Goal: Task Accomplishment & Management: Manage account settings

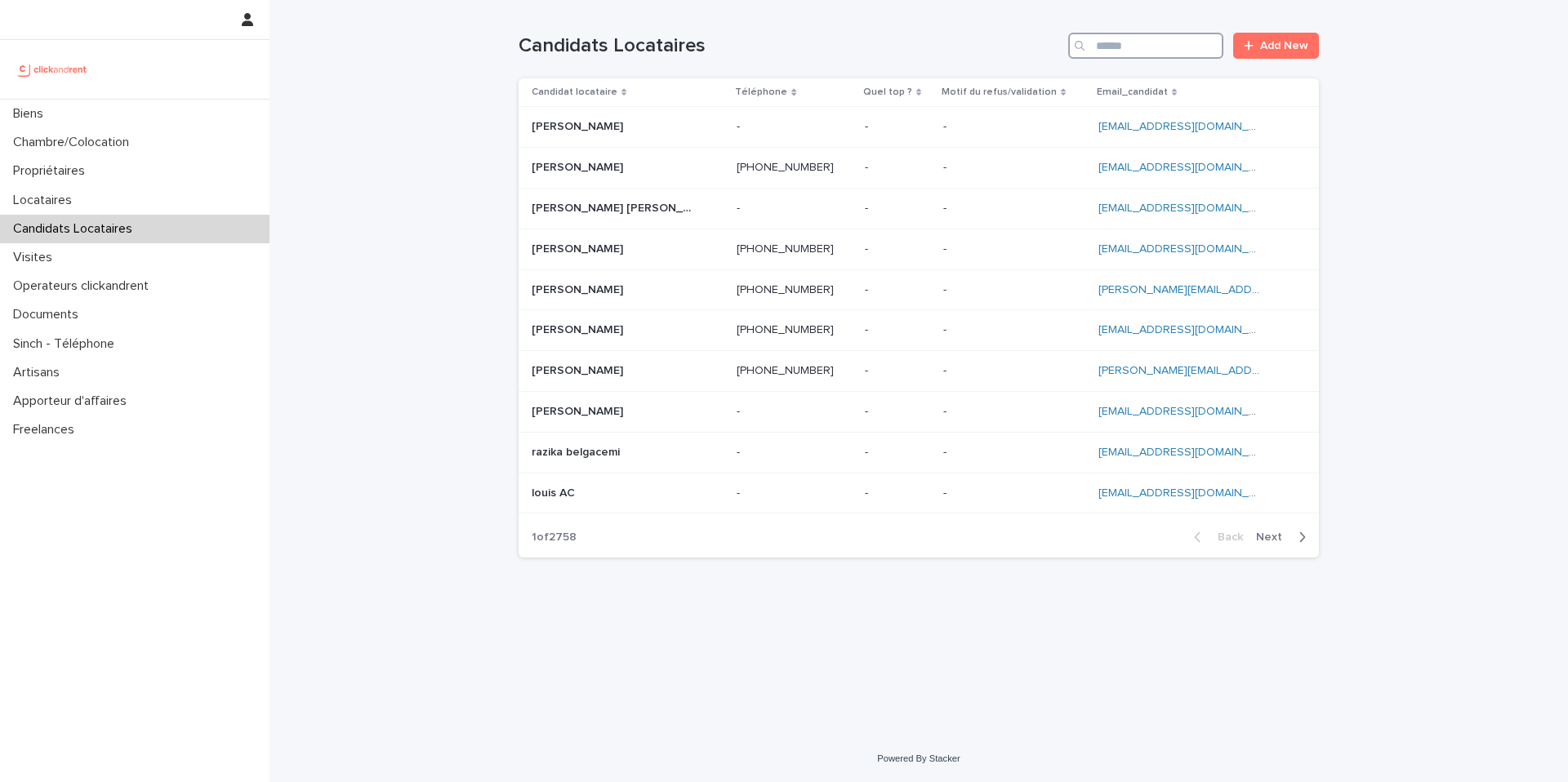
click at [1132, 46] on input "Search" at bounding box center [1145, 45] width 155 height 26
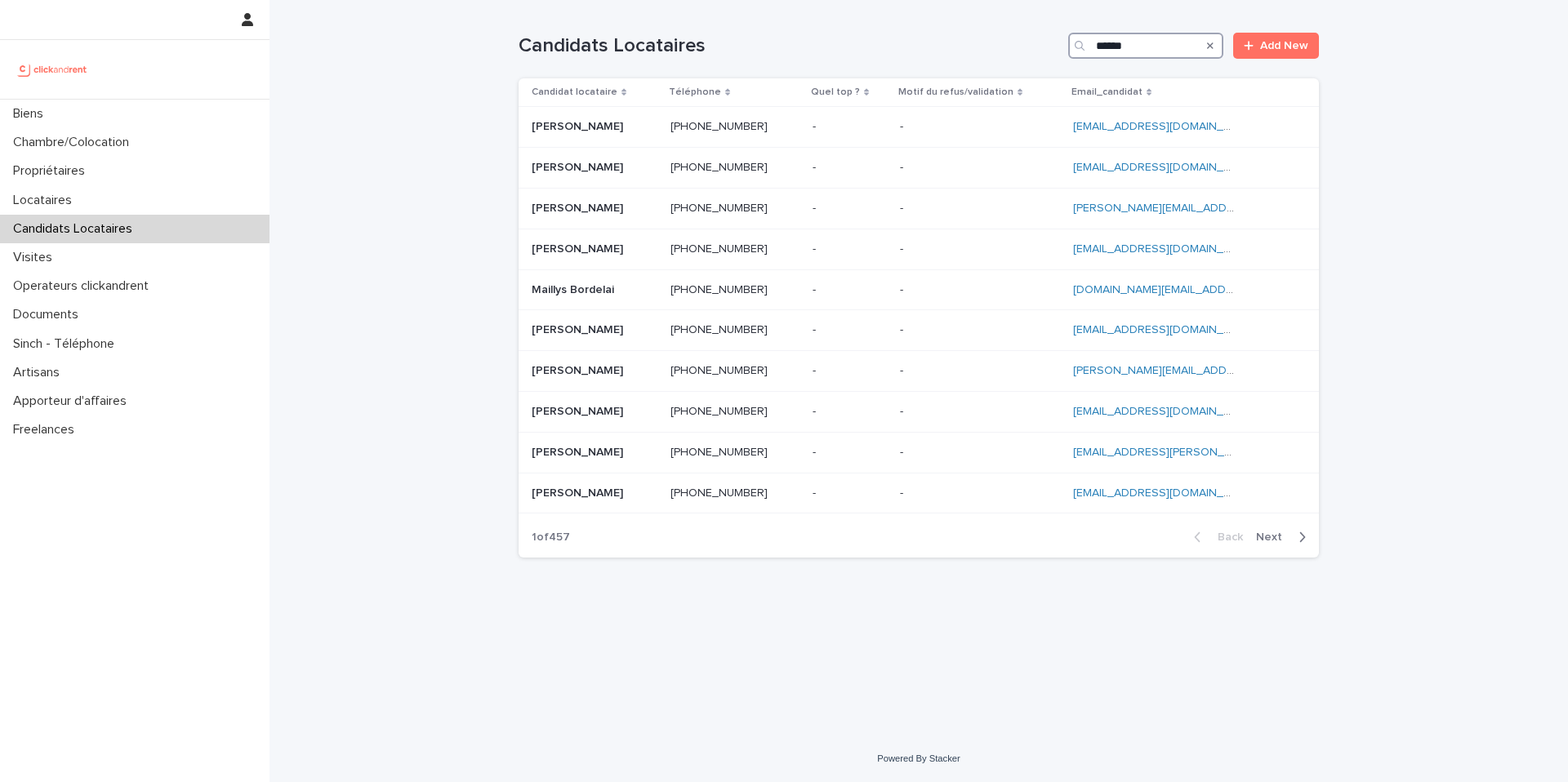
type input "*******"
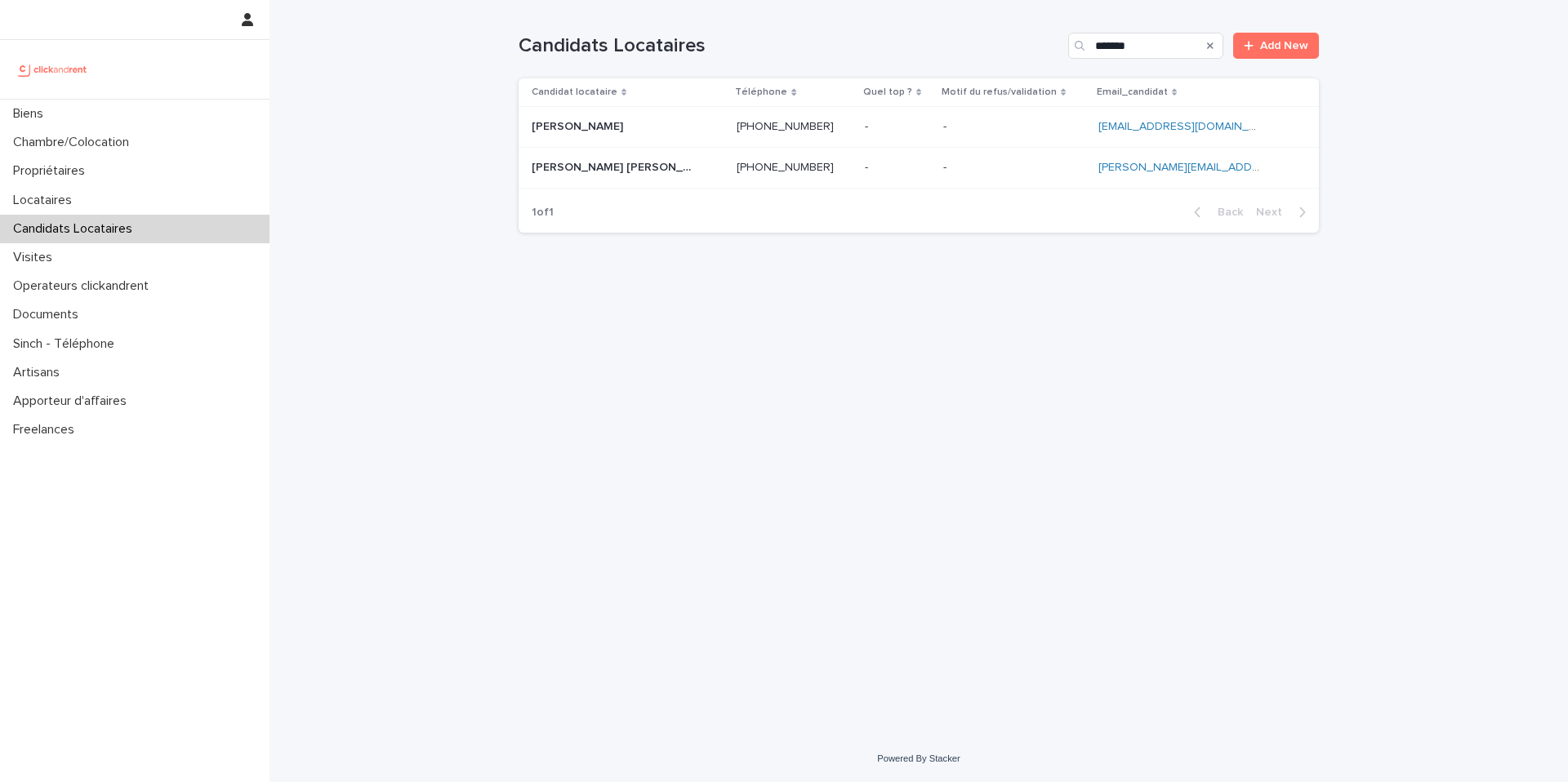
click at [1003, 174] on p at bounding box center [1014, 168] width 142 height 14
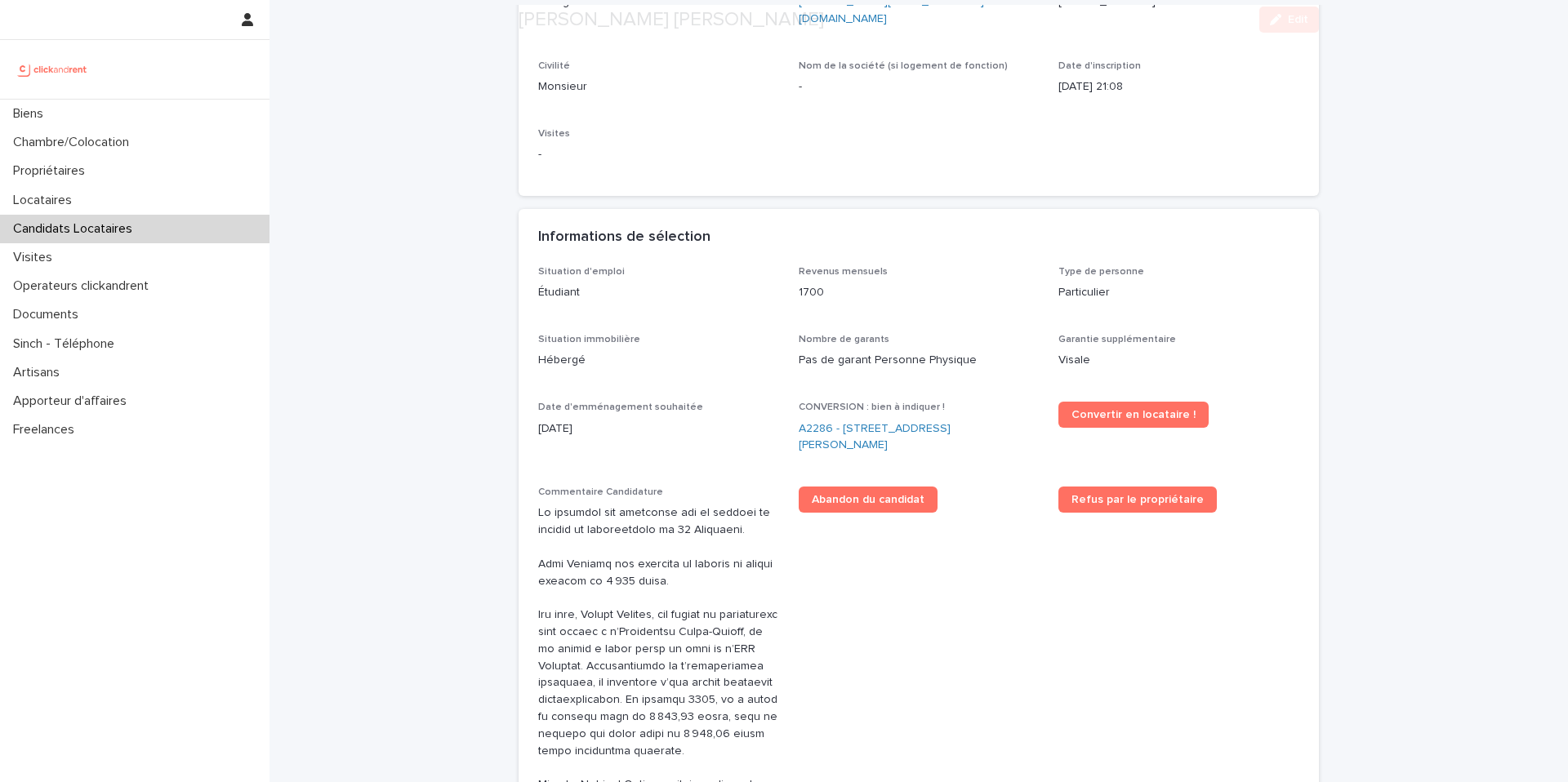
scroll to position [439, 0]
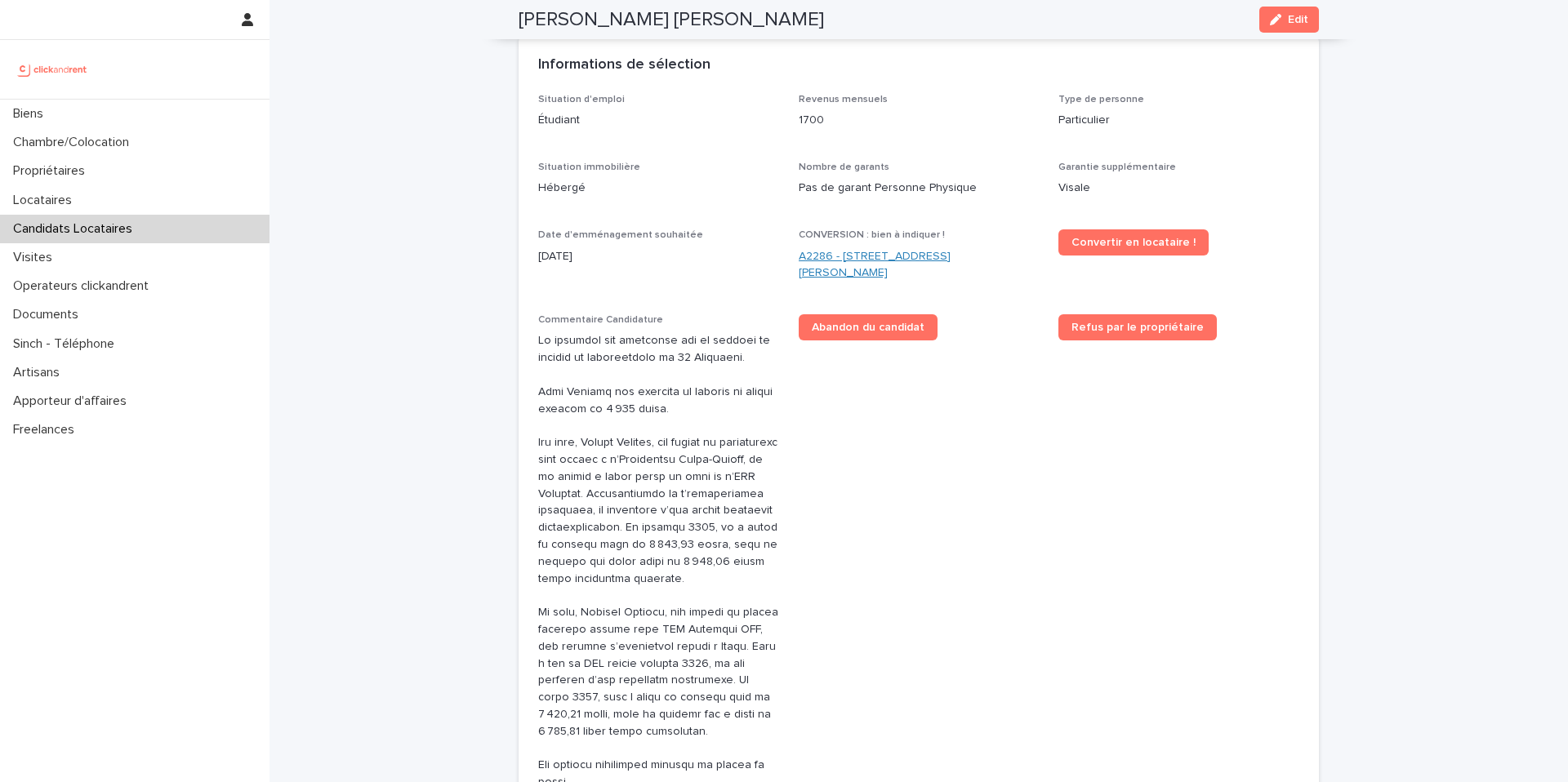
click at [882, 249] on link "A2286 - [STREET_ADDRESS][PERSON_NAME]" at bounding box center [918, 266] width 241 height 34
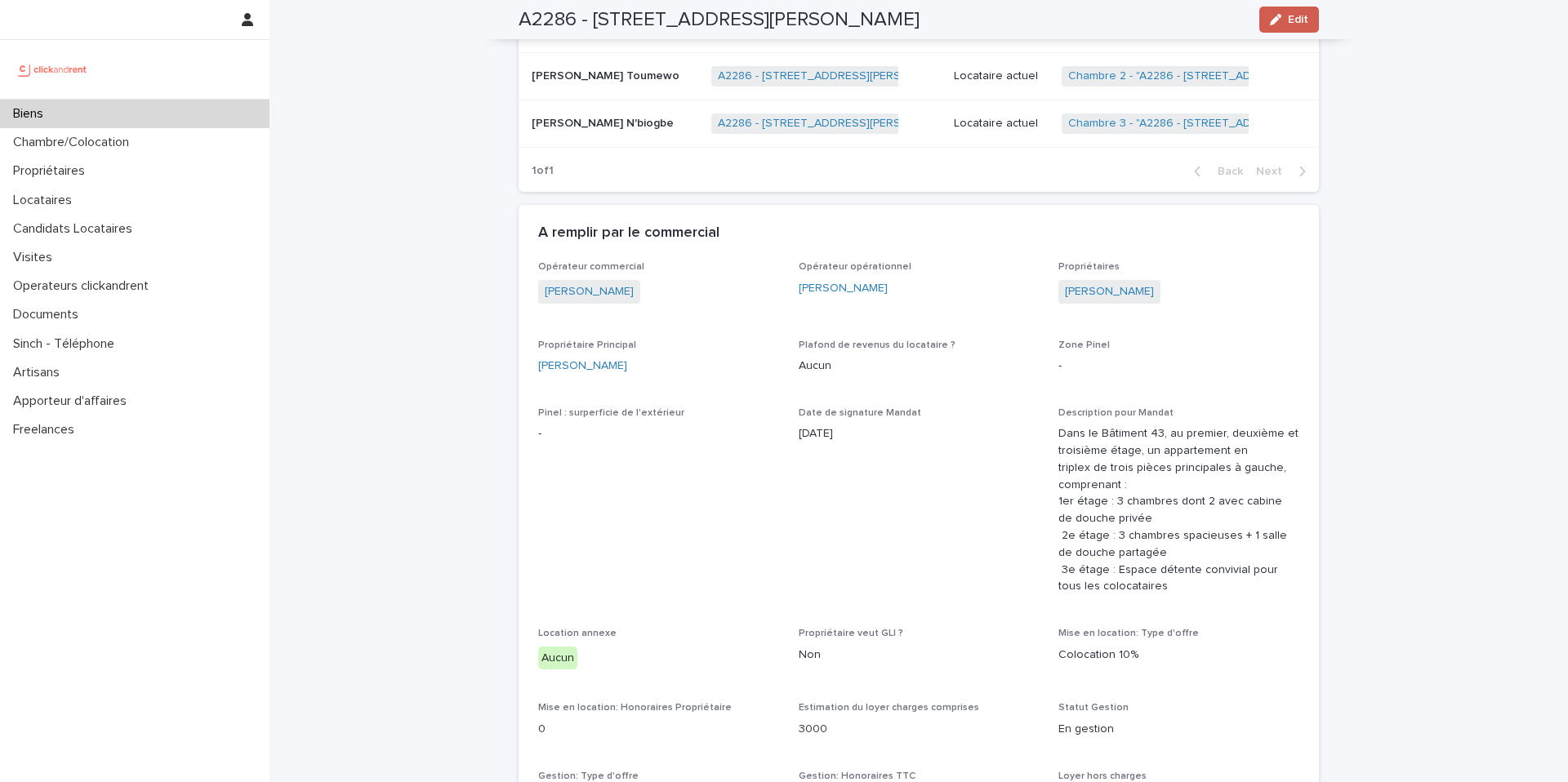
scroll to position [4670, 0]
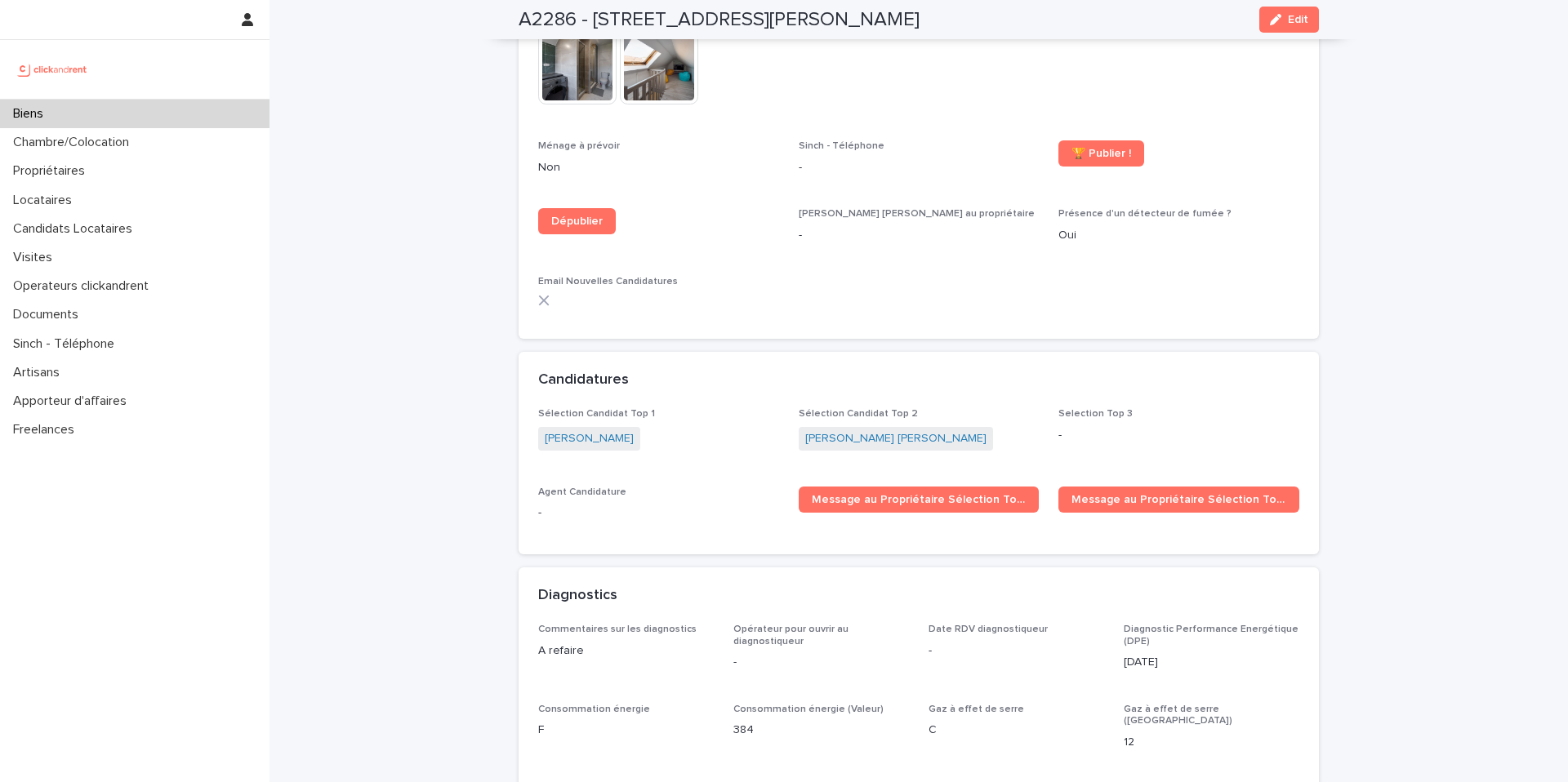
click at [1259, 409] on div "Selection Top 3 -" at bounding box center [1178, 432] width 241 height 49
click at [1165, 494] on span "Message au Propriétaire Sélection Top 2" at bounding box center [1177, 500] width 214 height 11
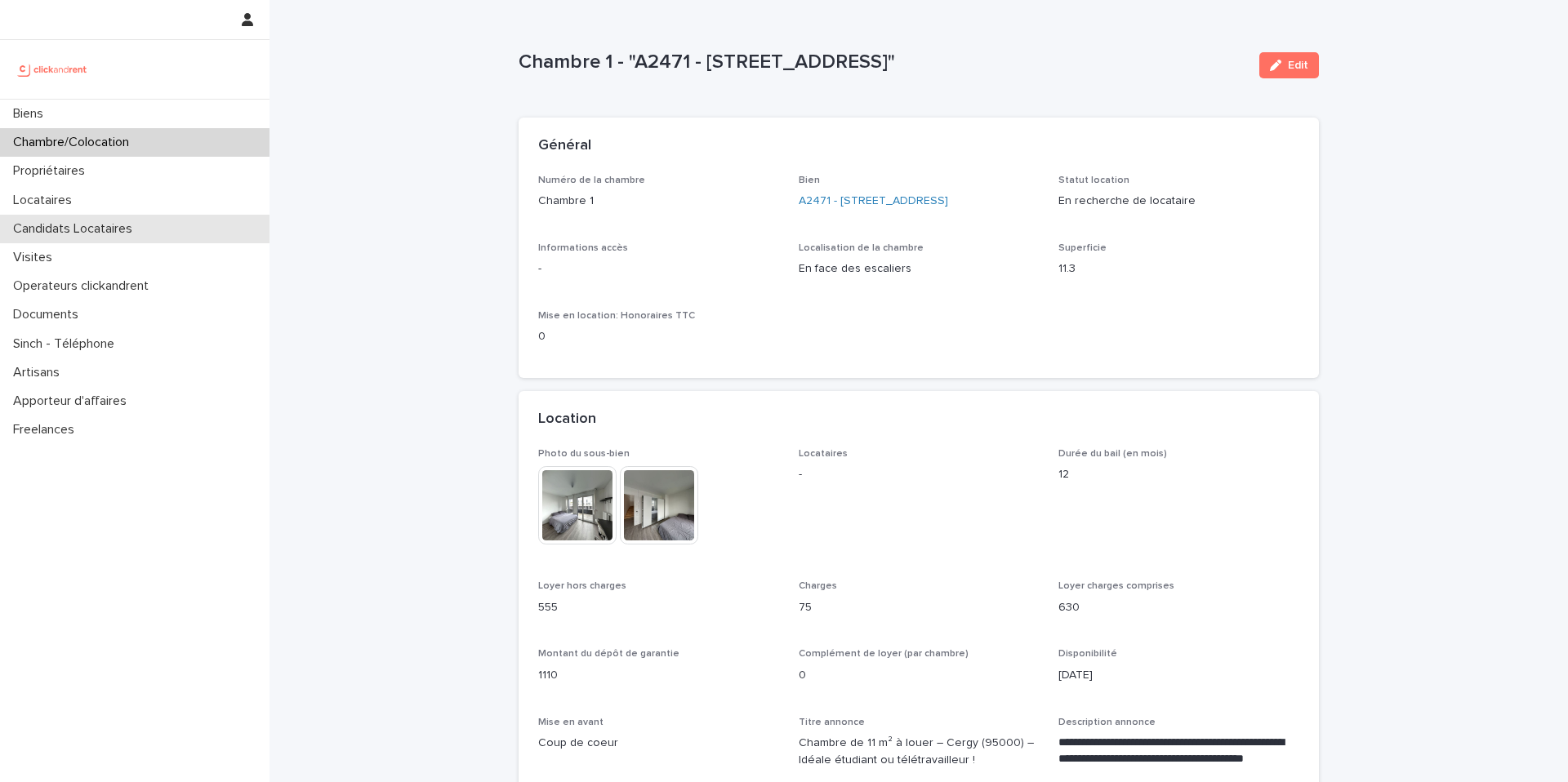
click at [151, 226] on div "Candidats Locataires" at bounding box center [134, 229] width 270 height 29
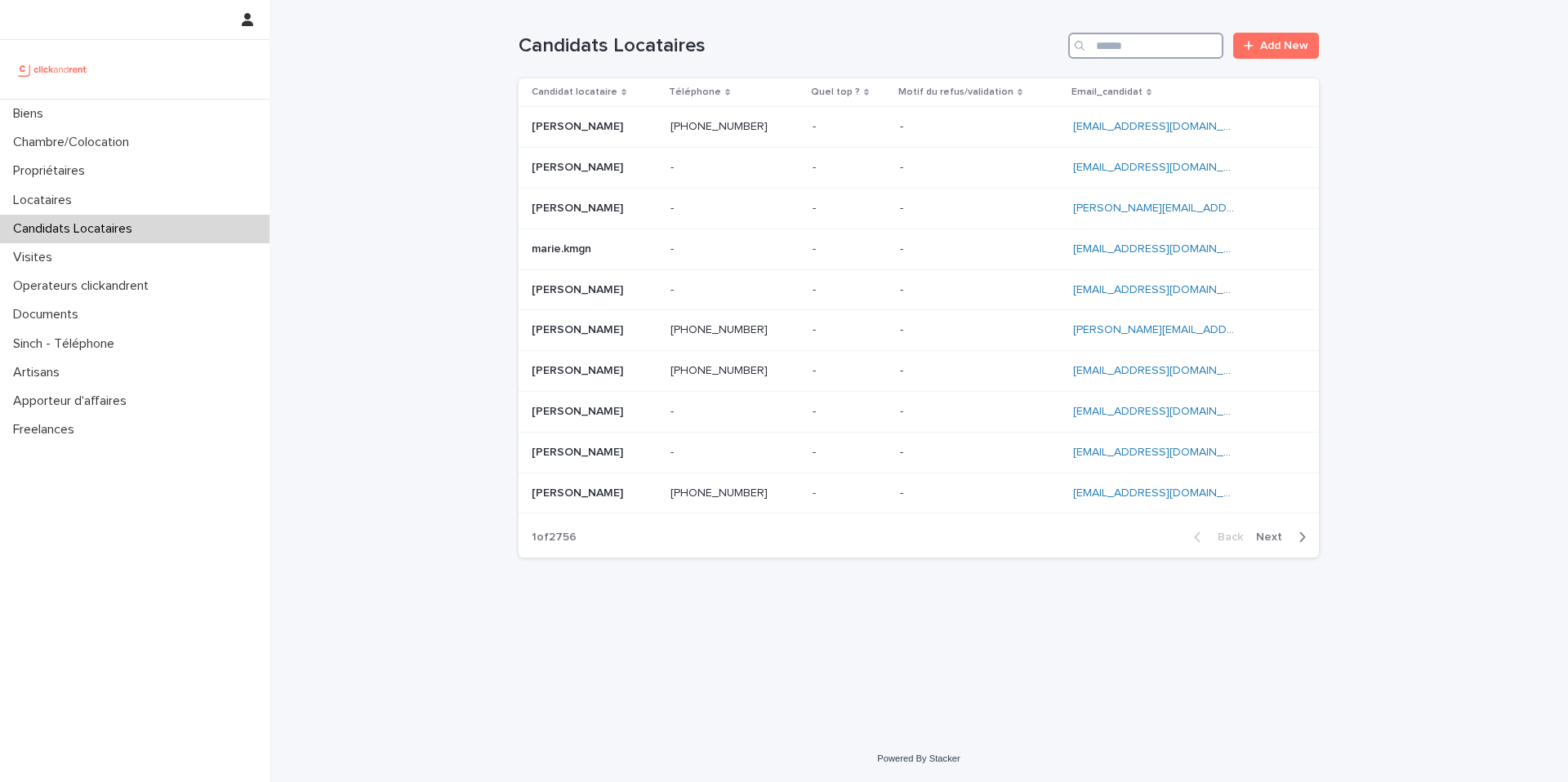
click at [1117, 46] on input "Search" at bounding box center [1145, 45] width 155 height 26
paste input "**********"
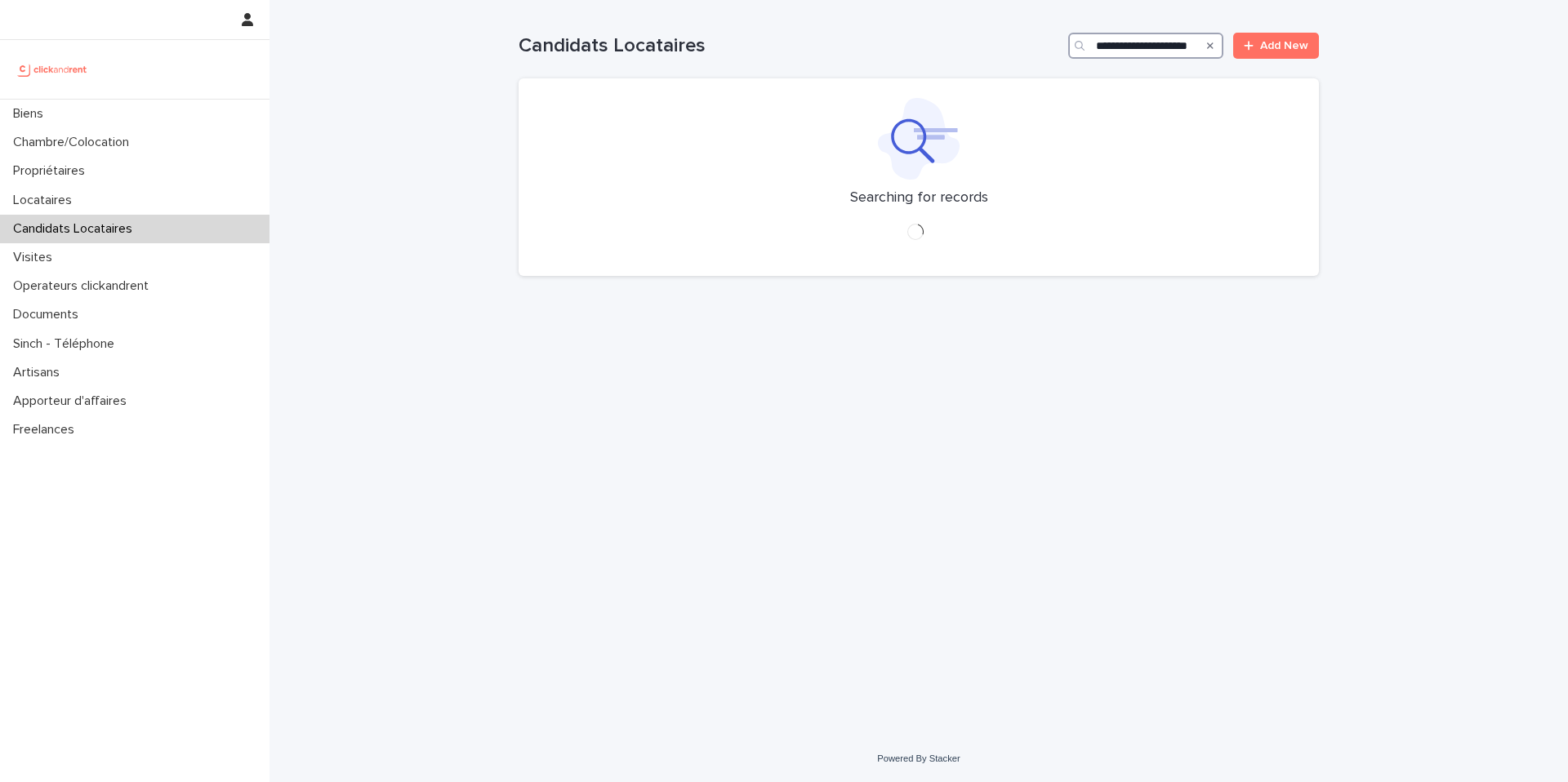
type input "**********"
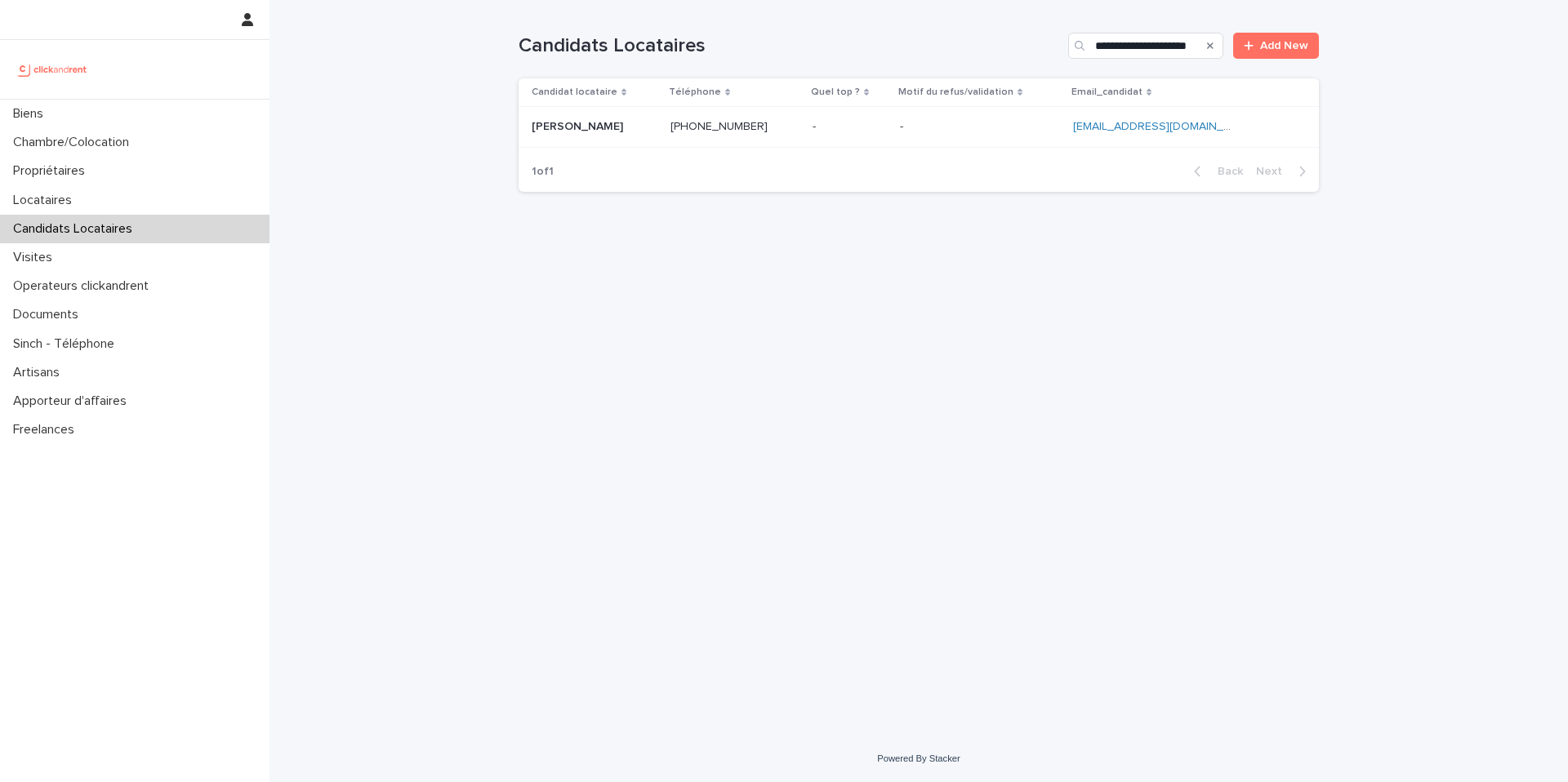
click at [1021, 111] on td "- -" at bounding box center [980, 127] width 173 height 41
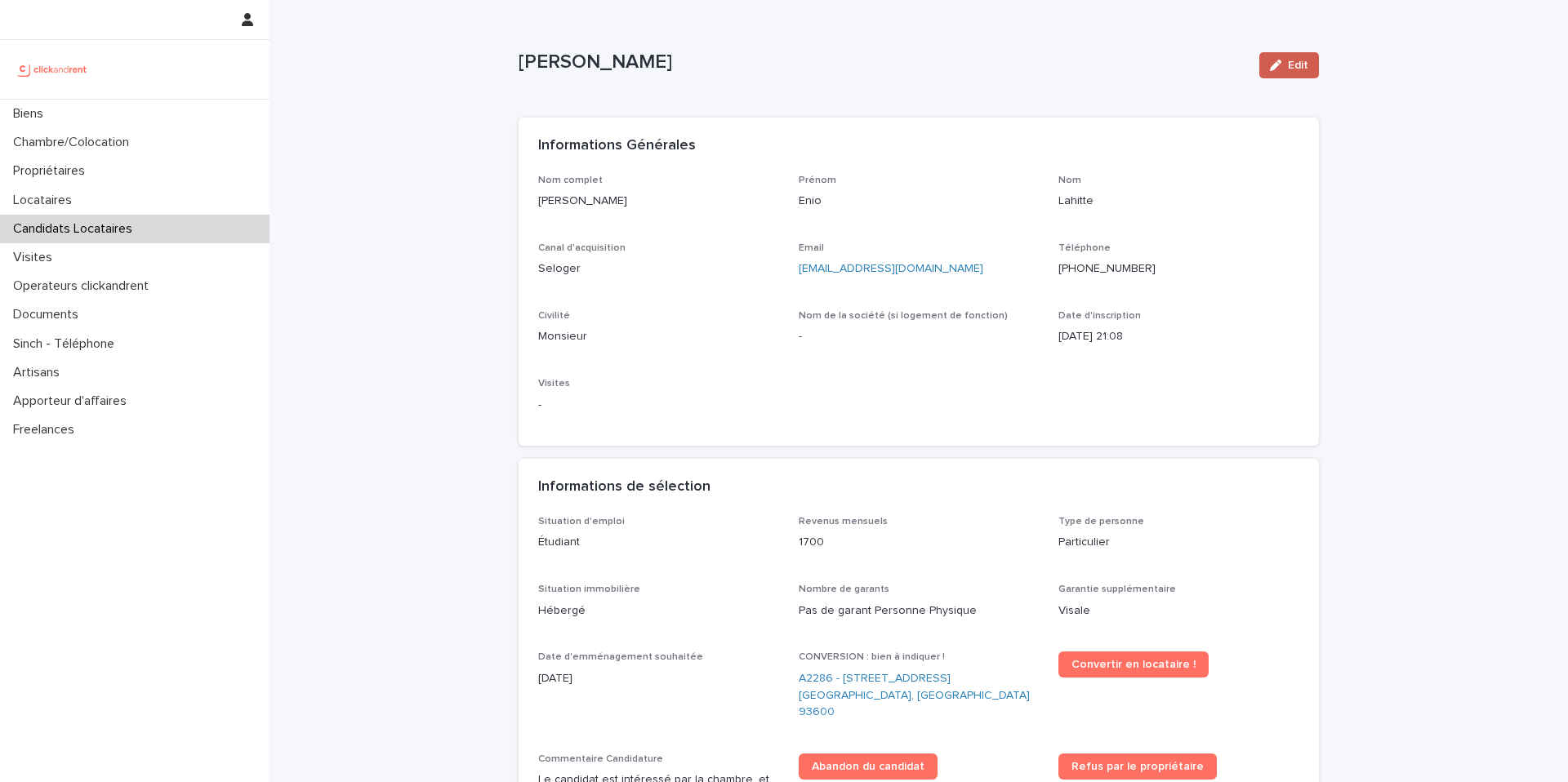
click at [1299, 60] on span "Edit" at bounding box center [1297, 66] width 20 height 11
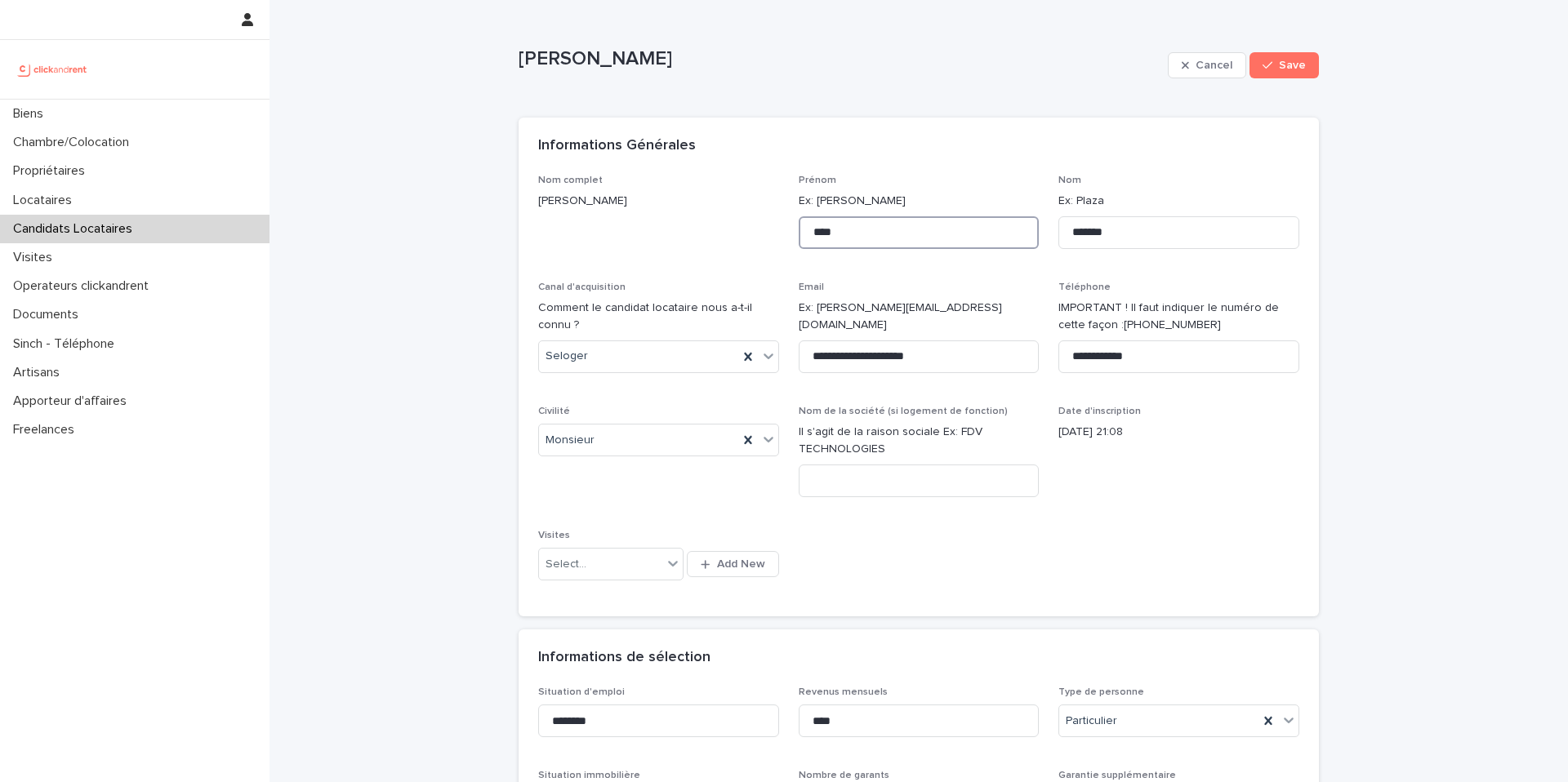
click at [895, 234] on input "****" at bounding box center [918, 232] width 241 height 32
type input "**********"
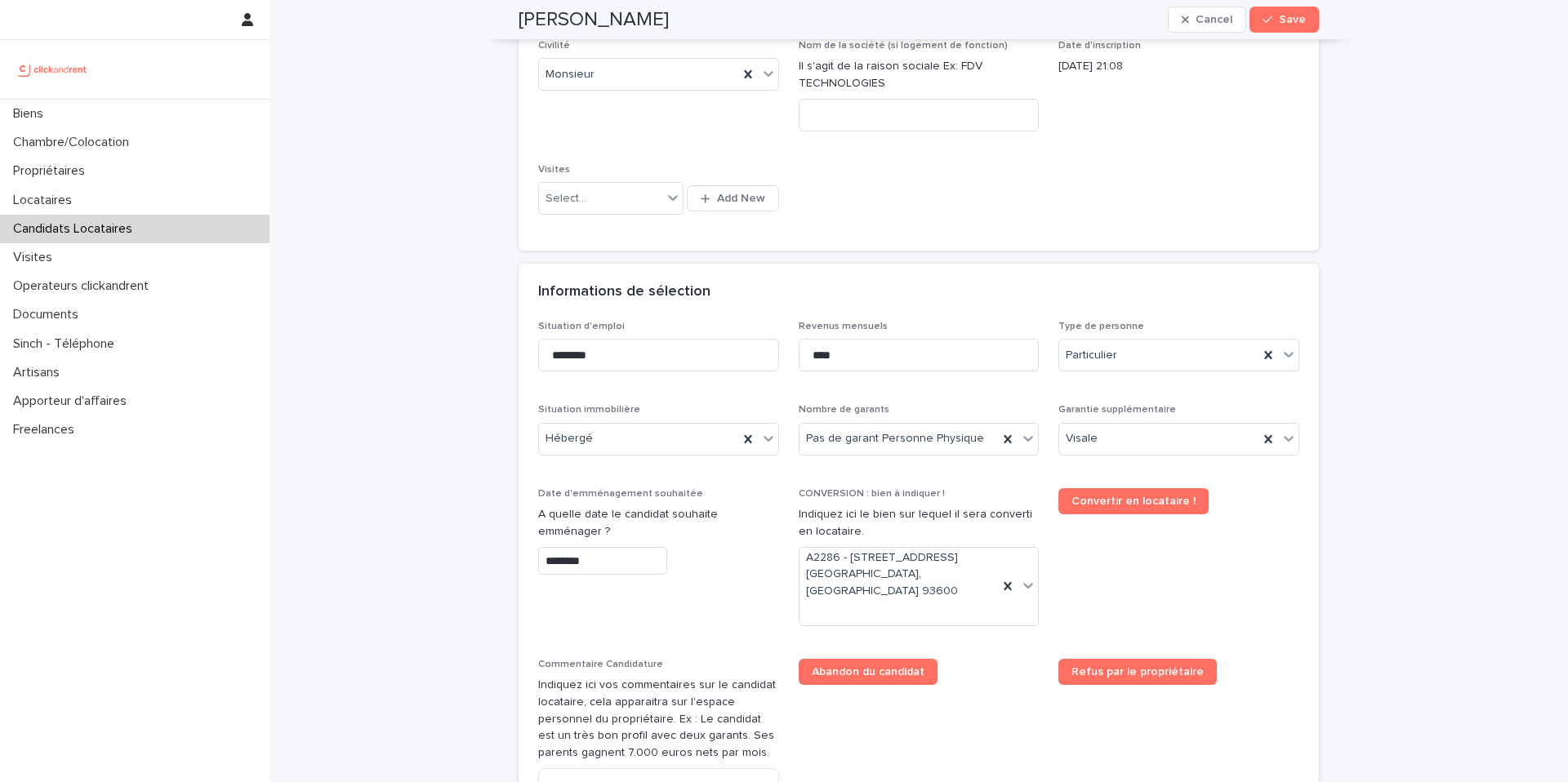
scroll to position [380, 0]
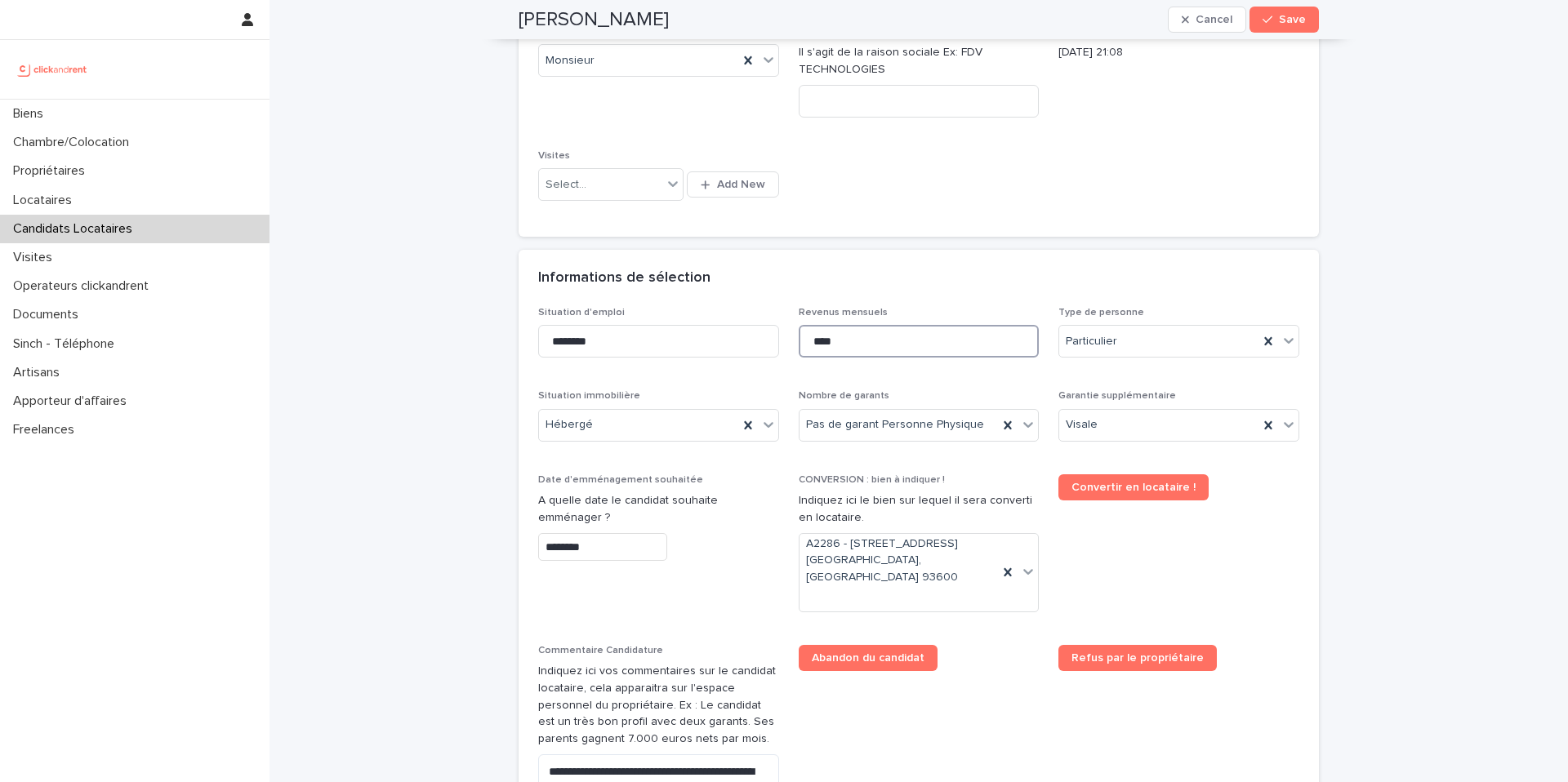
click at [909, 338] on input "****" at bounding box center [918, 341] width 241 height 32
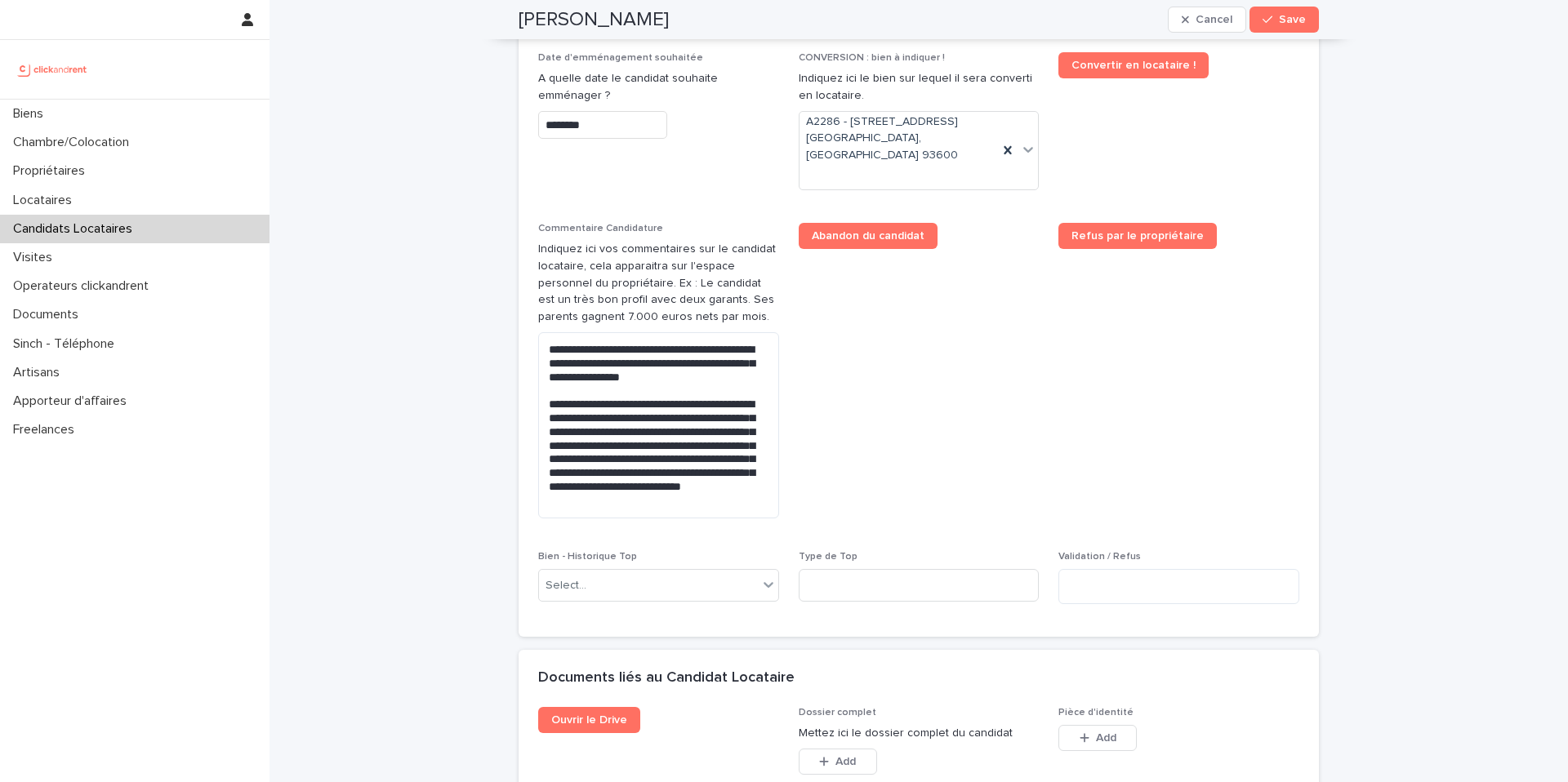
scroll to position [802, 0]
click at [609, 571] on div "Select..." at bounding box center [649, 585] width 219 height 27
type input "*****"
click at [617, 599] on div "A2286 - [STREET_ADDRESS][PERSON_NAME]" at bounding box center [658, 600] width 239 height 29
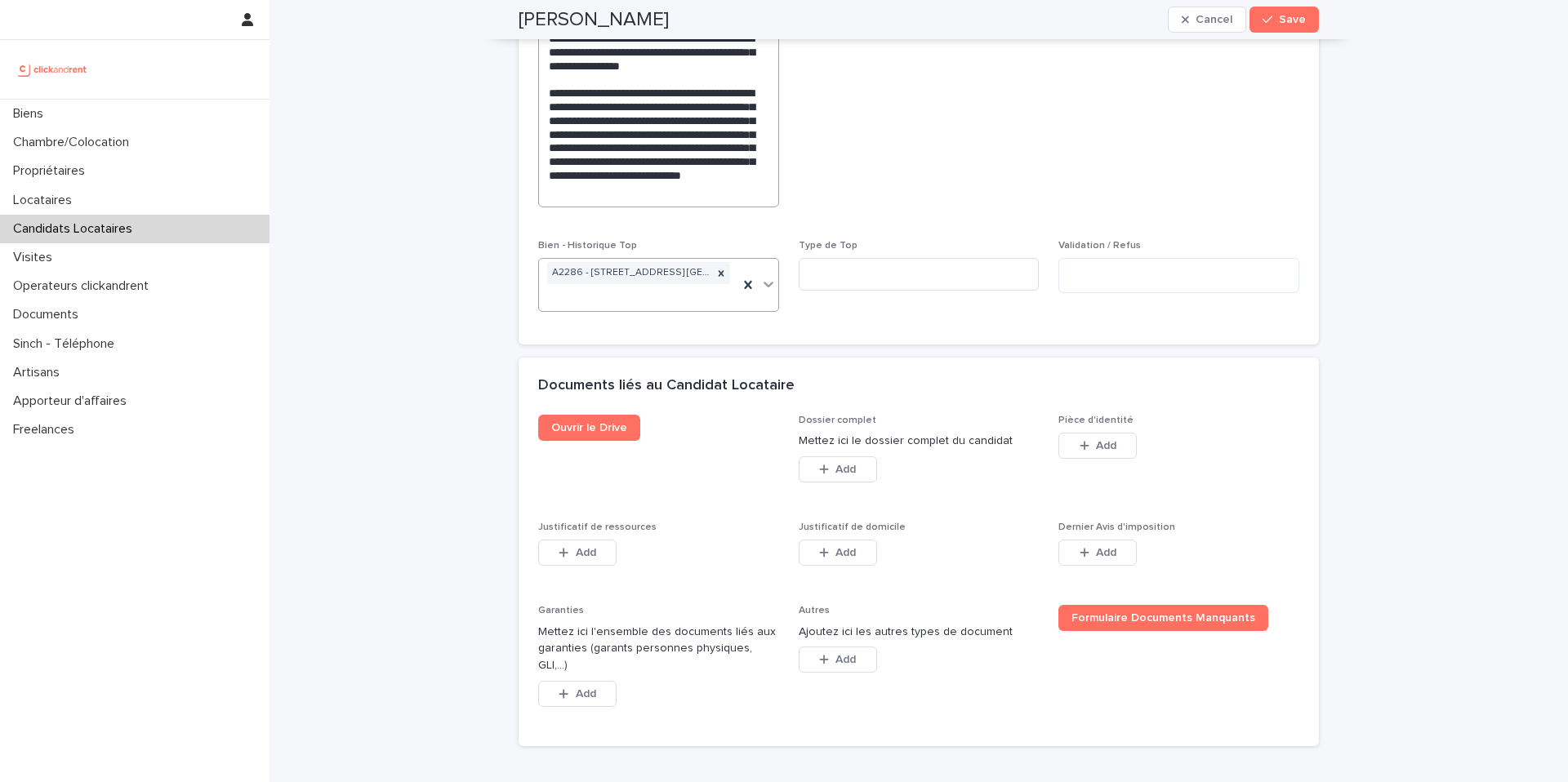
scroll to position [1184, 0]
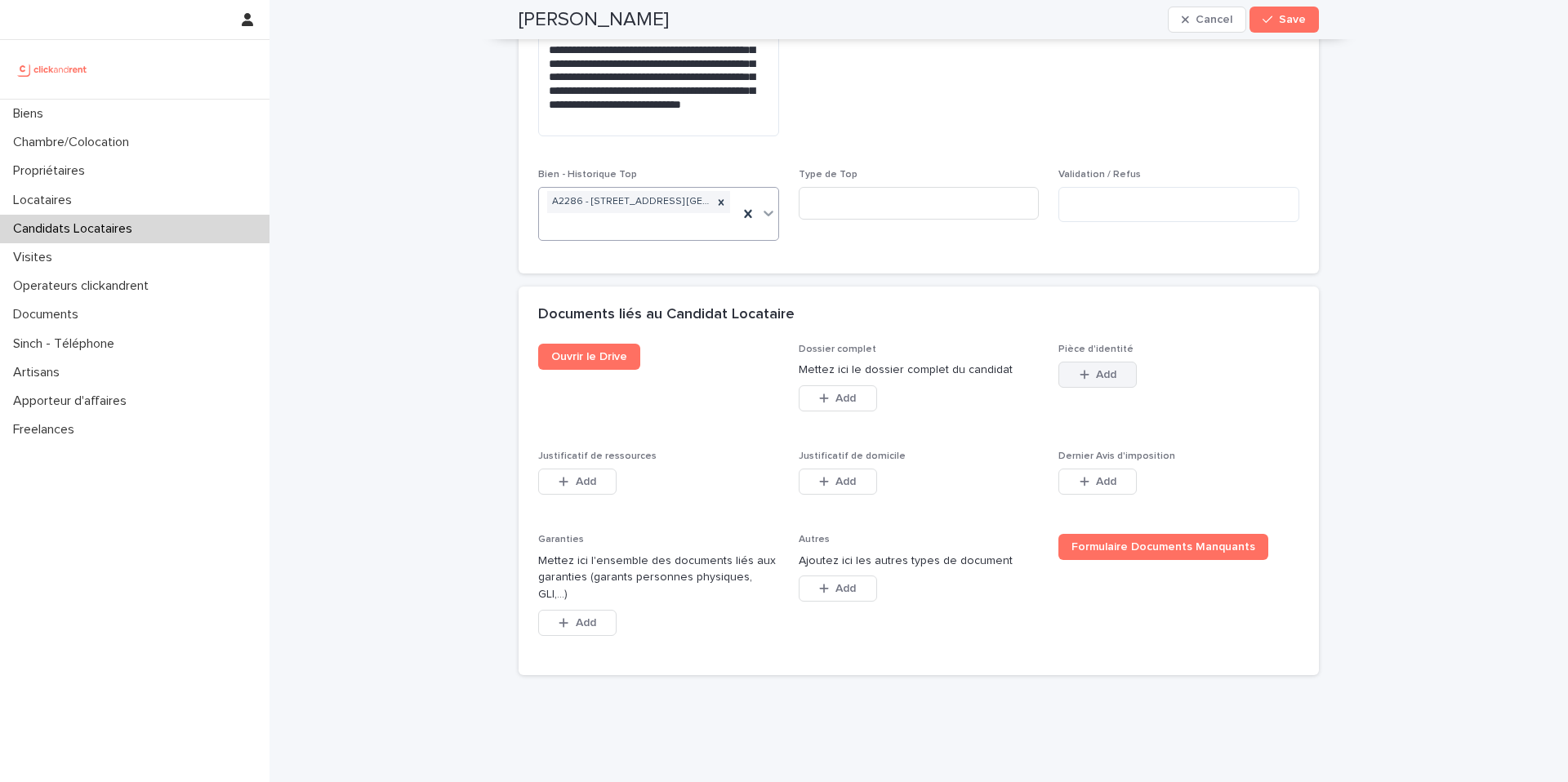
click at [1096, 363] on button "Add" at bounding box center [1097, 374] width 78 height 26
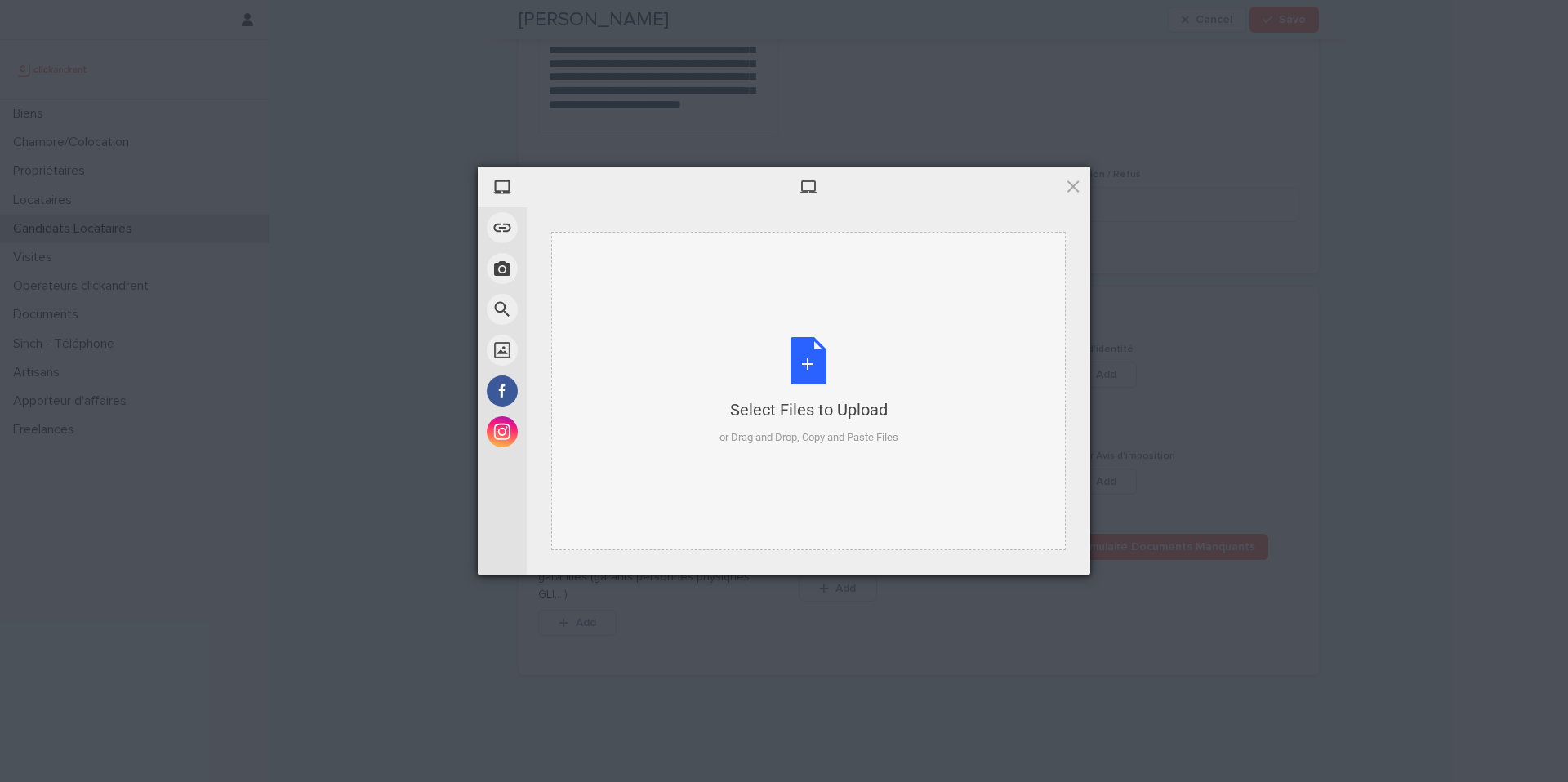
click at [814, 352] on div "Select Files to Upload or Drag and Drop, Copy and Paste Files" at bounding box center [809, 391] width 179 height 109
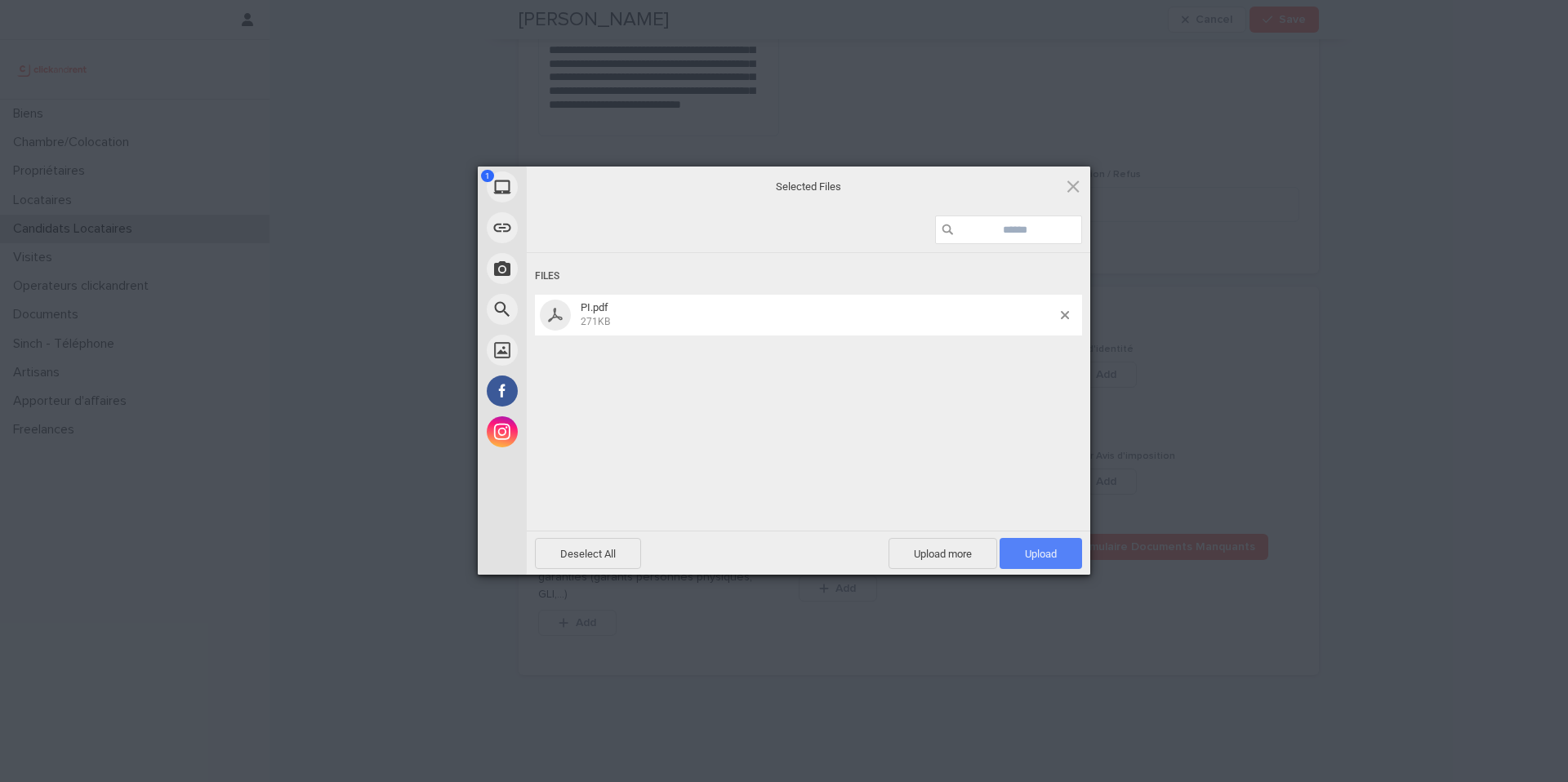
click at [1041, 551] on span "Upload 1" at bounding box center [1040, 553] width 31 height 12
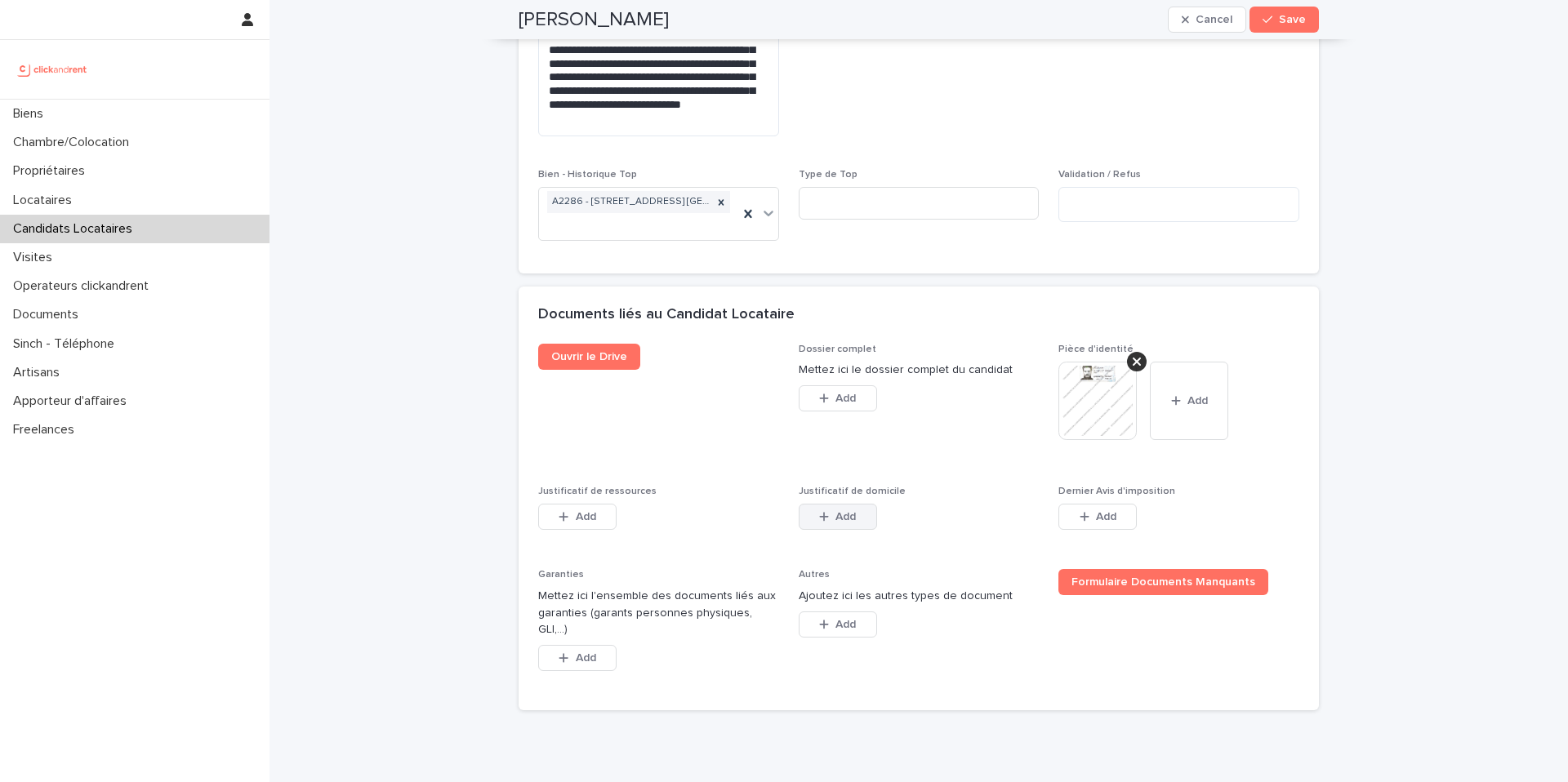
click at [834, 508] on button "Add" at bounding box center [837, 516] width 78 height 26
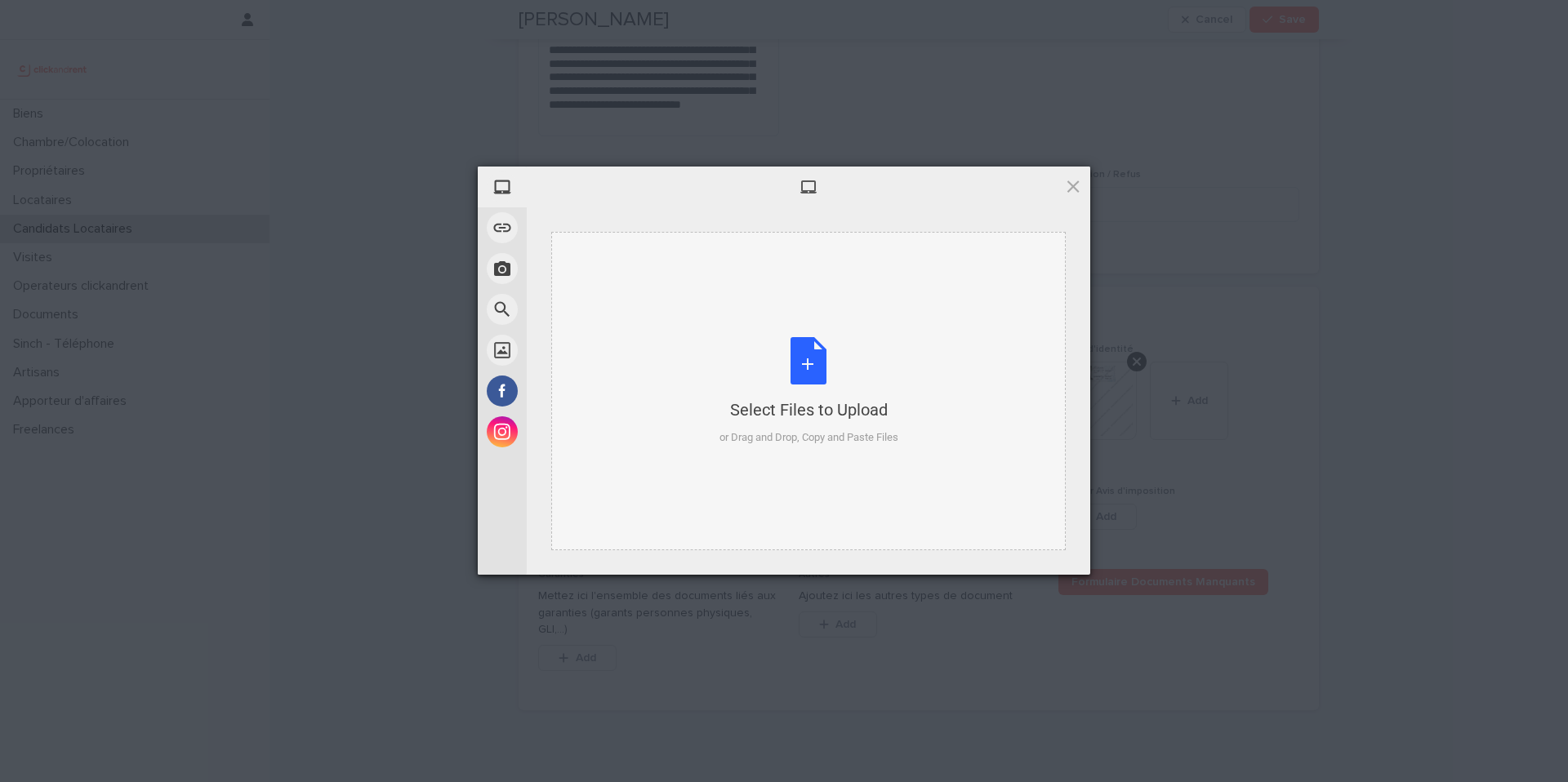
click at [806, 371] on div "Select Files to Upload or Drag and Drop, Copy and Paste Files" at bounding box center [809, 391] width 179 height 109
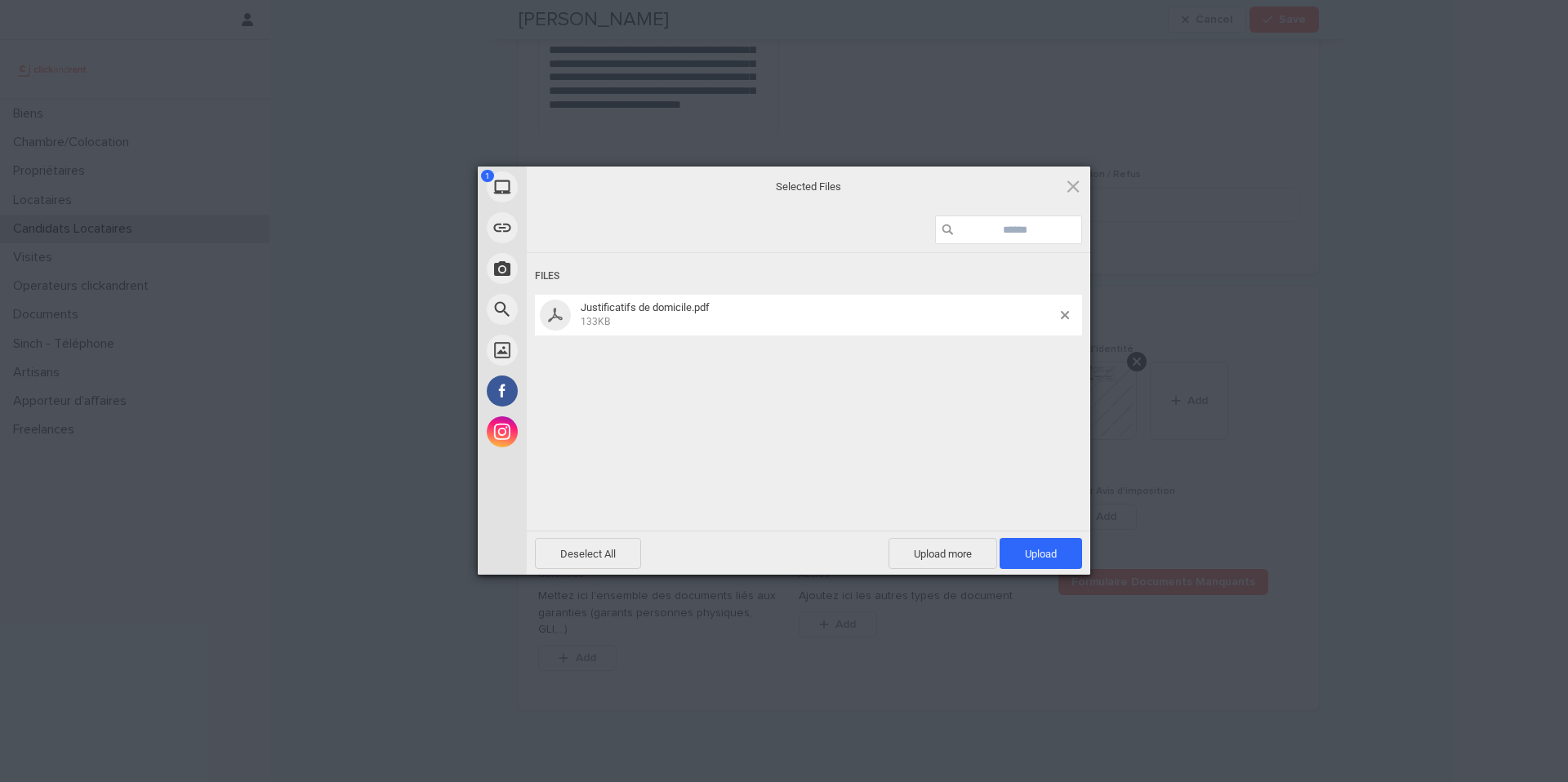
click at [1056, 547] on span "Upload 1" at bounding box center [1040, 553] width 83 height 31
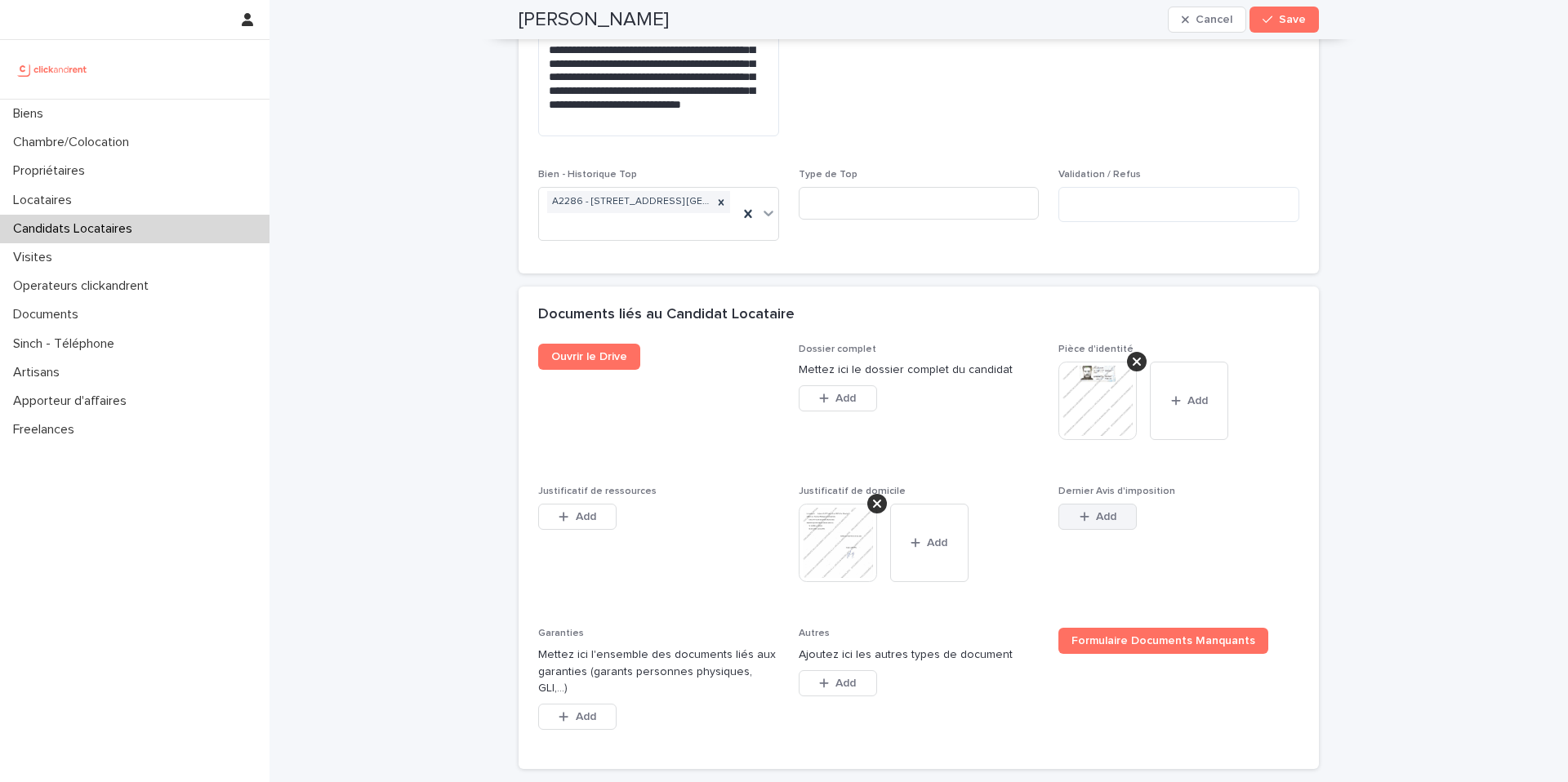
click at [1110, 511] on span "Add" at bounding box center [1105, 517] width 20 height 11
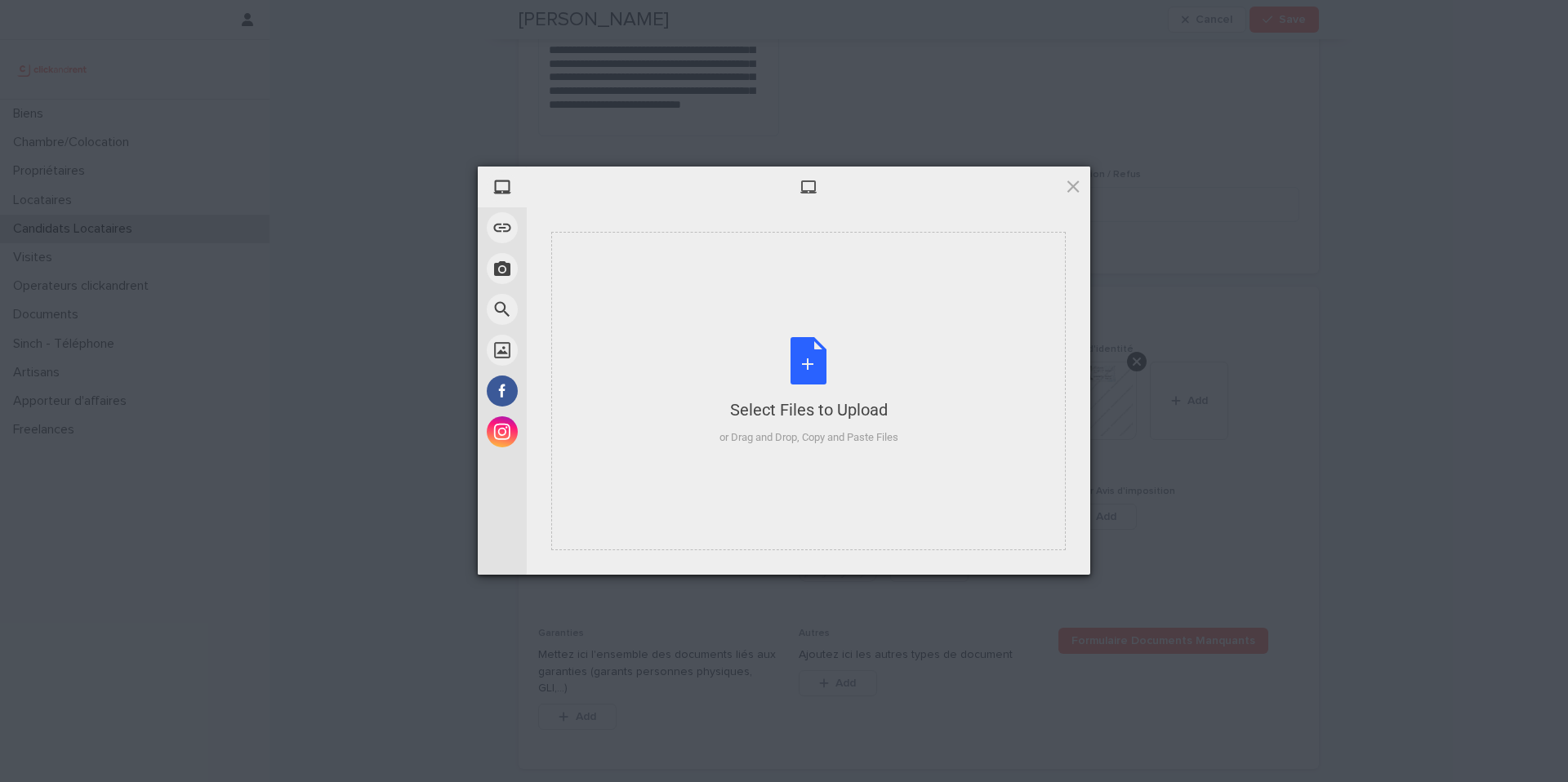
click at [818, 361] on div "Select Files to Upload or Drag and Drop, Copy and Paste Files" at bounding box center [809, 391] width 179 height 109
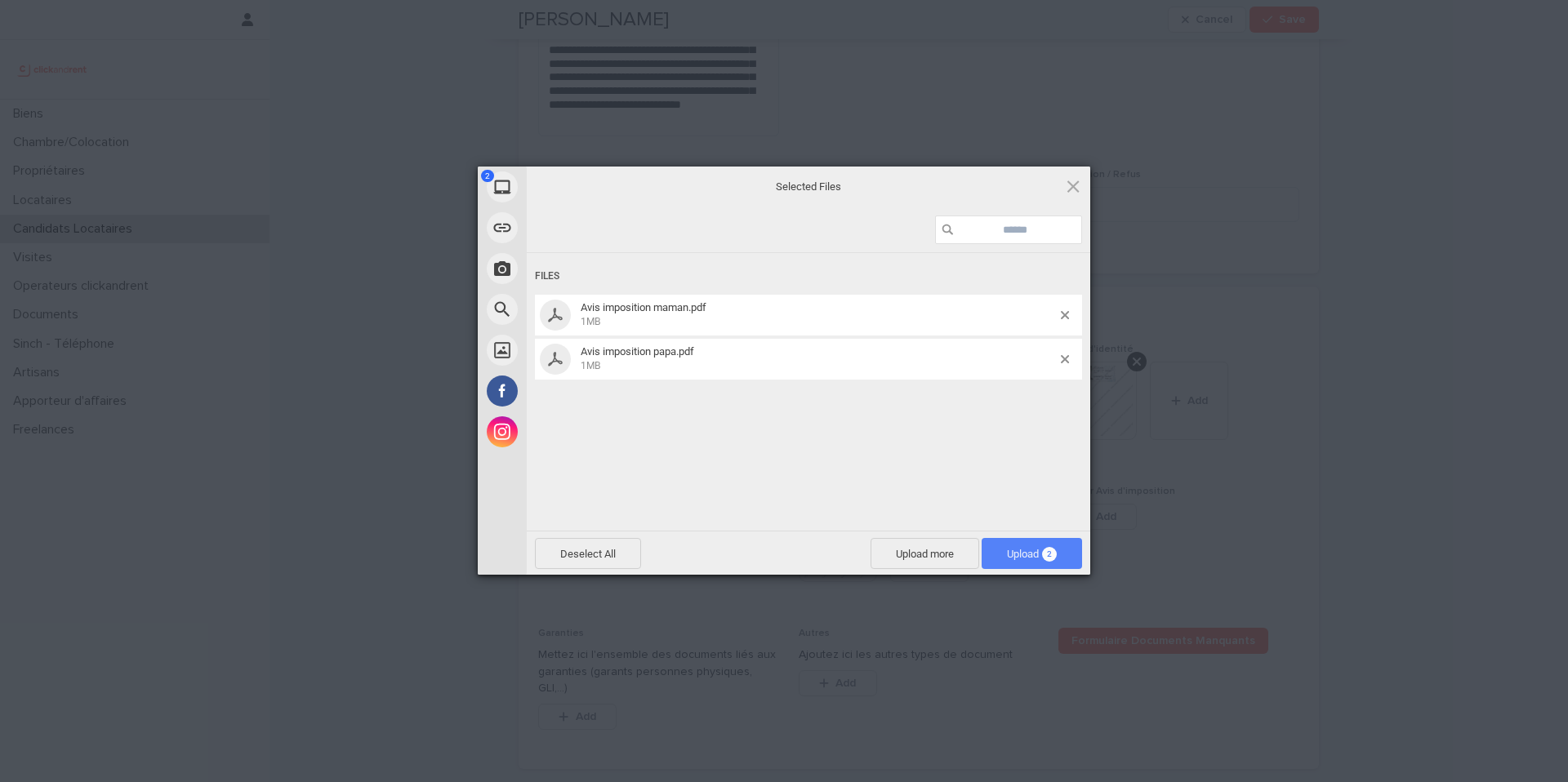
click at [1038, 546] on span "Upload 2" at bounding box center [1031, 553] width 100 height 31
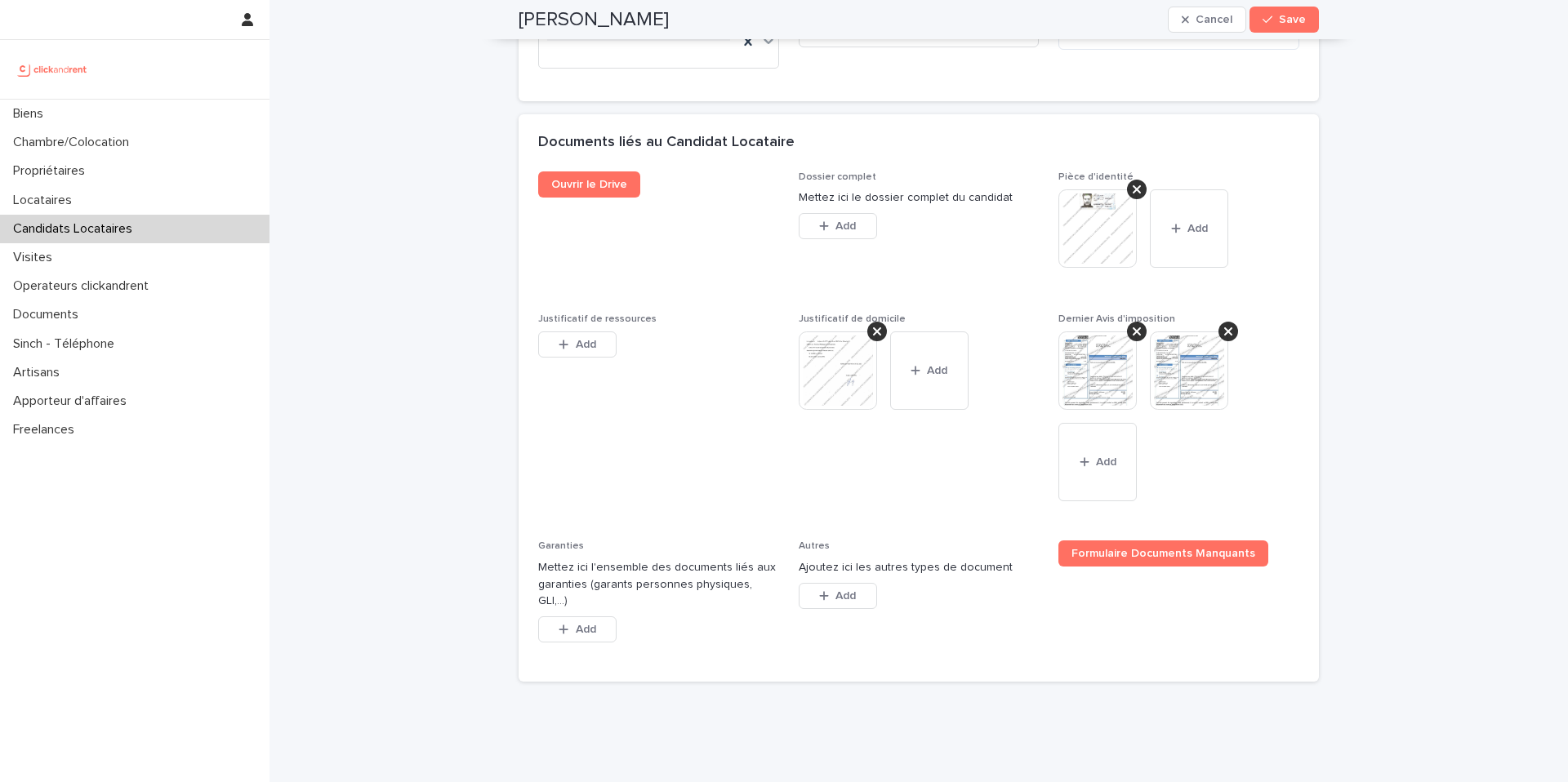
scroll to position [1362, 0]
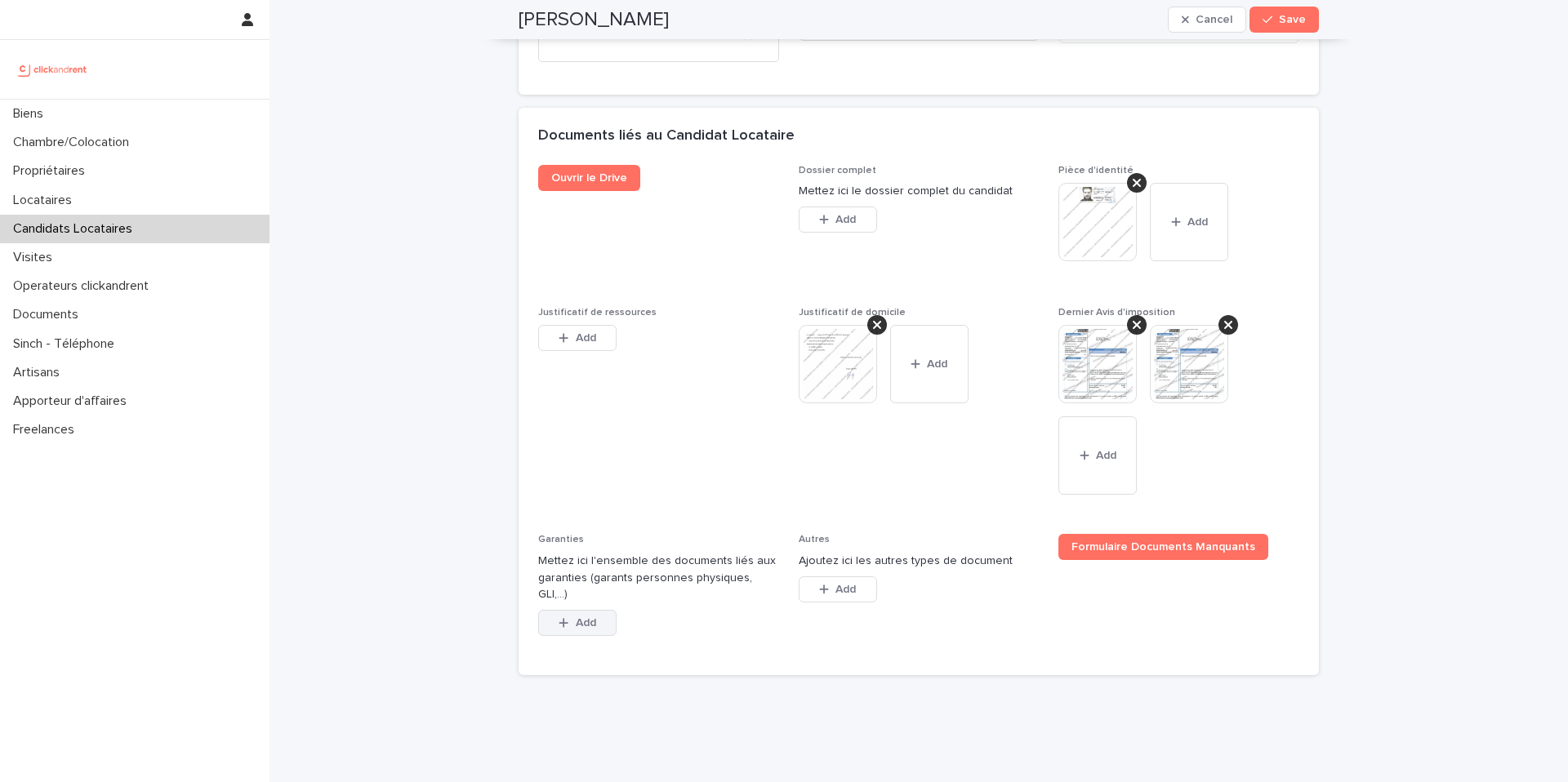
click at [597, 610] on button "Add" at bounding box center [577, 622] width 78 height 26
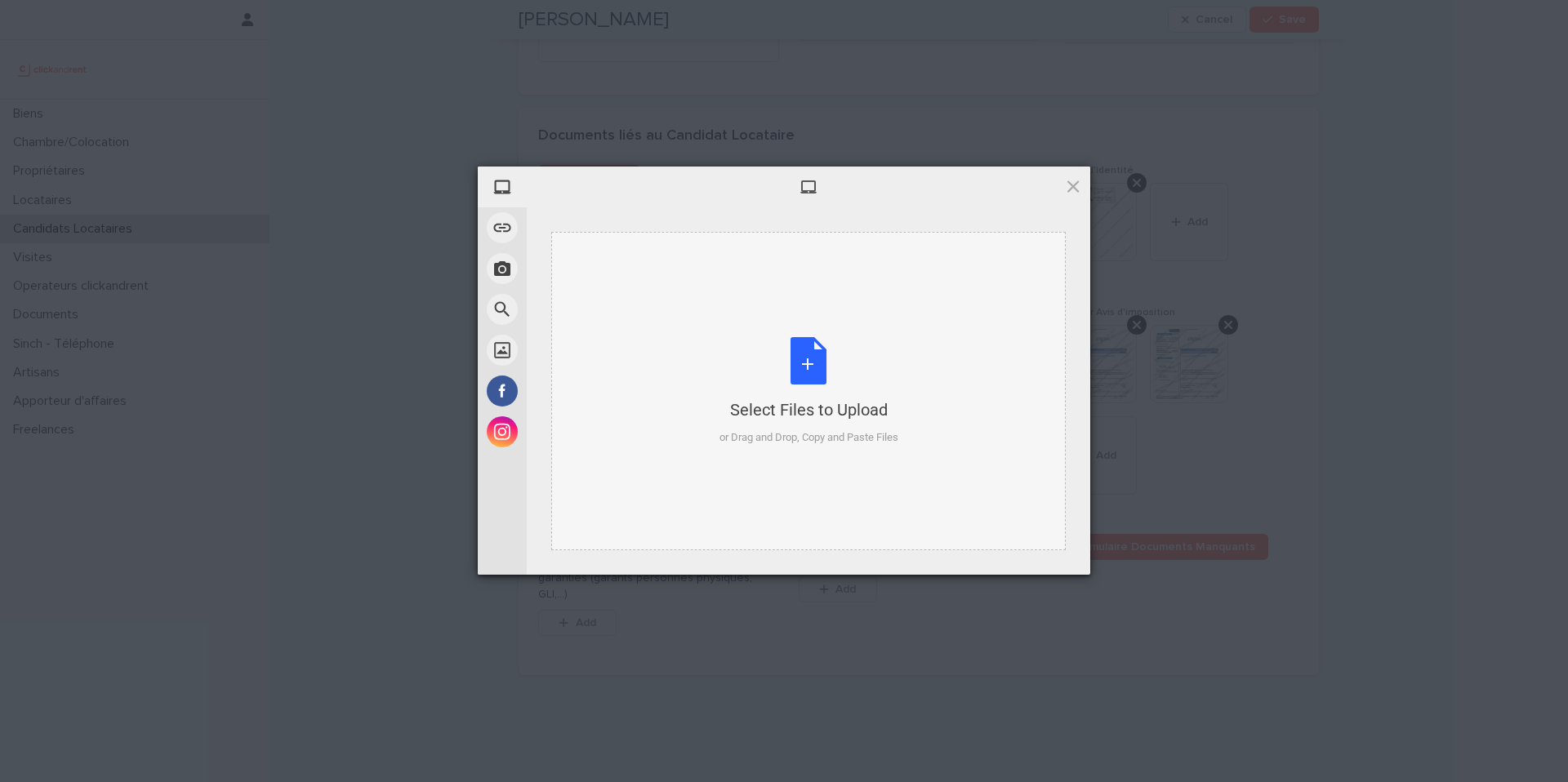
click at [804, 363] on div "Select Files to Upload or Drag and Drop, Copy and Paste Files" at bounding box center [809, 391] width 179 height 109
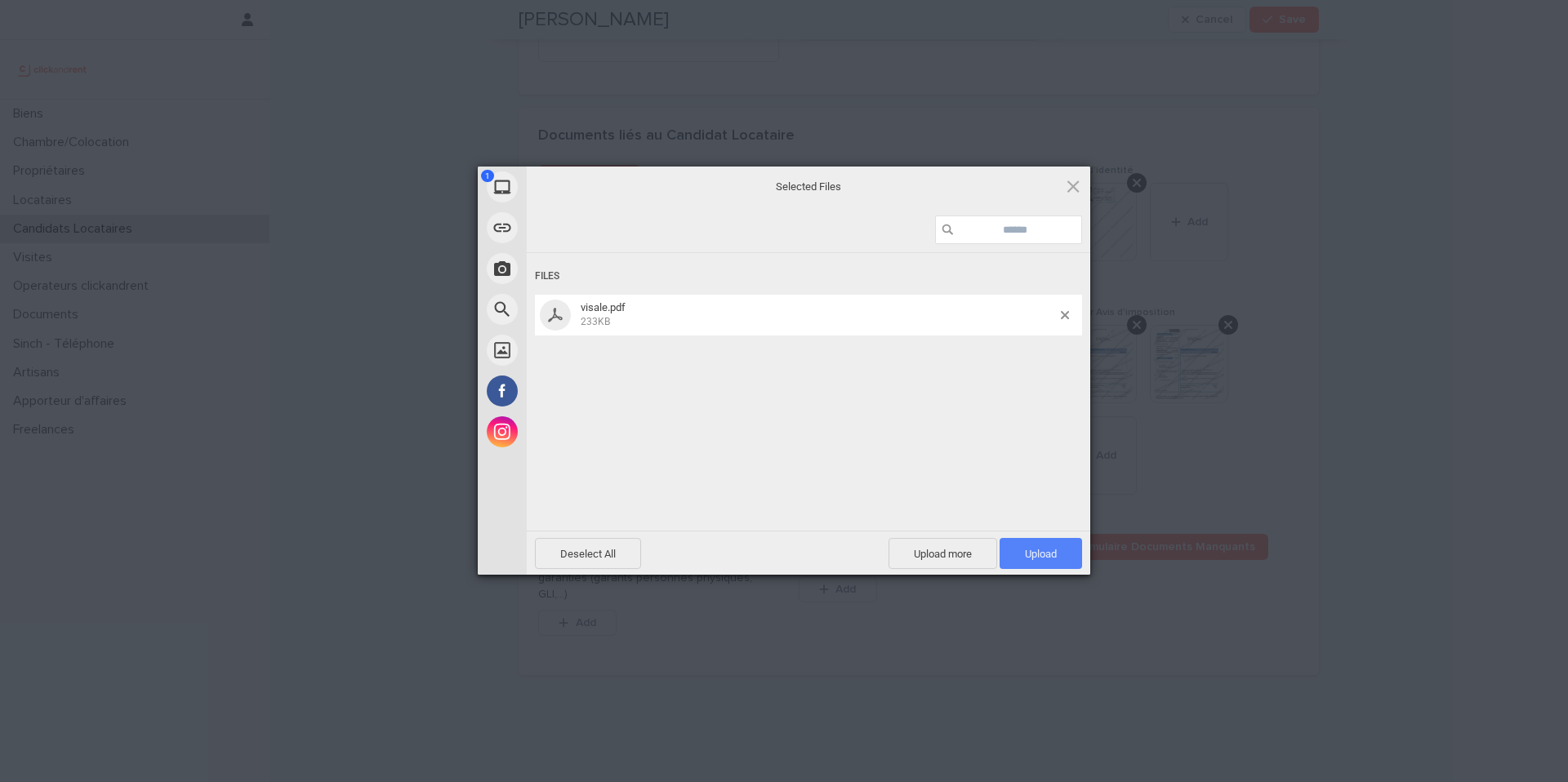
click at [1049, 554] on span "Upload 1" at bounding box center [1040, 553] width 31 height 12
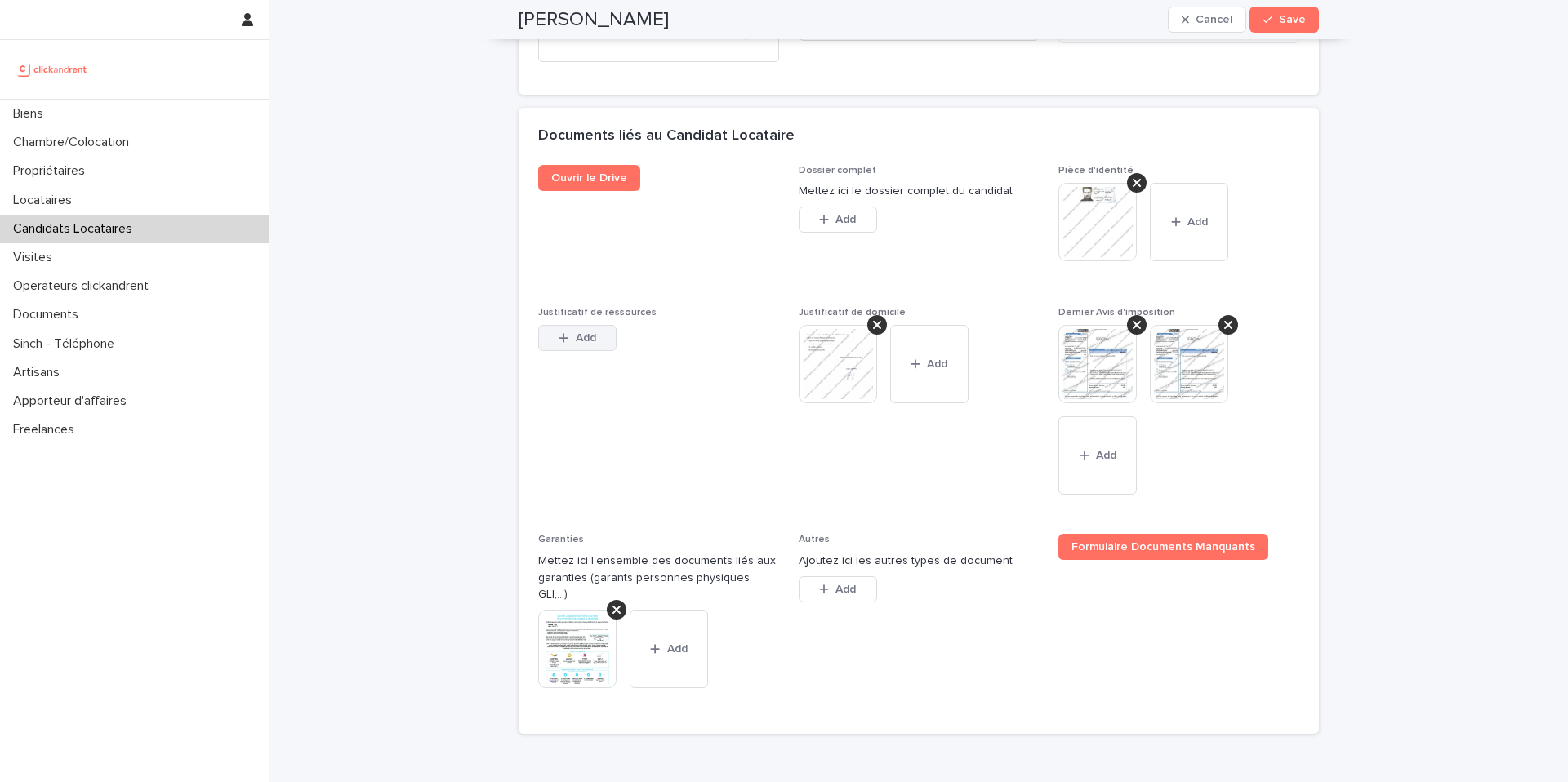
click at [597, 325] on button "Add" at bounding box center [577, 337] width 78 height 26
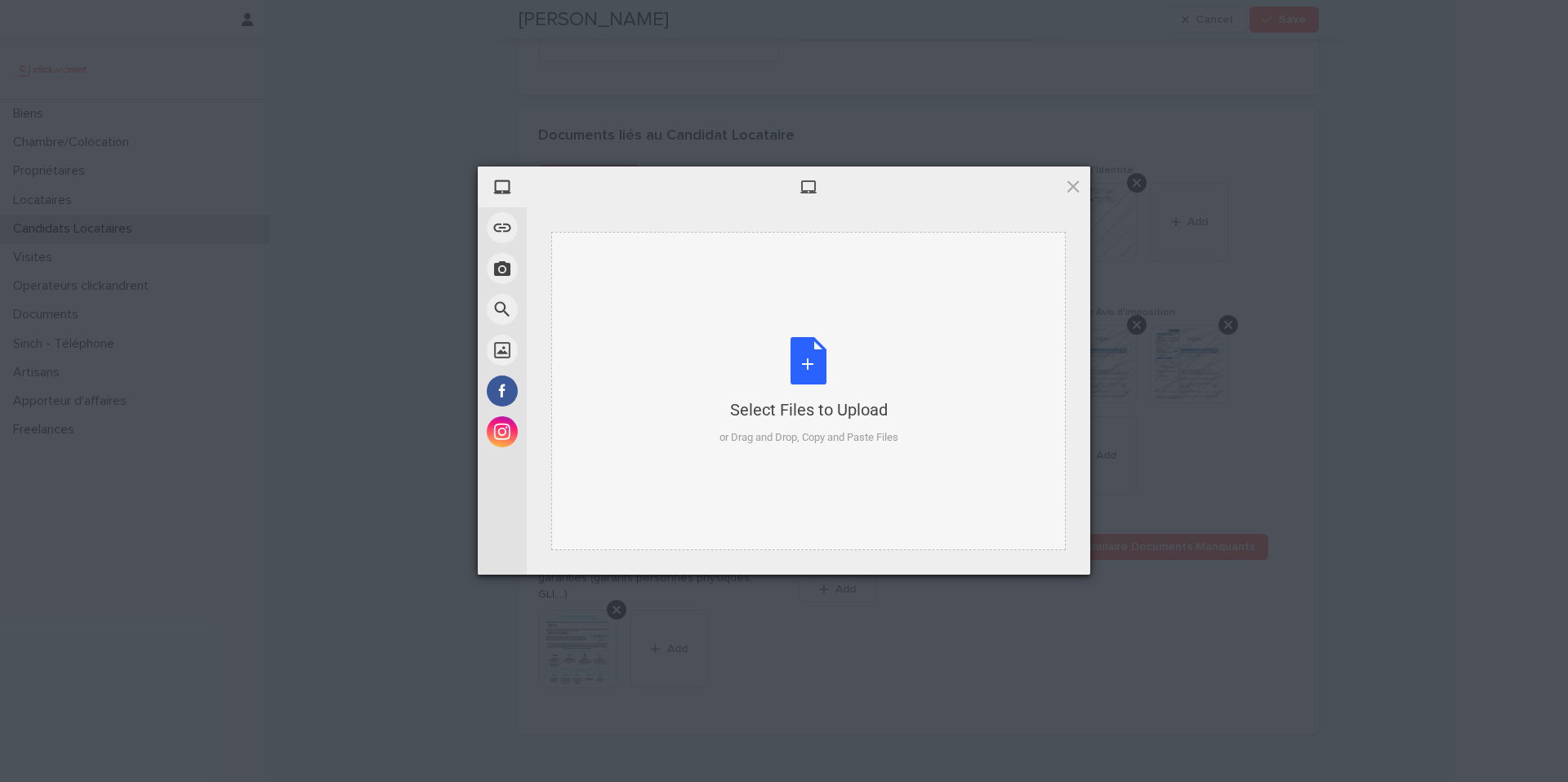
click at [791, 361] on div "Select Files to Upload or Drag and Drop, Copy and Paste Files" at bounding box center [809, 391] width 179 height 109
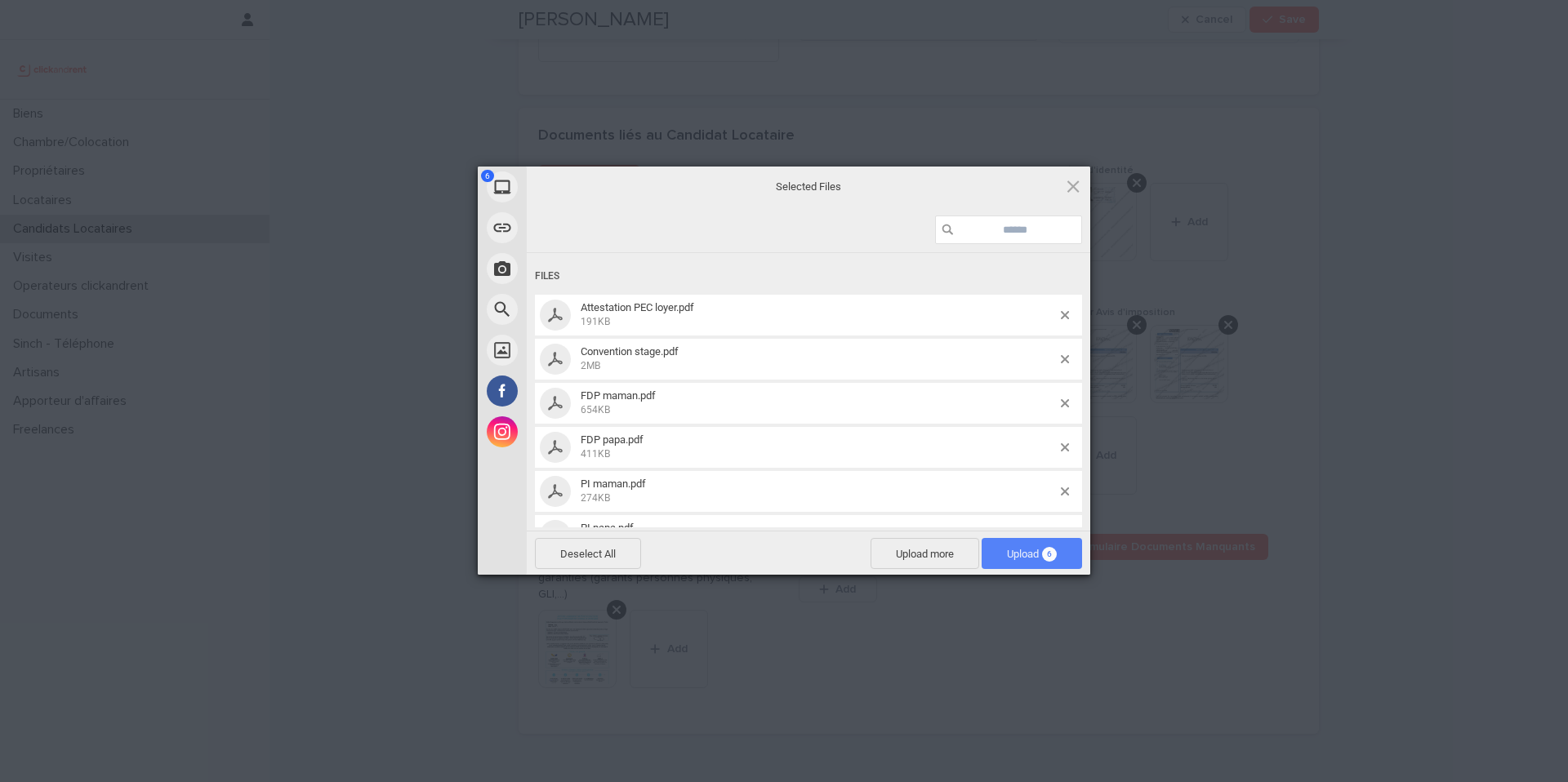
click at [1032, 553] on span "Upload 6" at bounding box center [1032, 553] width 50 height 12
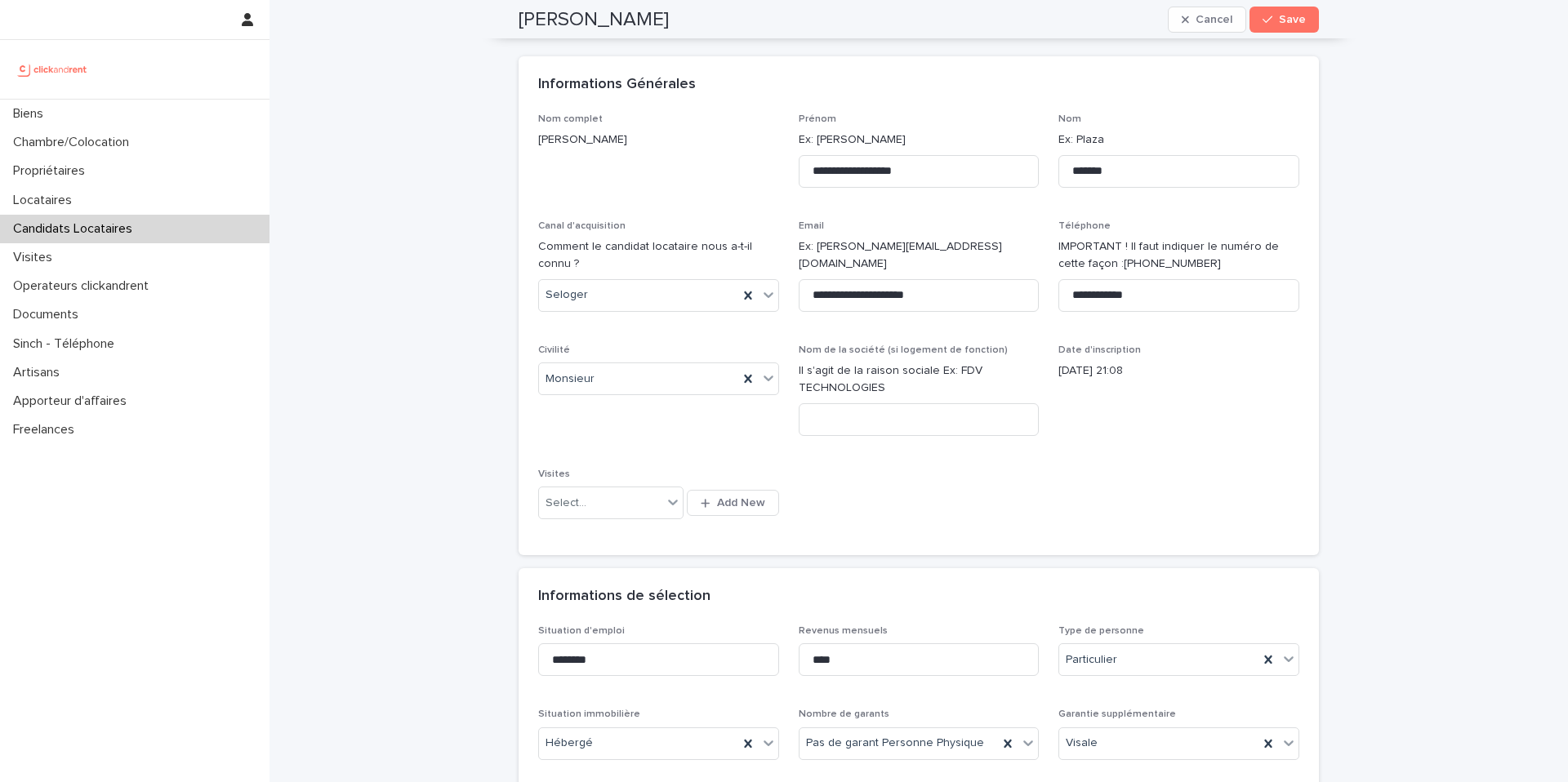
scroll to position [0, 0]
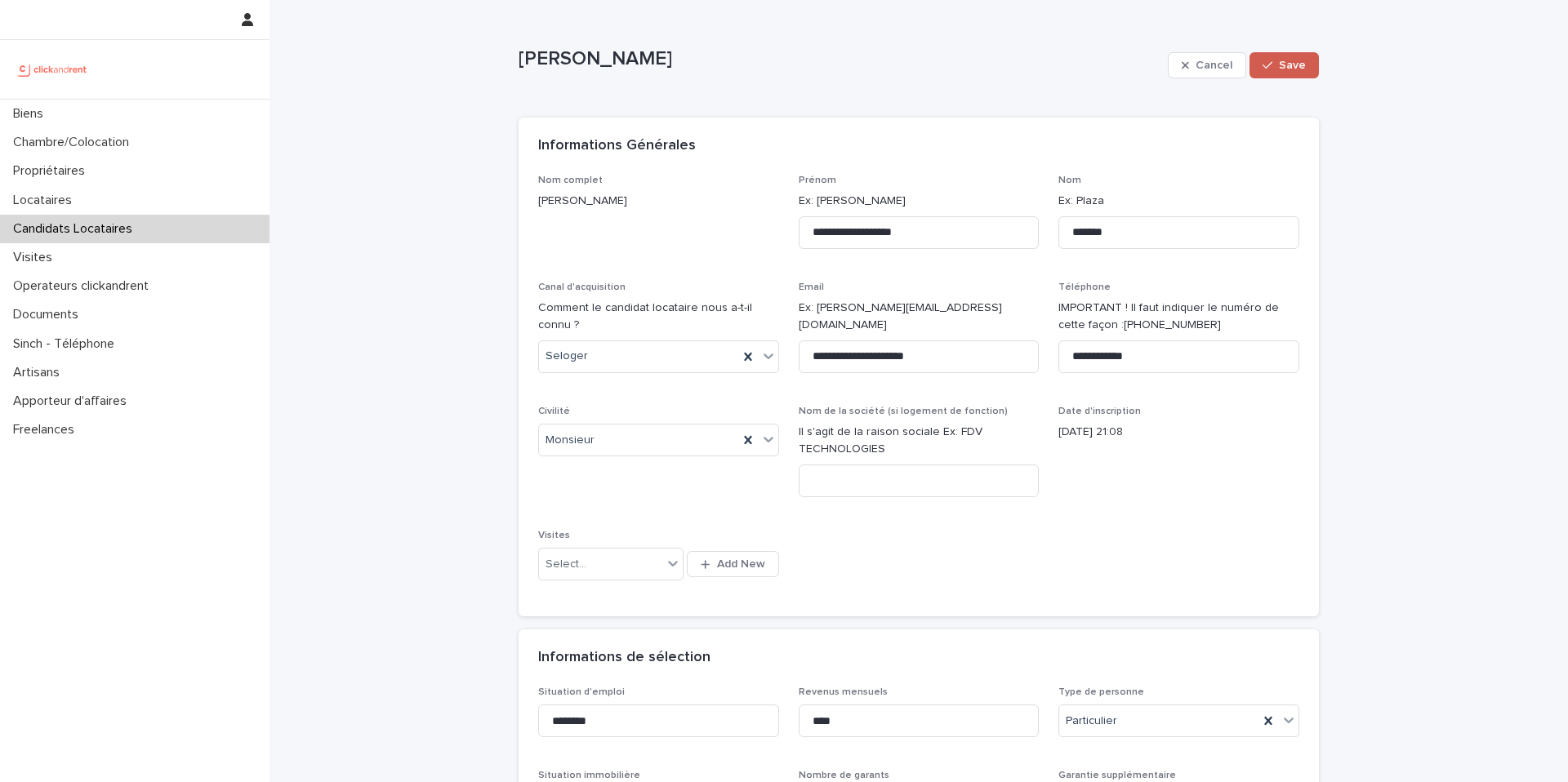
click at [1294, 69] on span "Save" at bounding box center [1292, 66] width 27 height 11
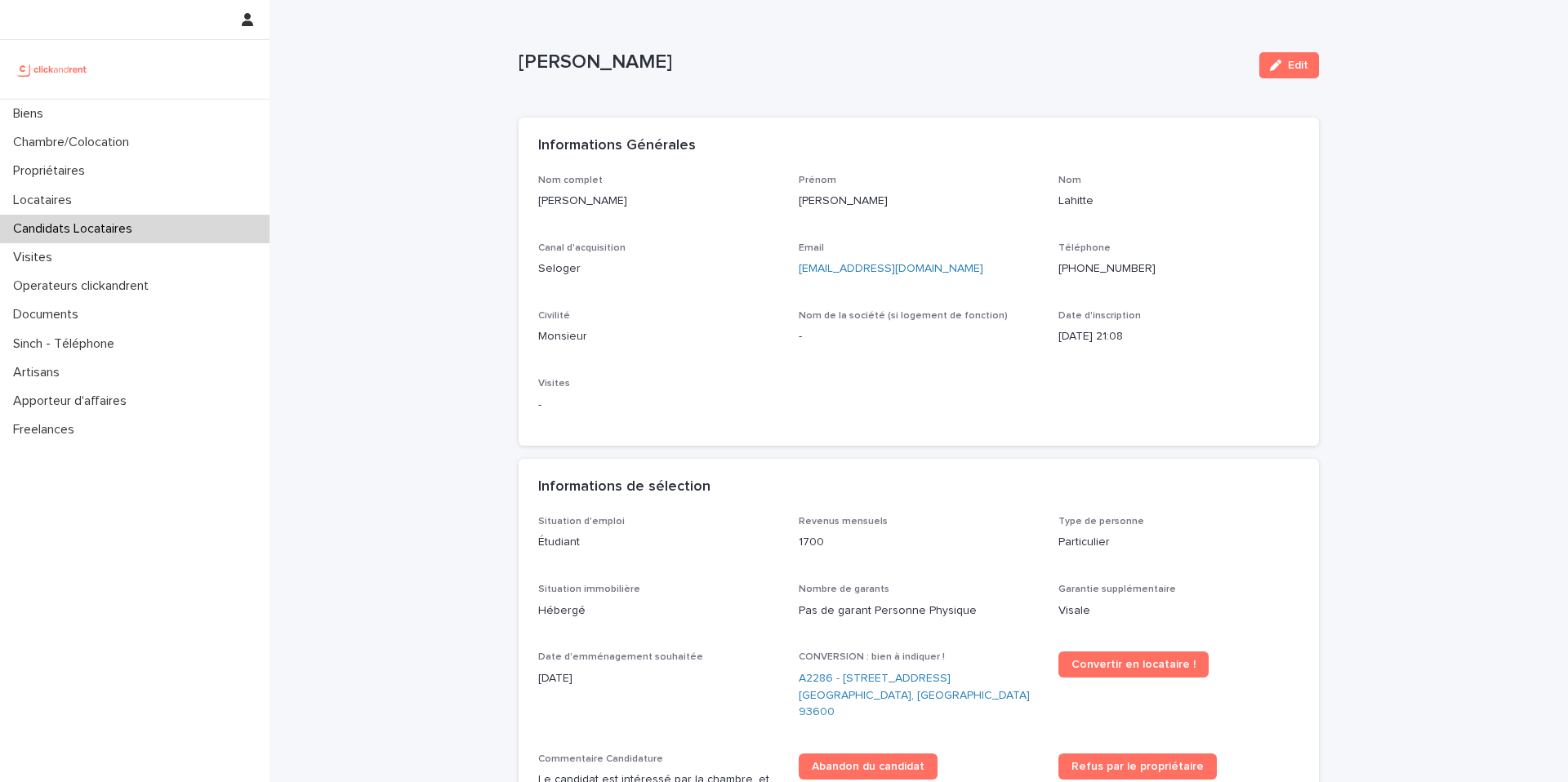
click at [1075, 203] on p "Lahitte" at bounding box center [1178, 201] width 241 height 17
copy p "Lahitte"
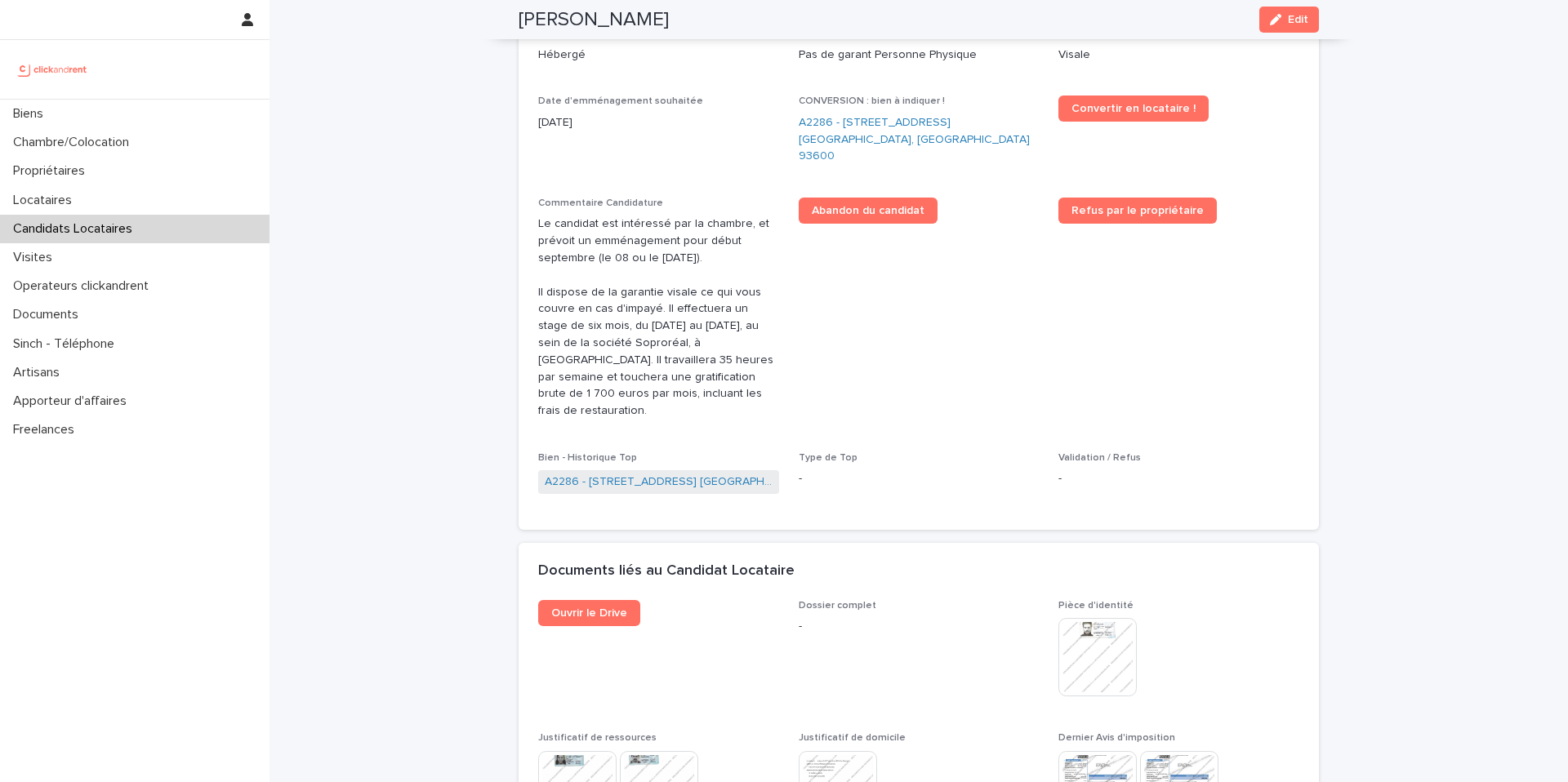
scroll to position [558, 0]
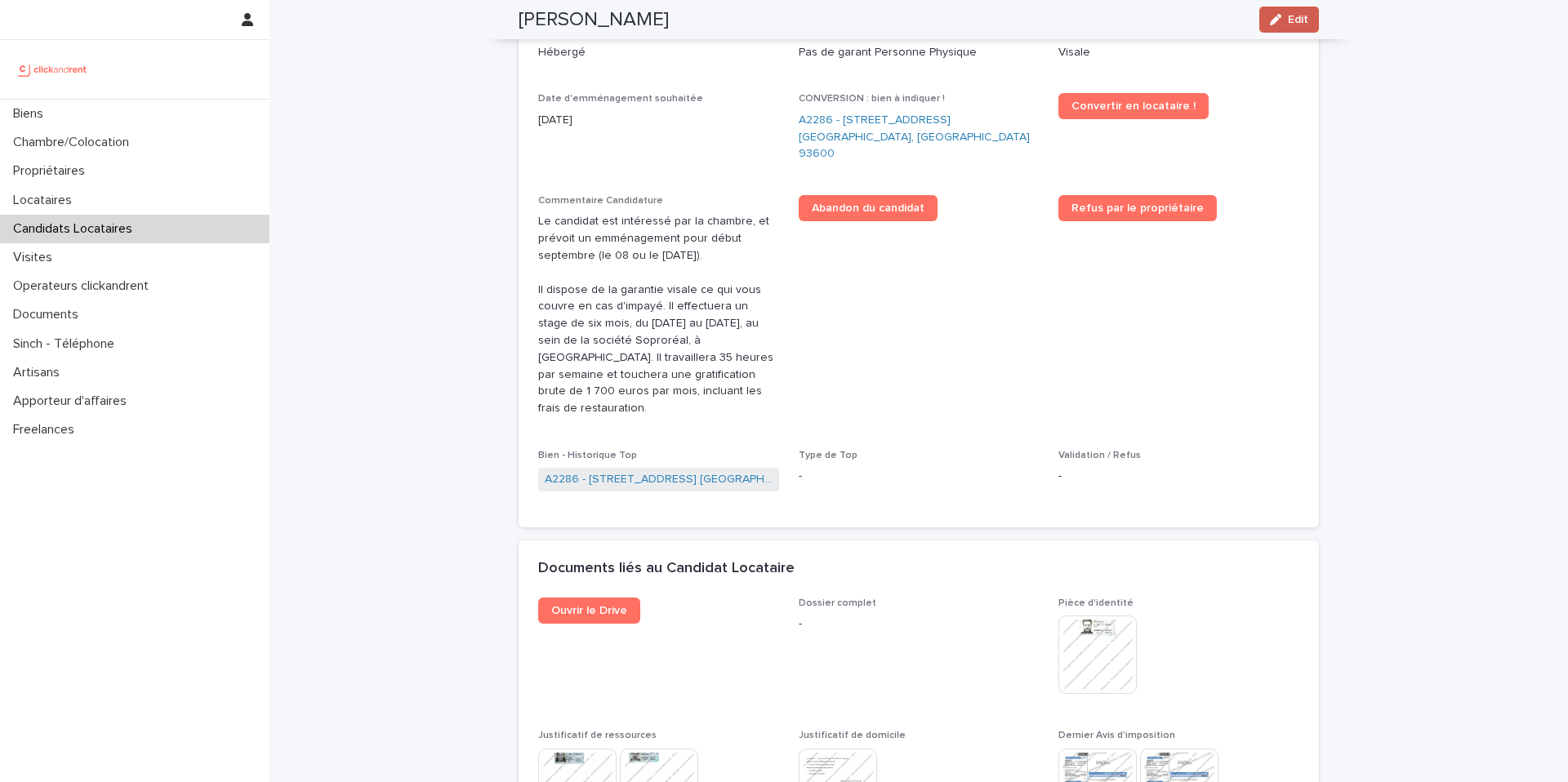
click at [1282, 20] on div "button" at bounding box center [1278, 20] width 18 height 11
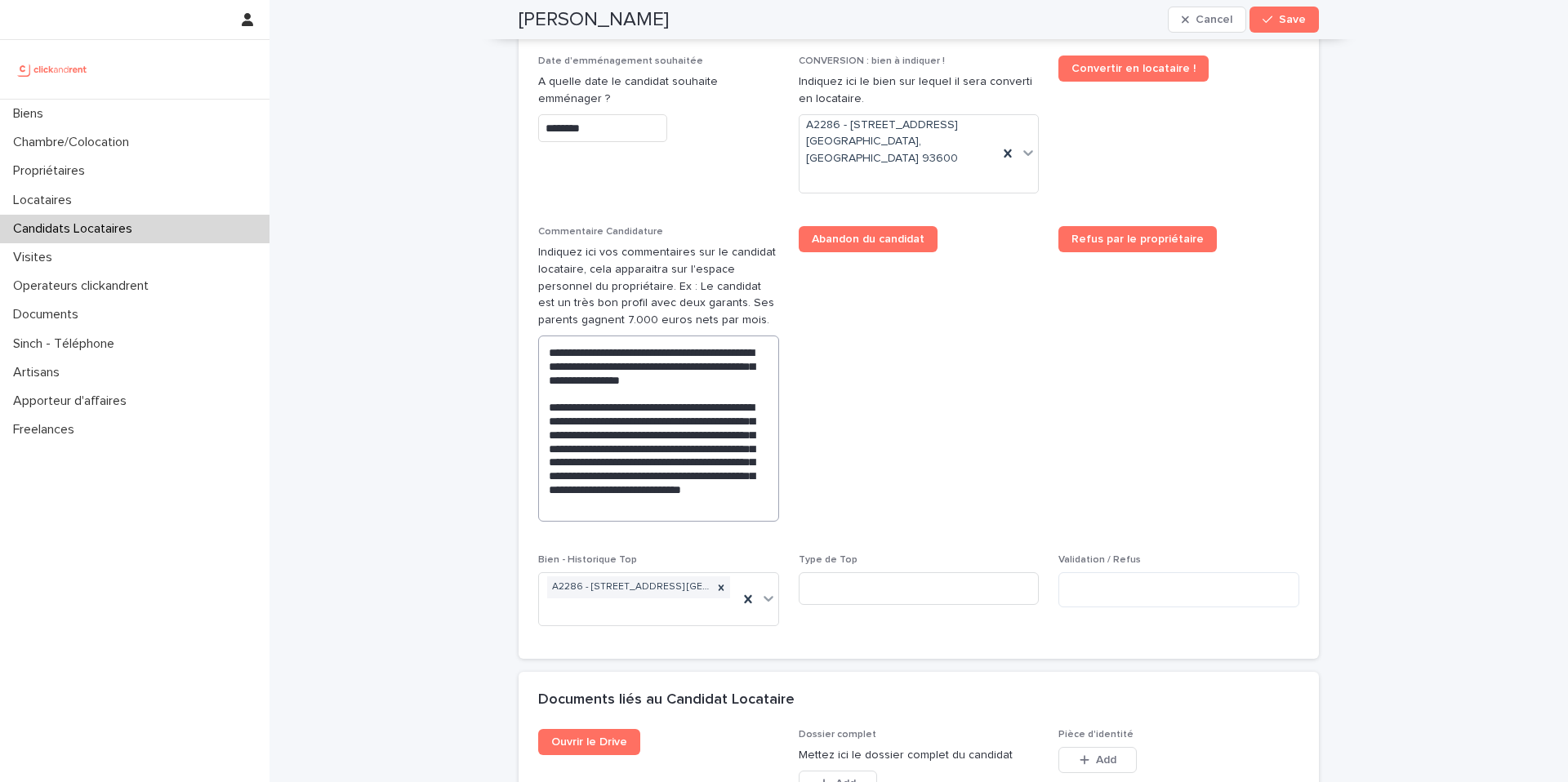
scroll to position [801, 0]
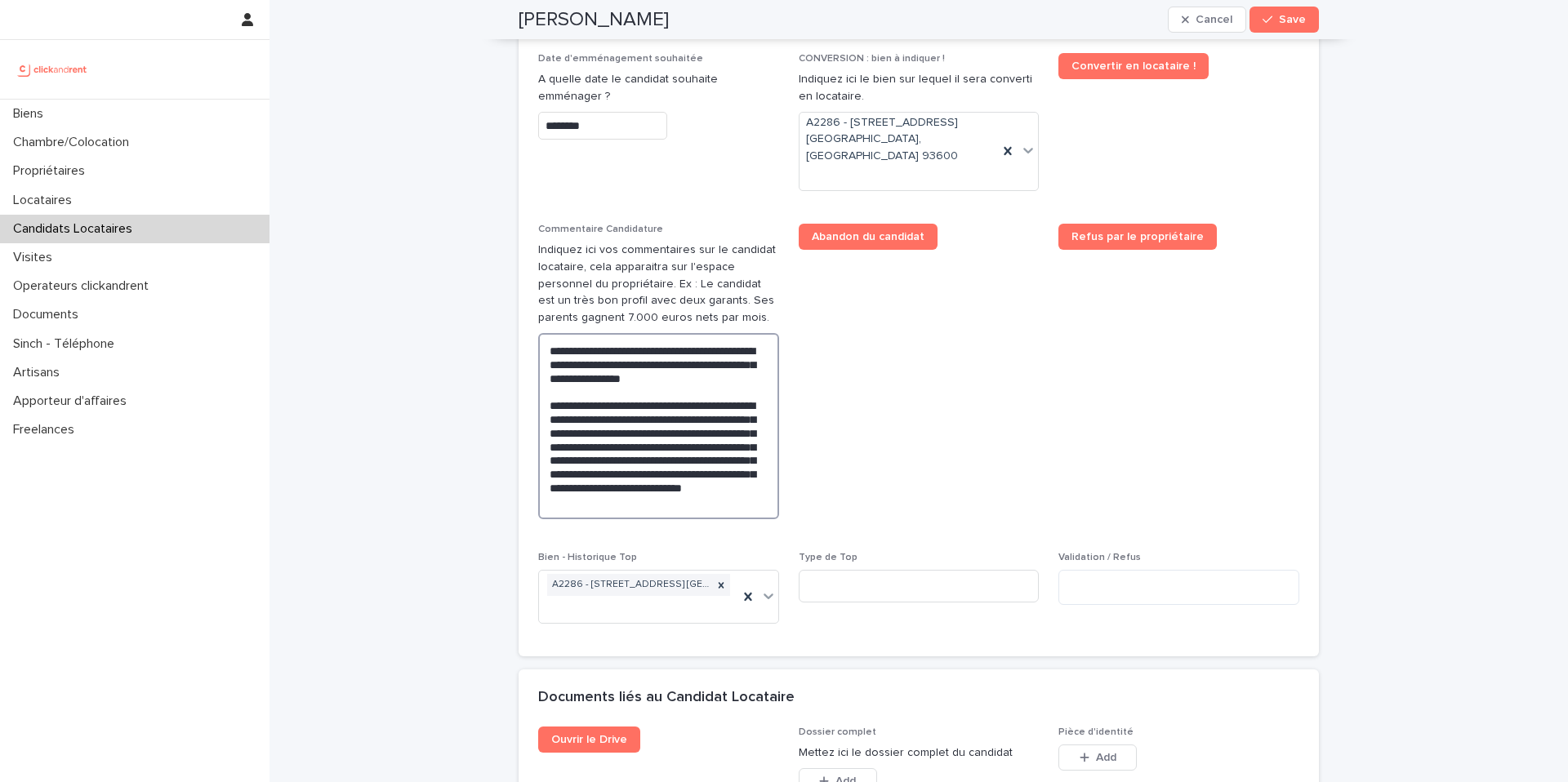
drag, startPoint x: 739, startPoint y: 488, endPoint x: 478, endPoint y: 275, distance: 336.9
click at [478, 275] on div "**********" at bounding box center [918, 175] width 1298 height 1954
paste textarea "**********"
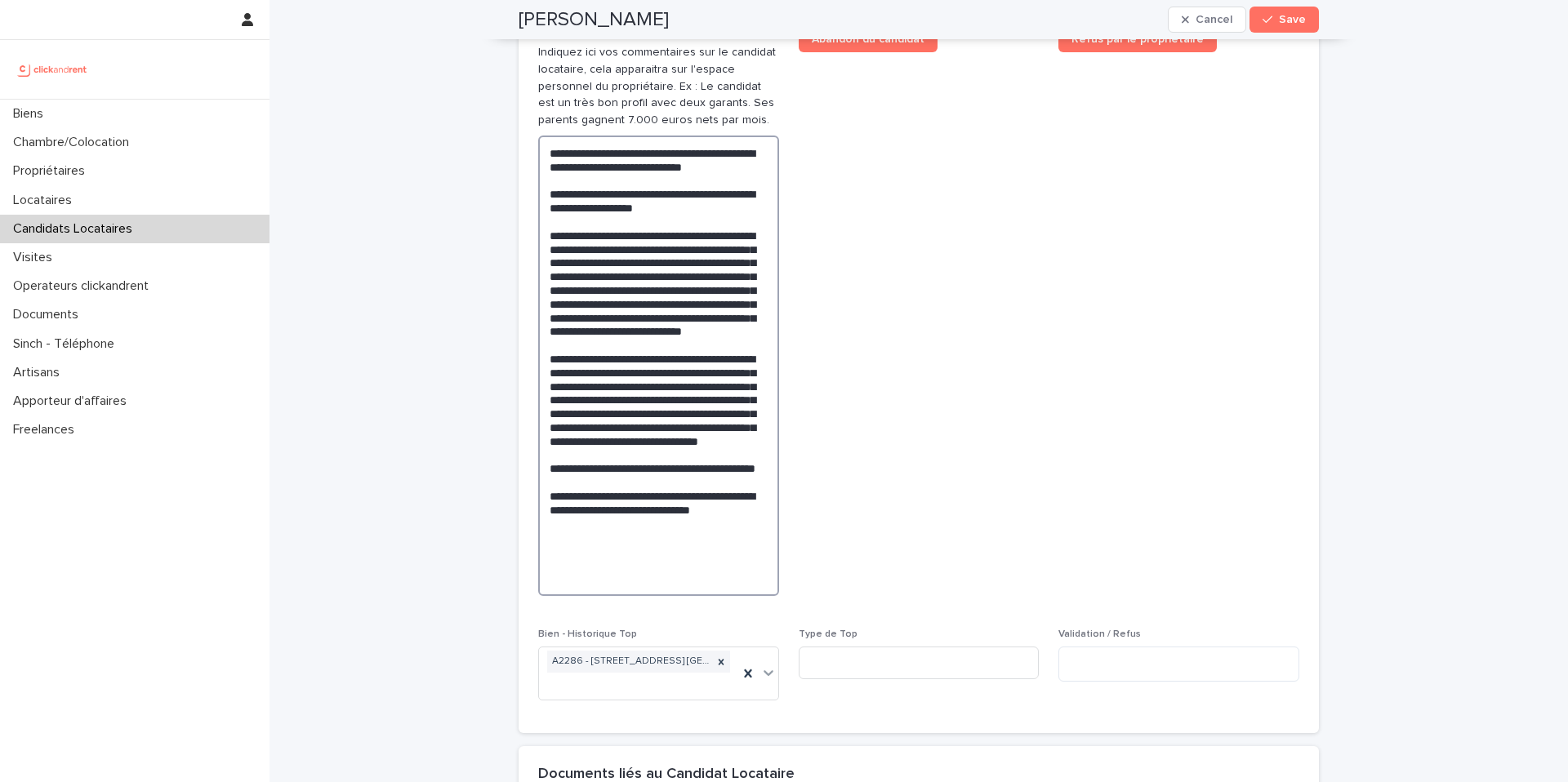
scroll to position [1006, 0]
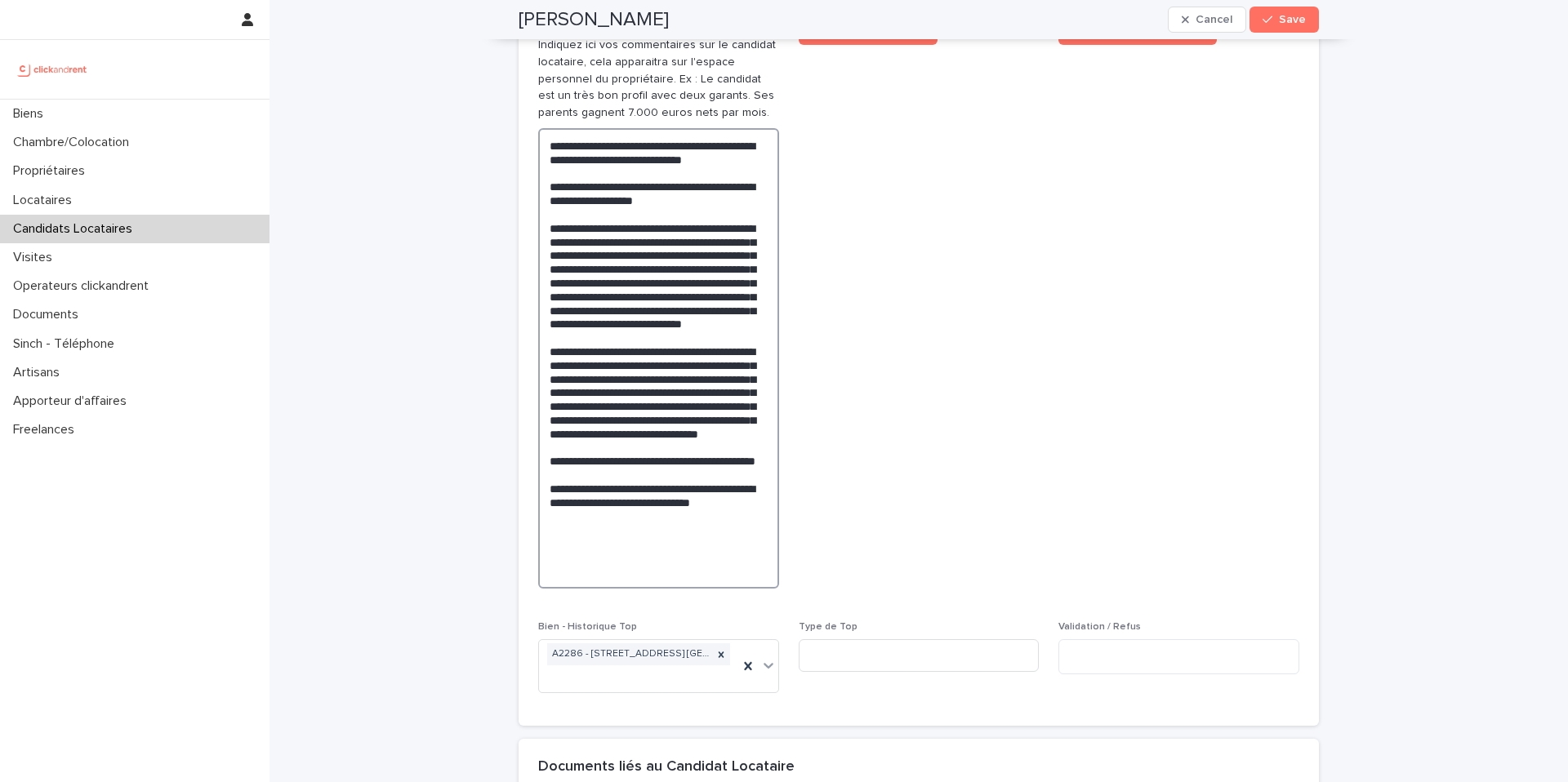
click at [752, 139] on textarea "**********" at bounding box center [658, 358] width 241 height 460
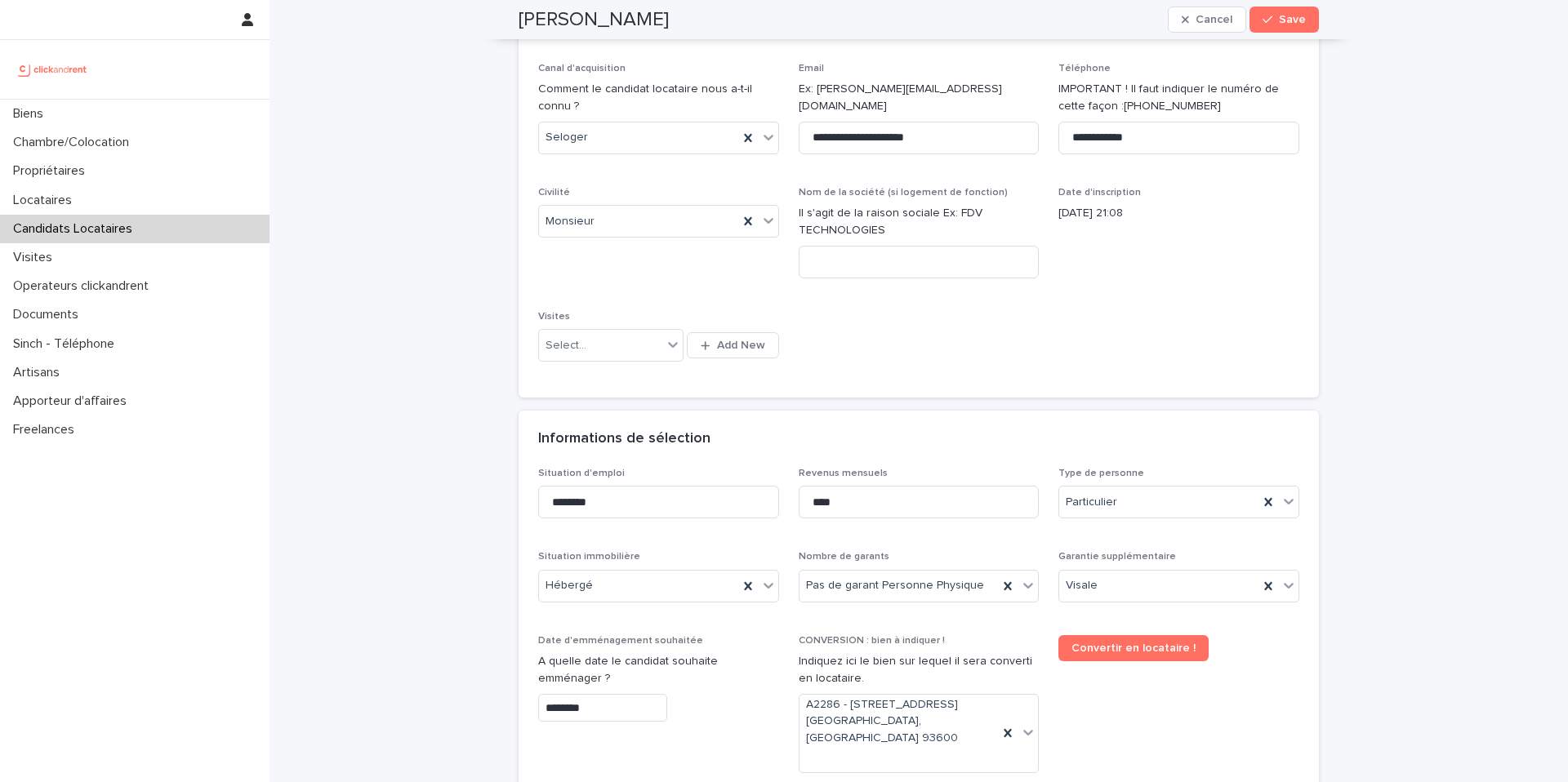
scroll to position [207, 0]
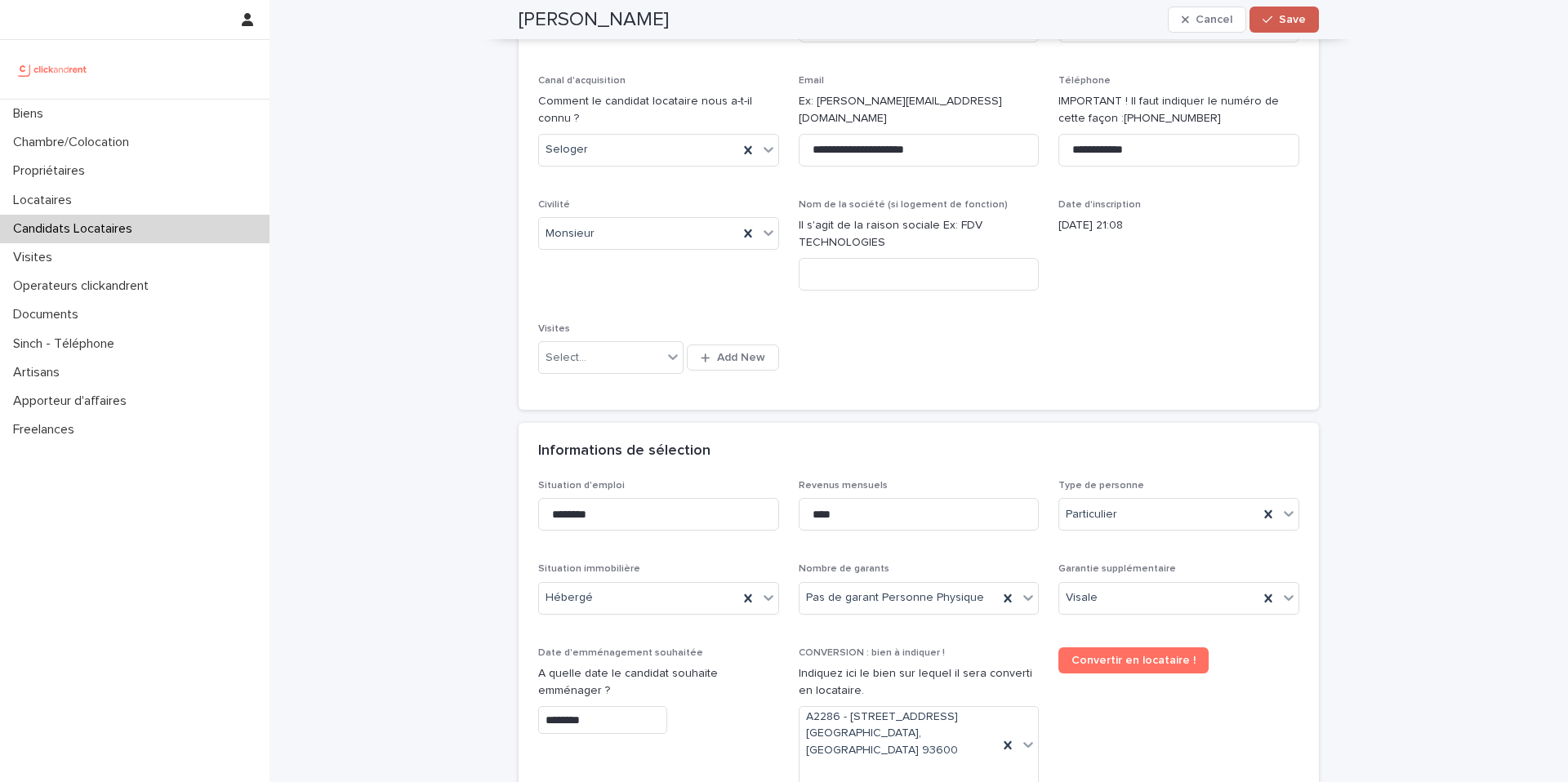
type textarea "**********"
click at [1293, 21] on span "Save" at bounding box center [1292, 20] width 27 height 11
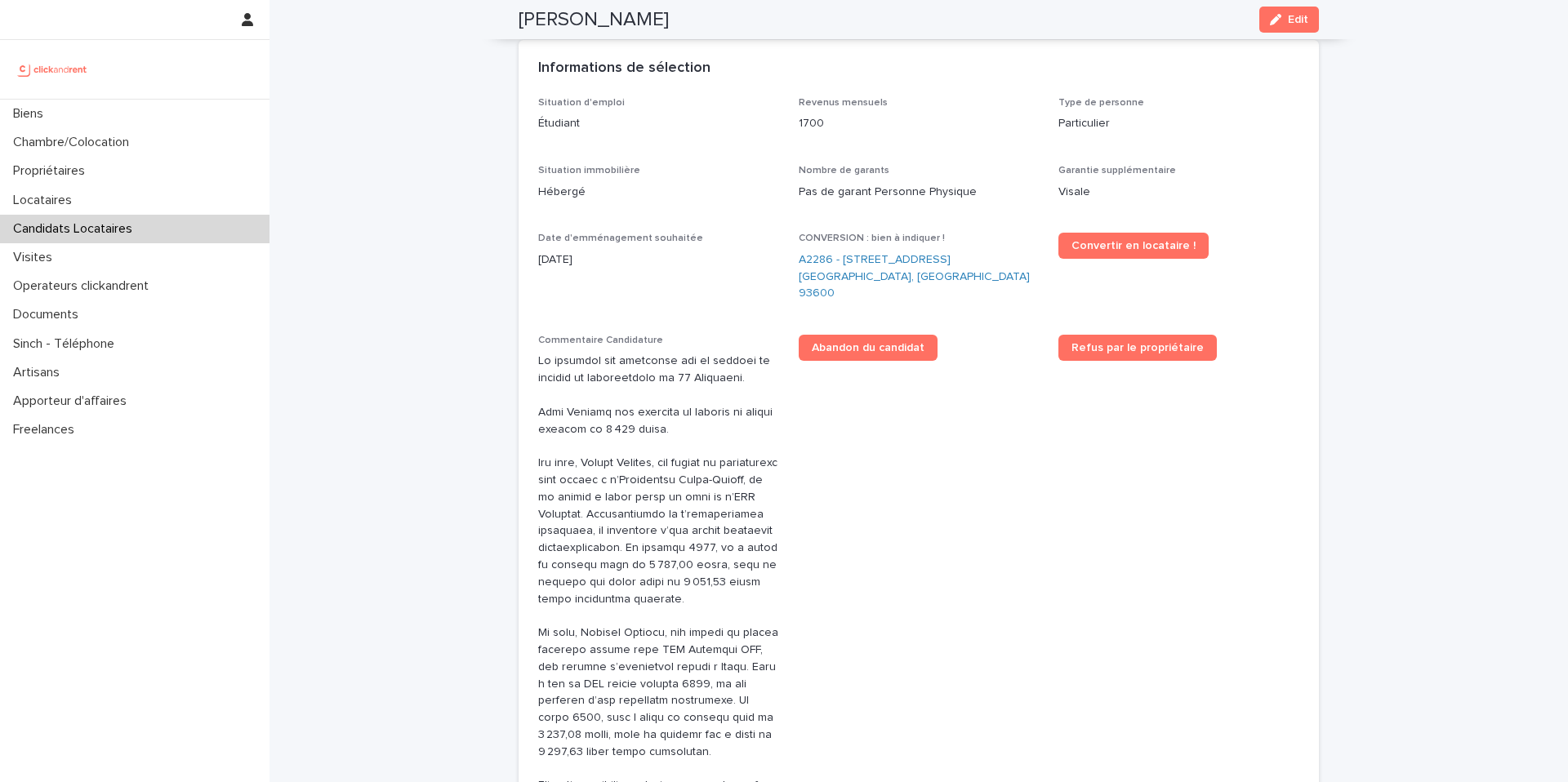
scroll to position [0, 0]
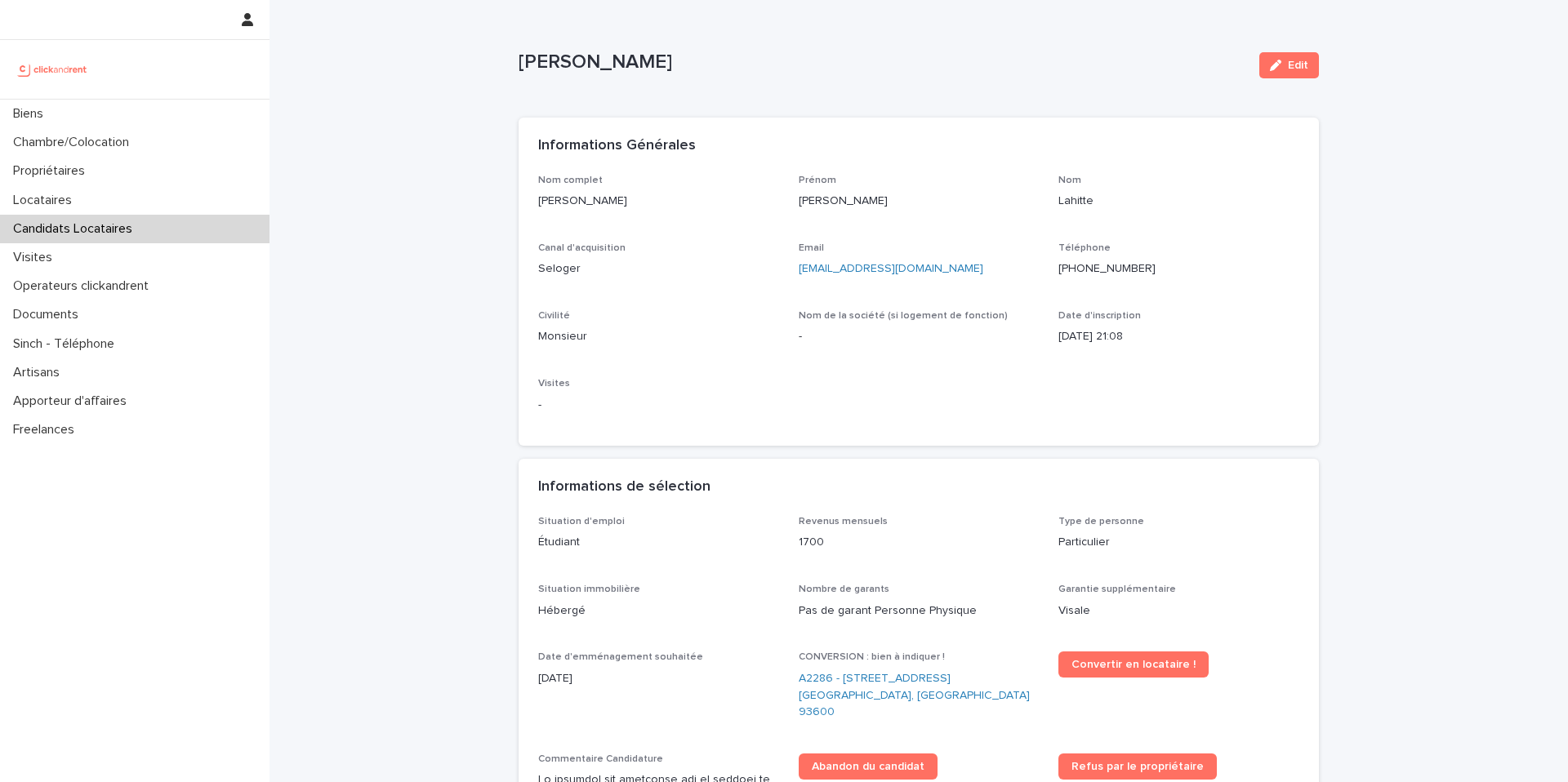
click at [1075, 197] on p "Lahitte" at bounding box center [1178, 201] width 241 height 17
copy p "Lahitte"
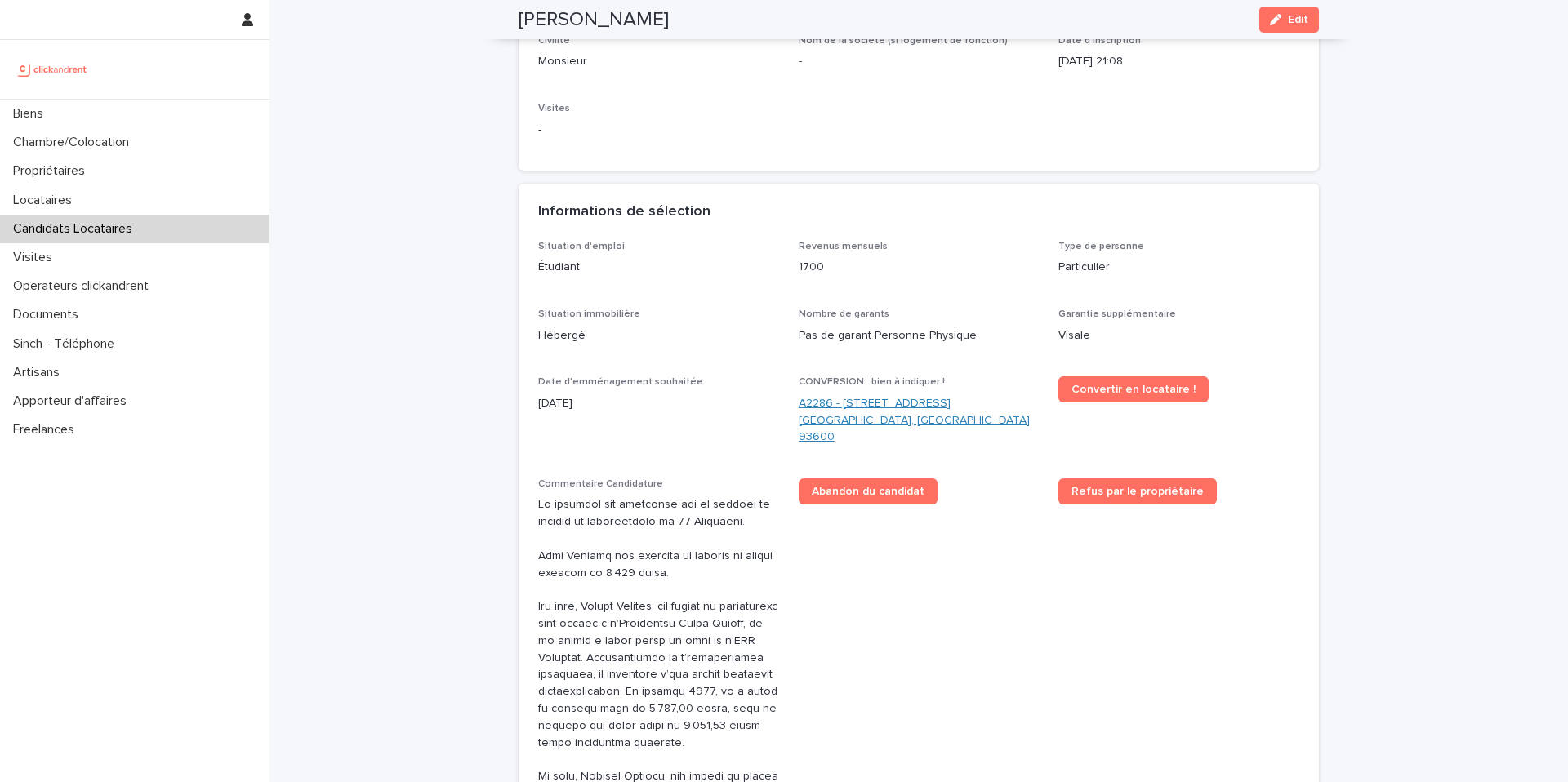
scroll to position [263, 0]
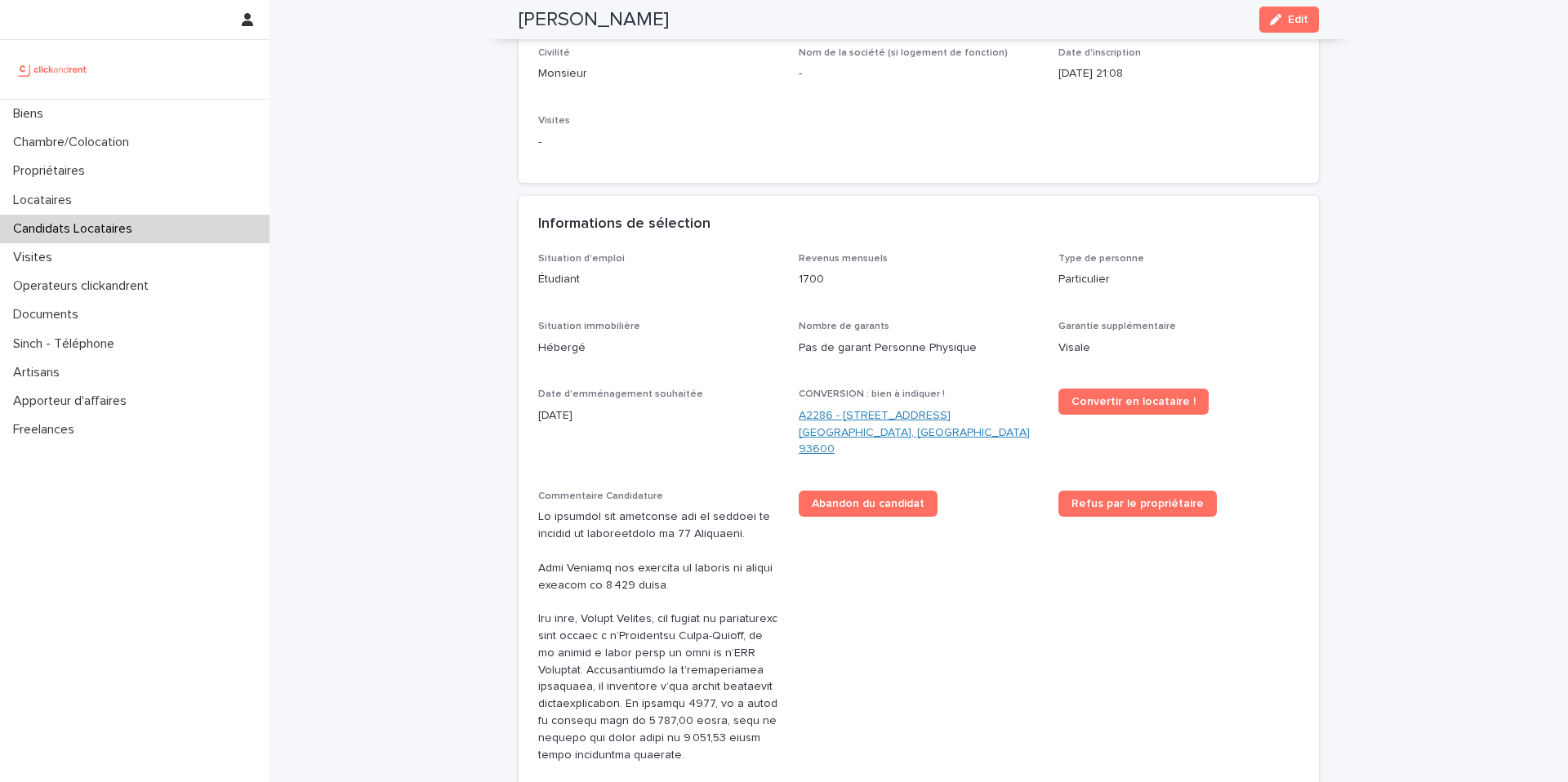
click at [921, 414] on link "A2286 - [STREET_ADDRESS][PERSON_NAME]" at bounding box center [918, 432] width 241 height 50
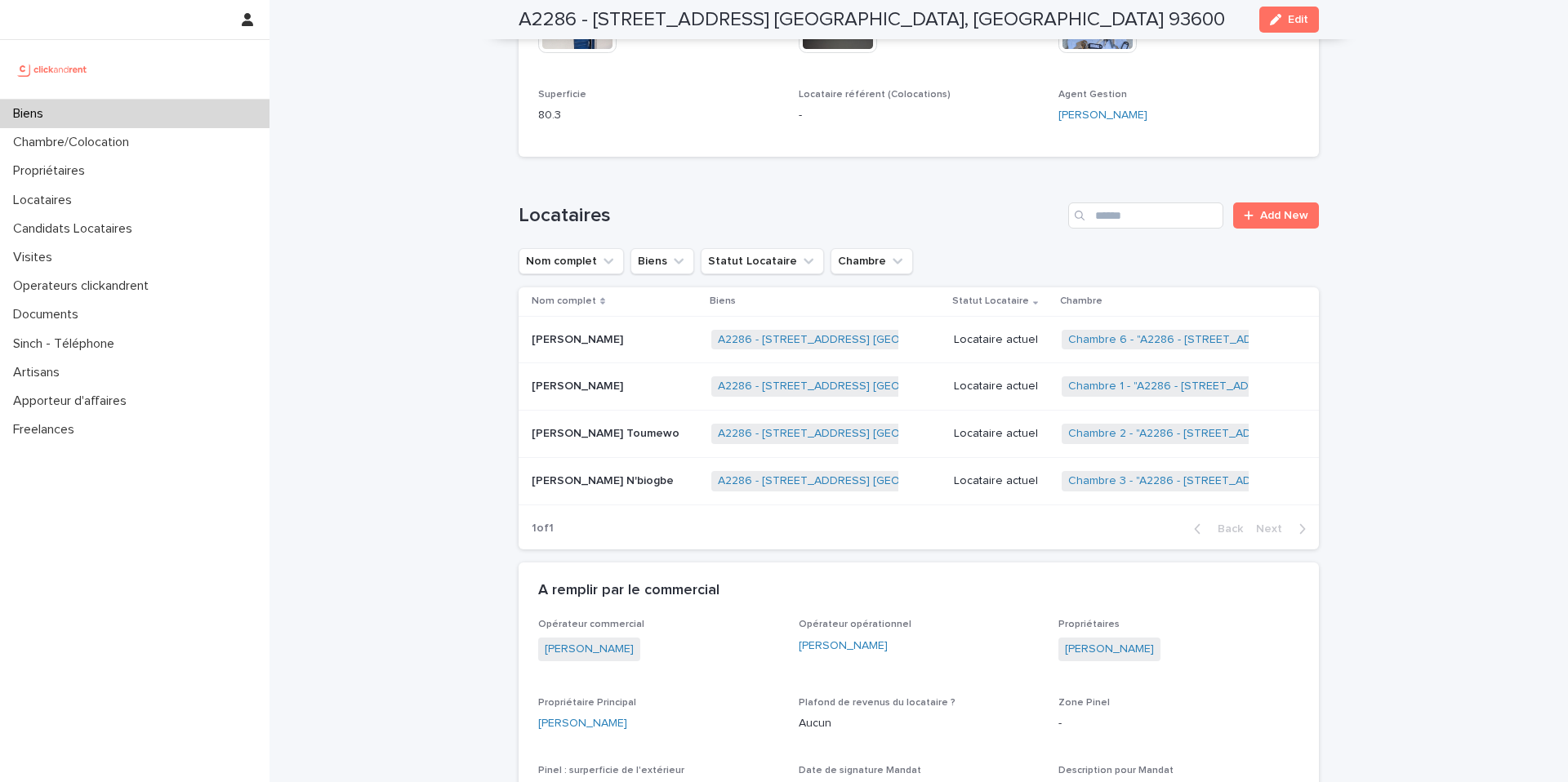
scroll to position [4670, 0]
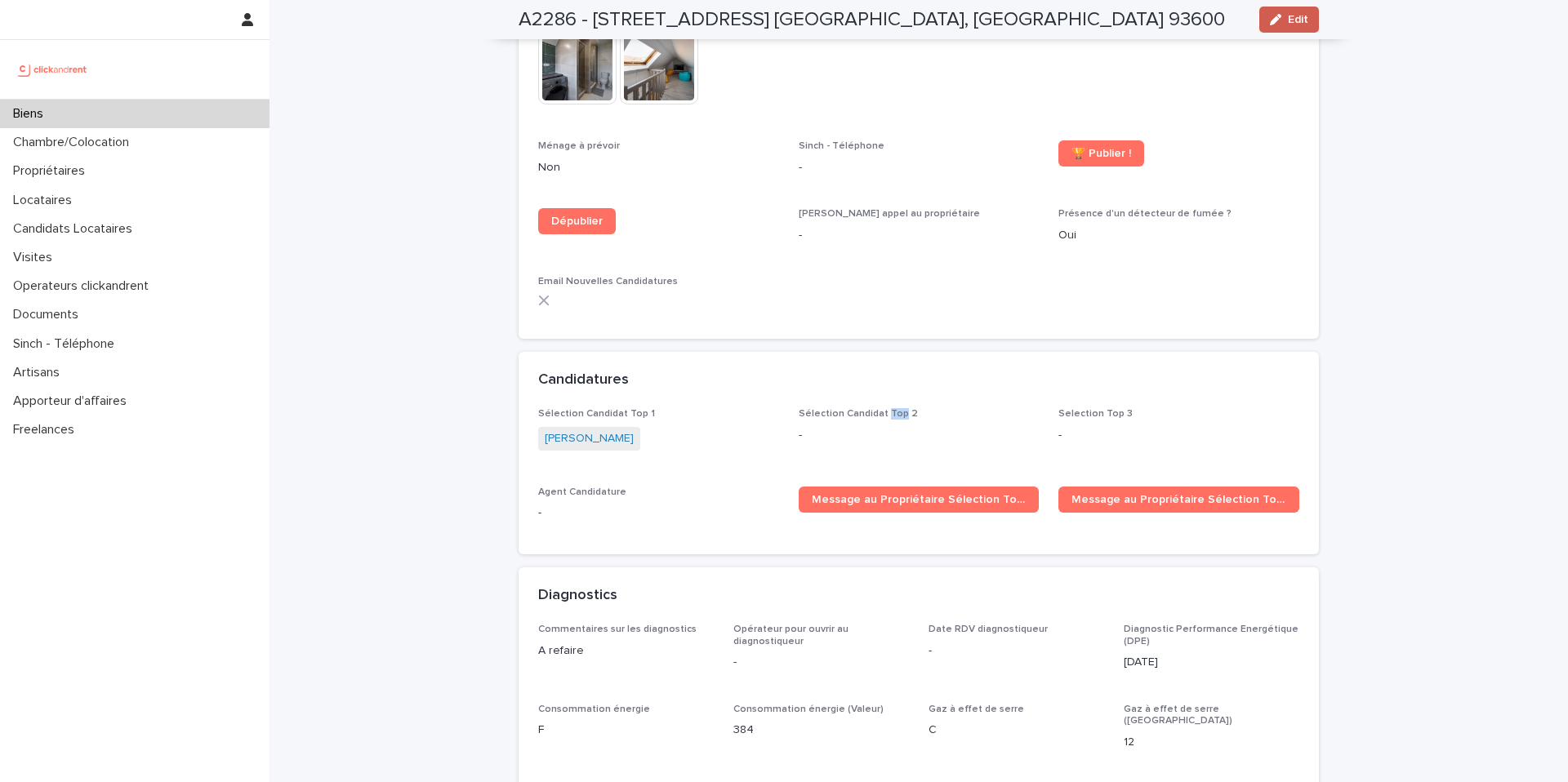
click at [1290, 24] on span "Edit" at bounding box center [1297, 20] width 20 height 11
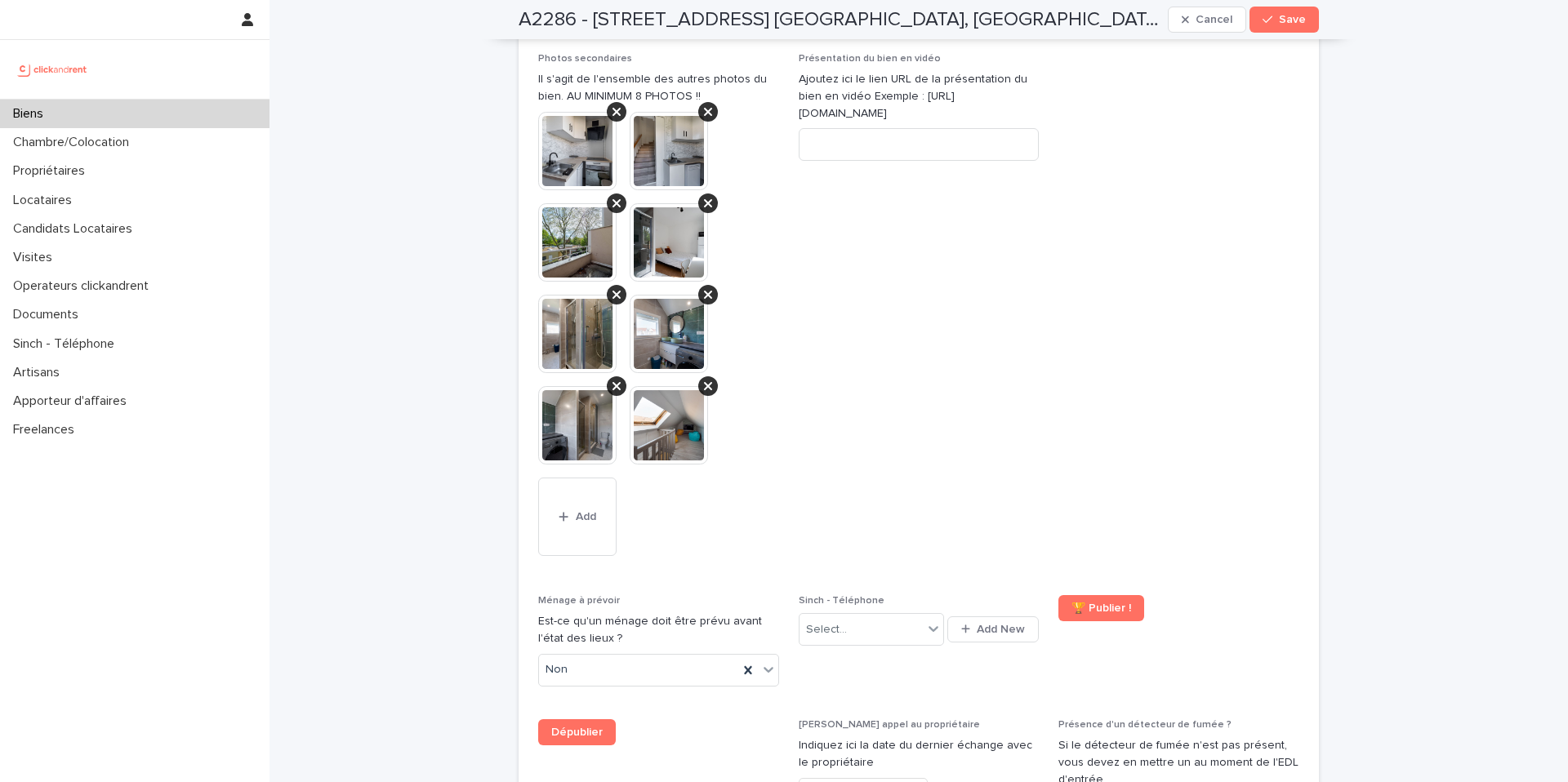
scroll to position [7378, 0]
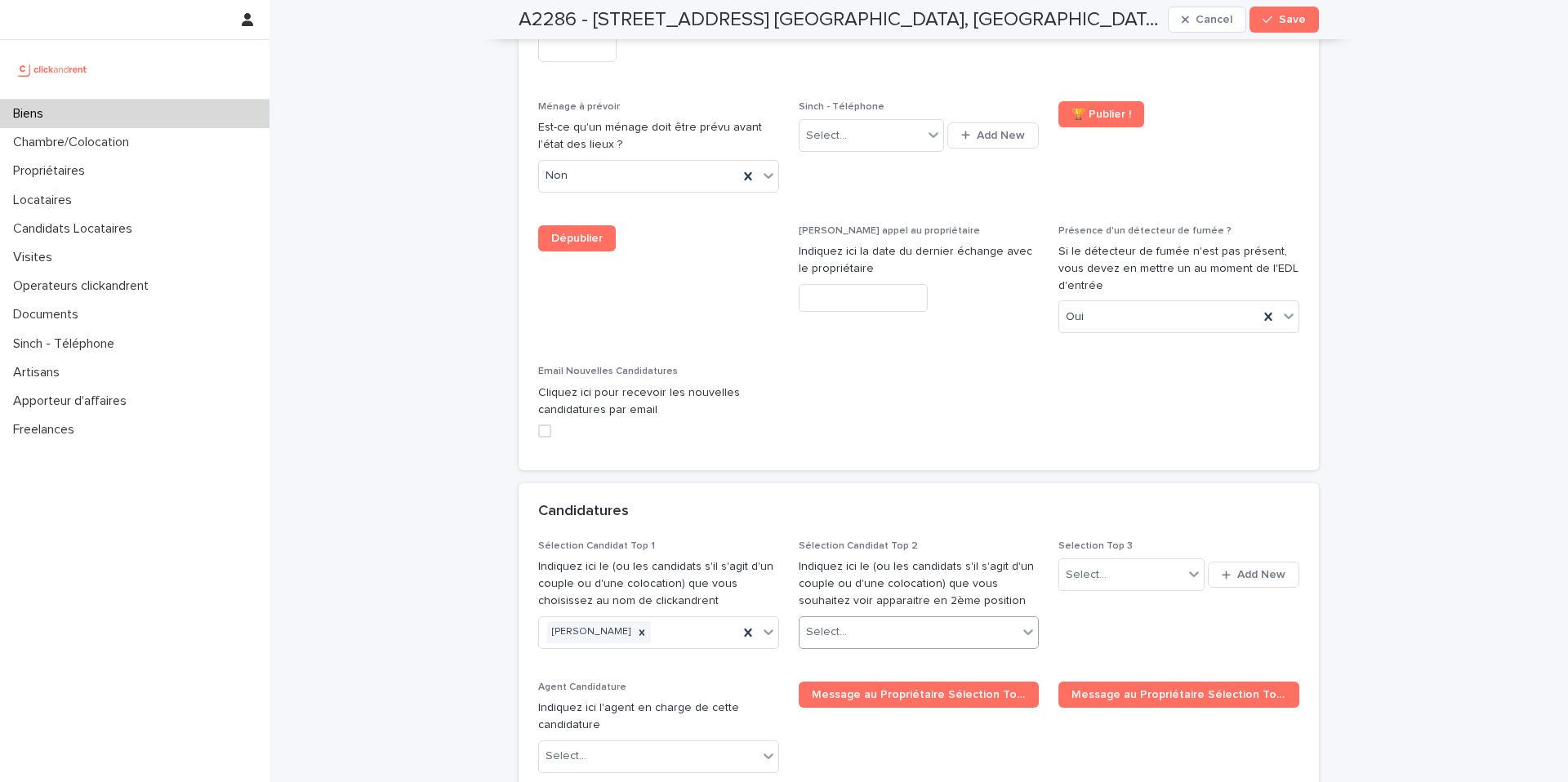
click at [900, 619] on div "Select..." at bounding box center [909, 632] width 219 height 27
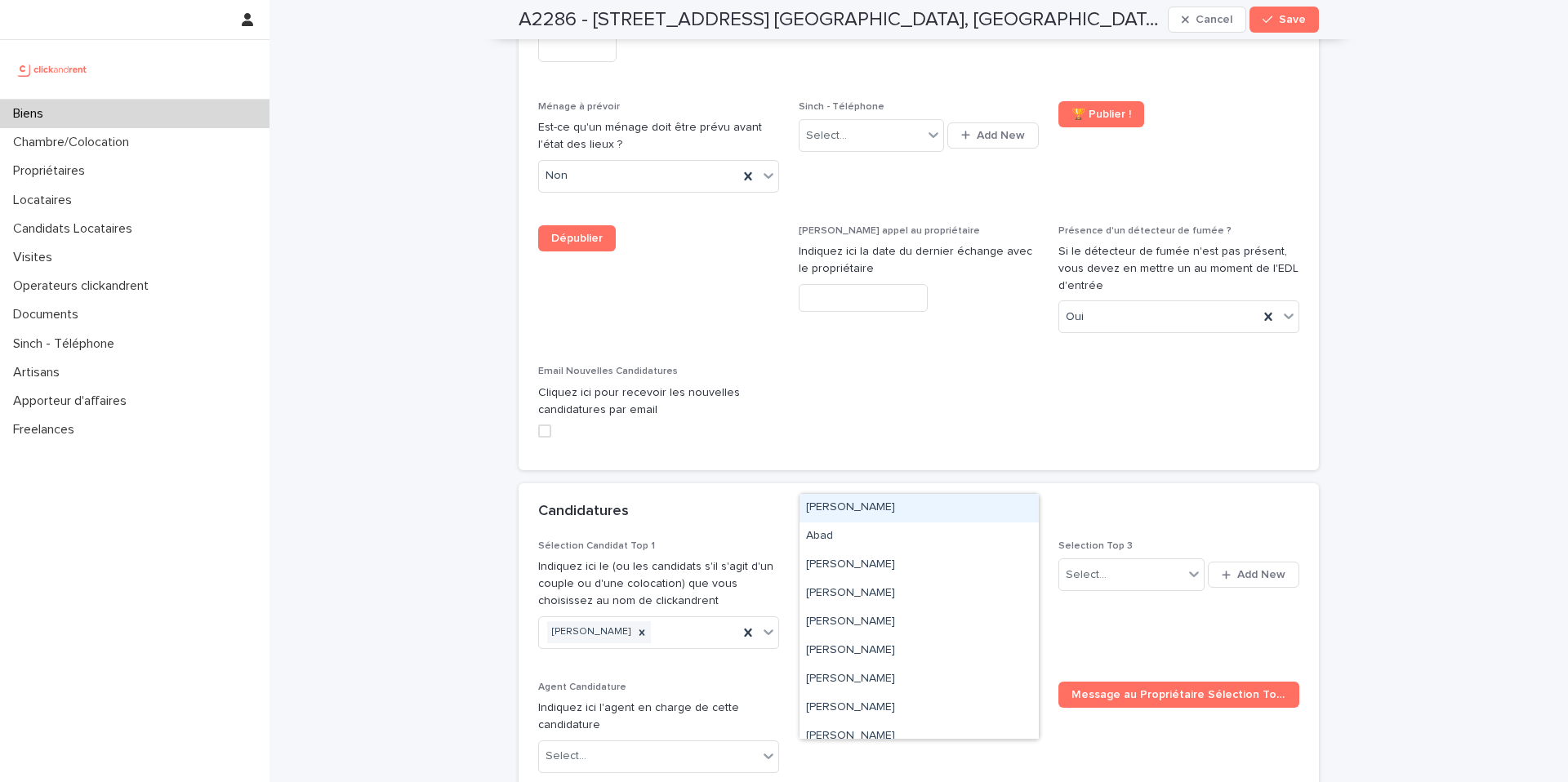
paste input "*******"
type input "*******"
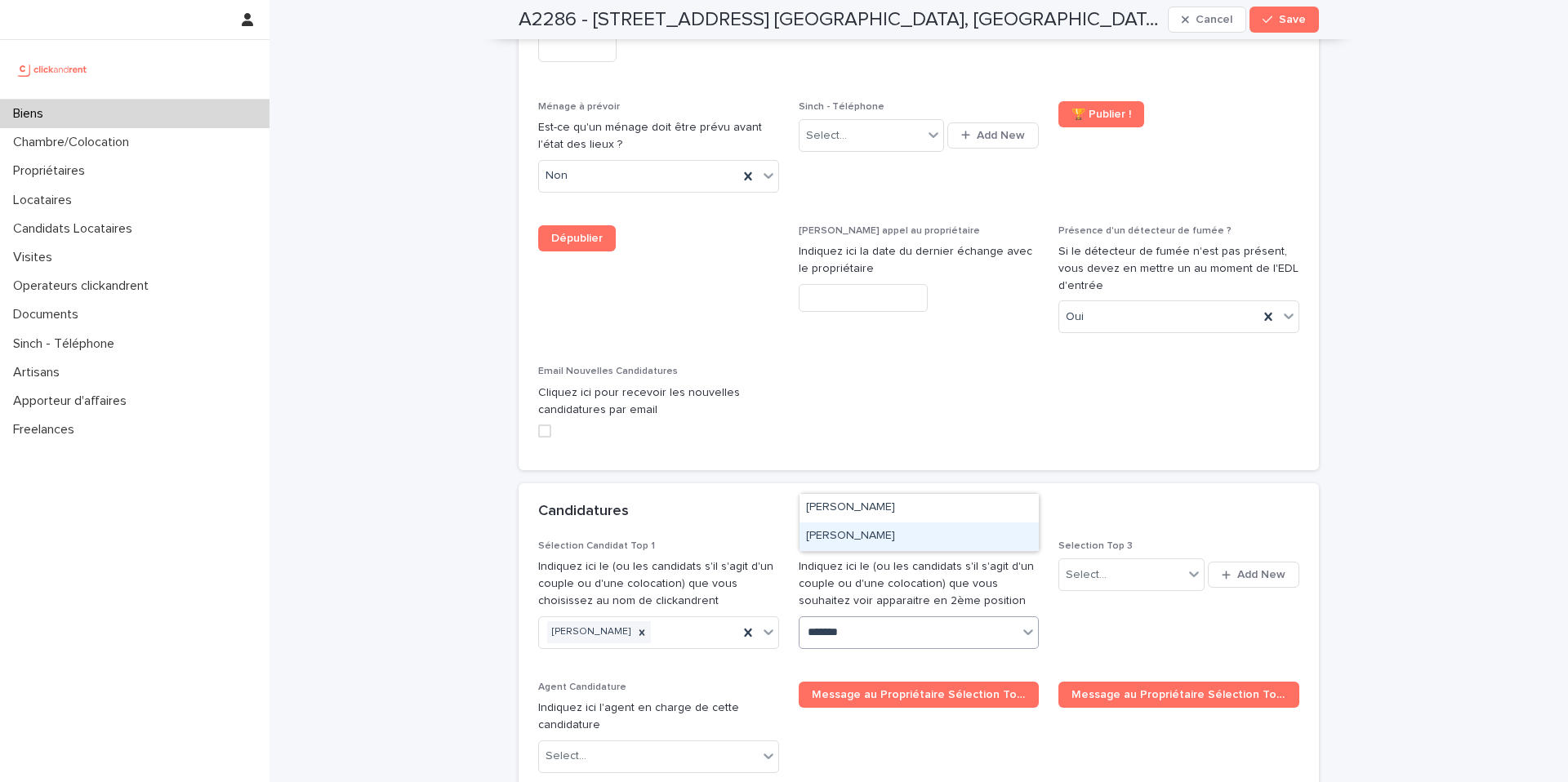
click at [876, 534] on div "[PERSON_NAME] [PERSON_NAME]" at bounding box center [918, 537] width 239 height 29
click at [1292, 14] on span "Save" at bounding box center [1292, 20] width 27 height 11
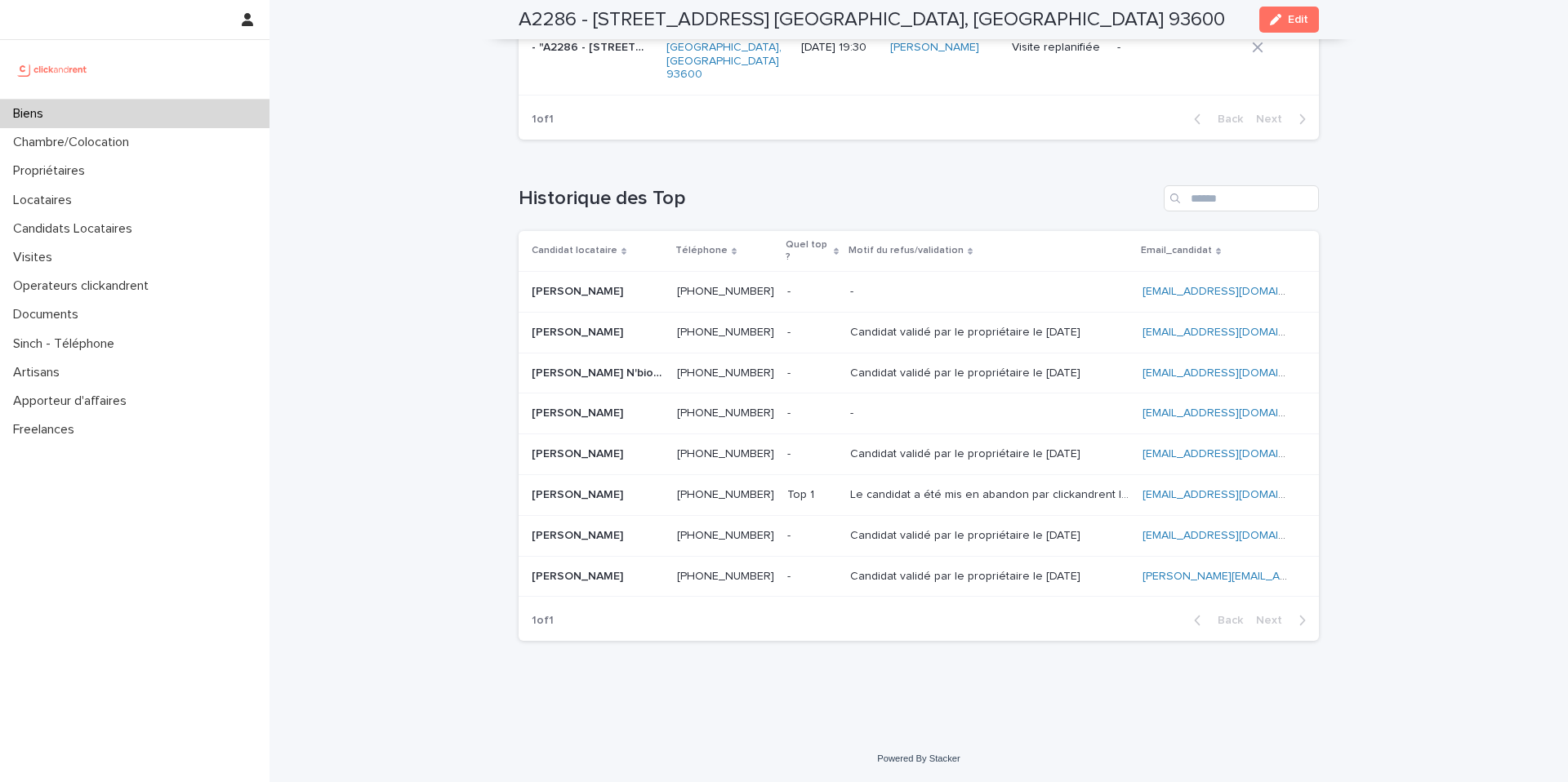
scroll to position [4671, 0]
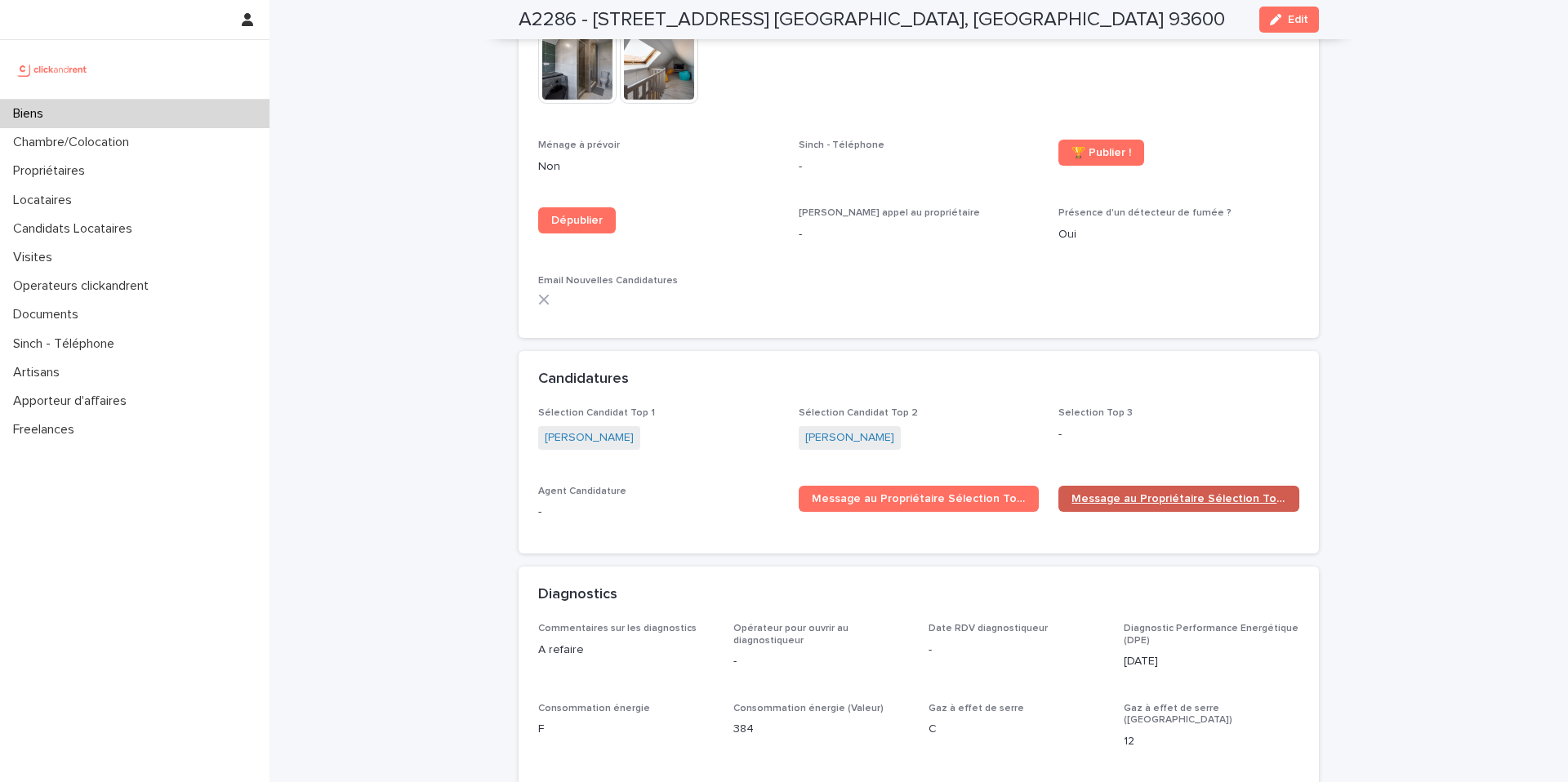
click at [1200, 493] on span "Message au Propriétaire Sélection Top 2" at bounding box center [1177, 499] width 214 height 11
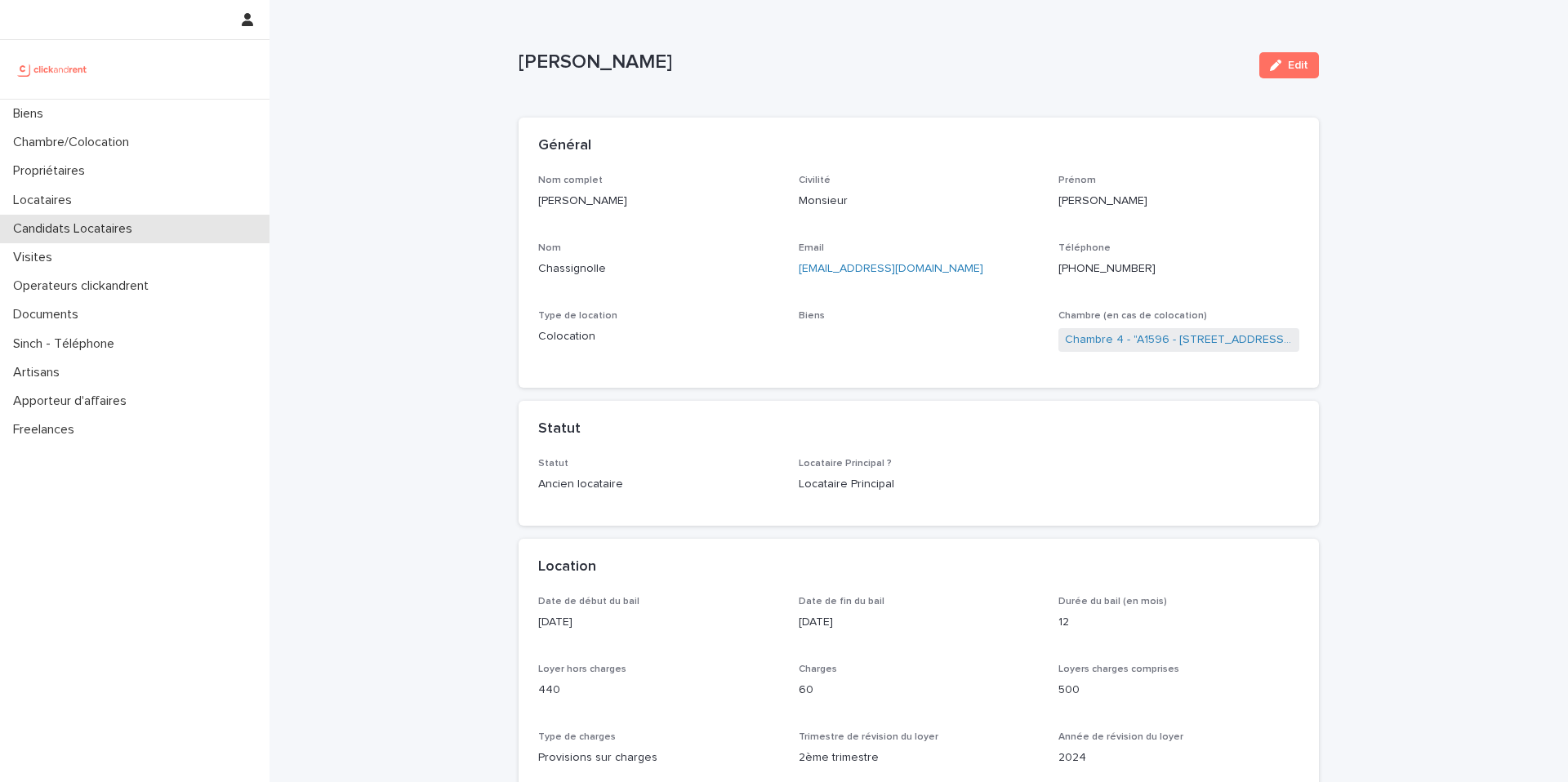
click at [89, 226] on p "Candidats Locataires" at bounding box center [76, 229] width 139 height 15
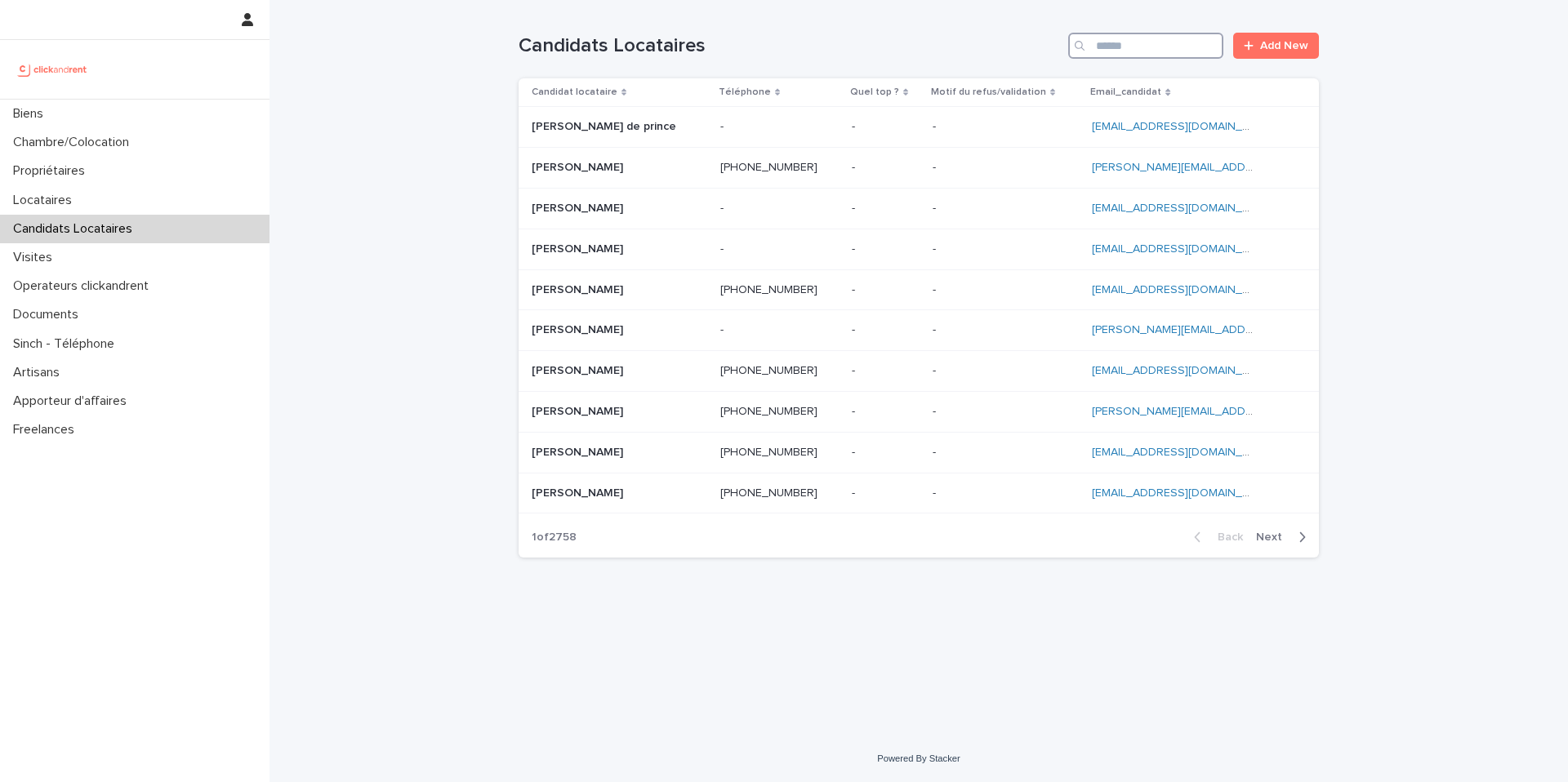
click at [1139, 43] on input "Search" at bounding box center [1145, 45] width 155 height 26
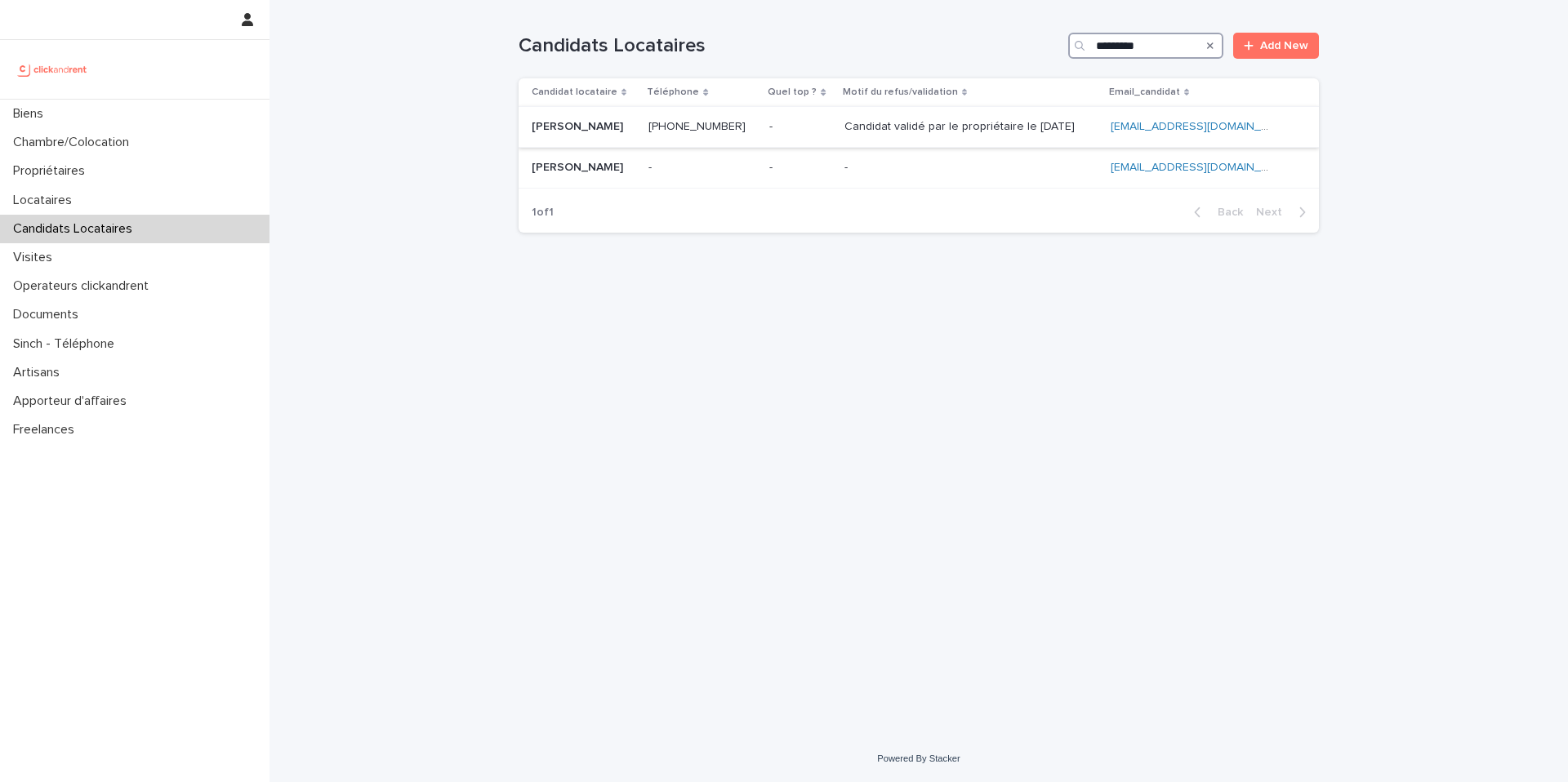
type input "*********"
click at [649, 130] on ringoverc2c-logo-84e06f14122c at bounding box center [649, 127] width 0 height 11
